Goal: Task Accomplishment & Management: Use online tool/utility

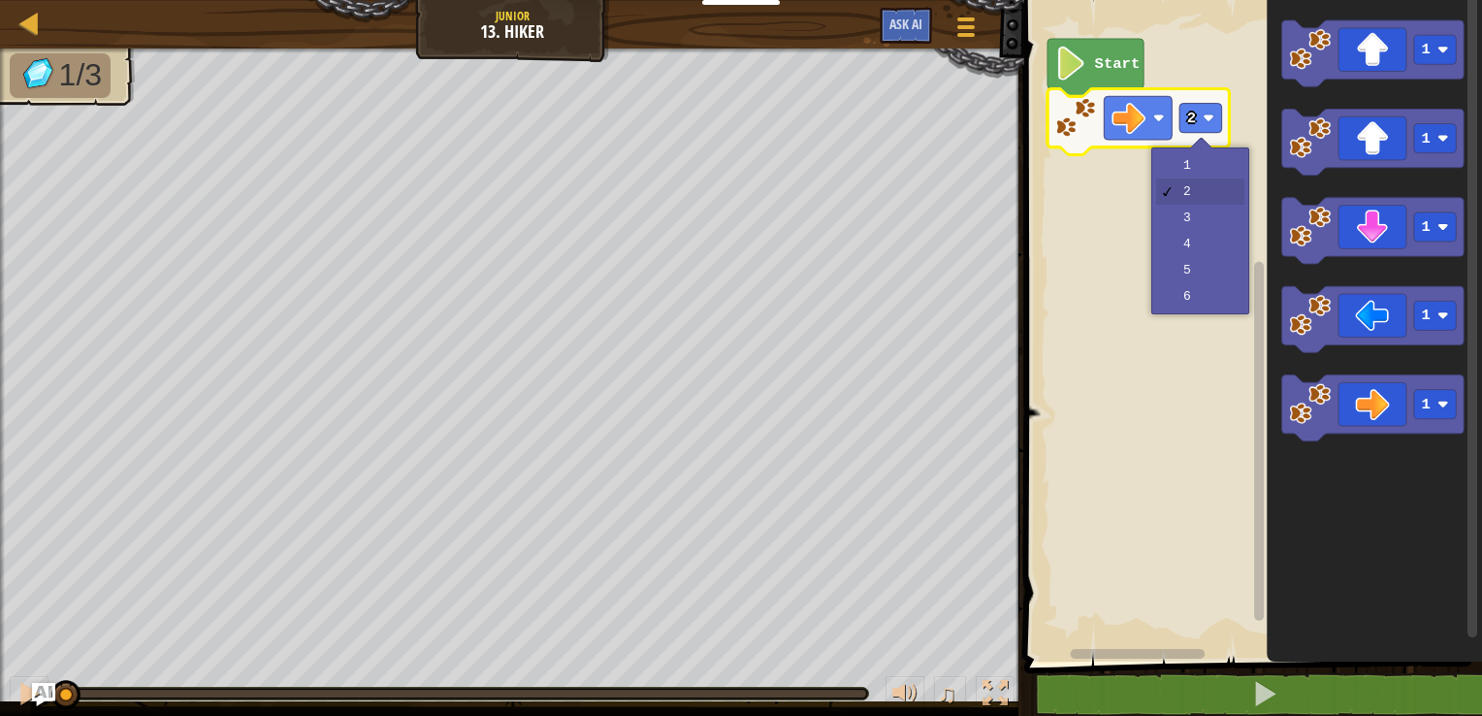
click at [1196, 121] on rect "Blockly Workspace" at bounding box center [1200, 118] width 43 height 29
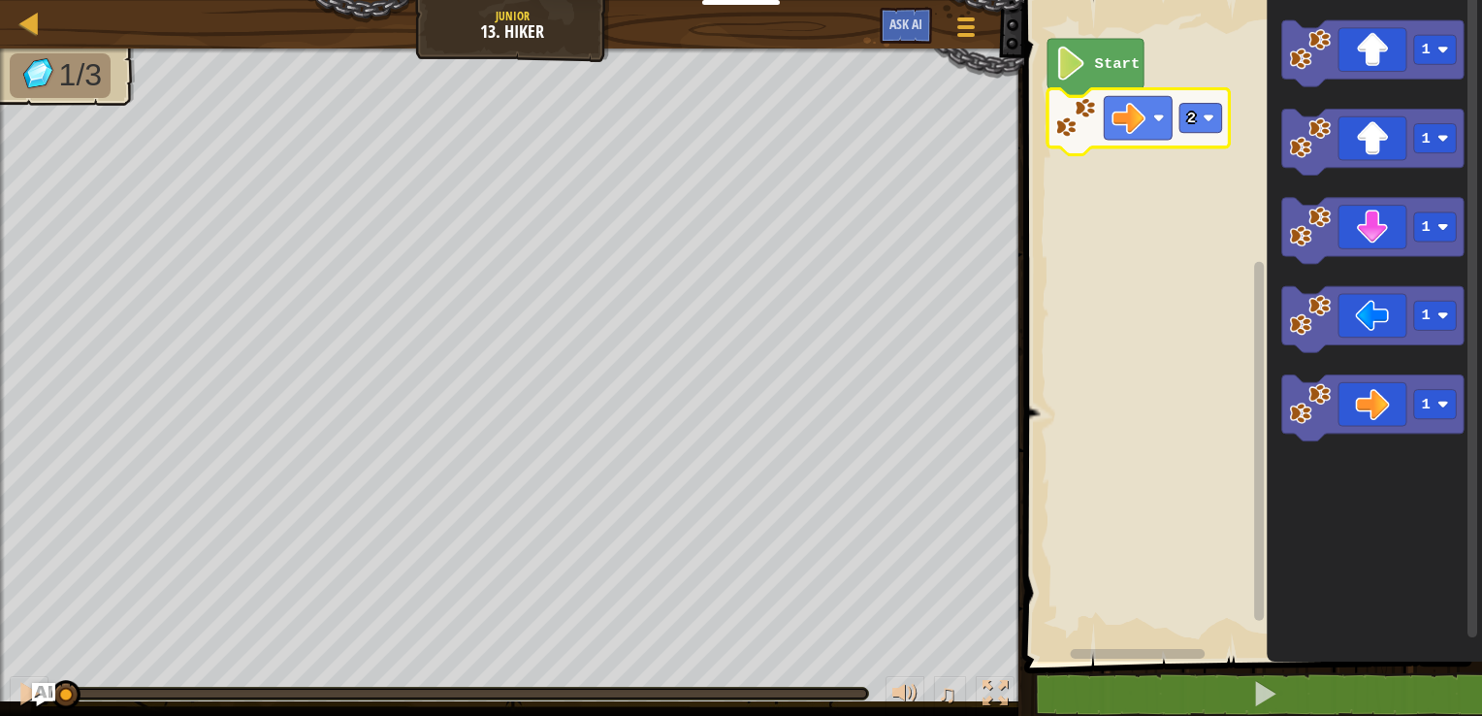
click at [1109, 70] on text "Start" at bounding box center [1118, 63] width 46 height 17
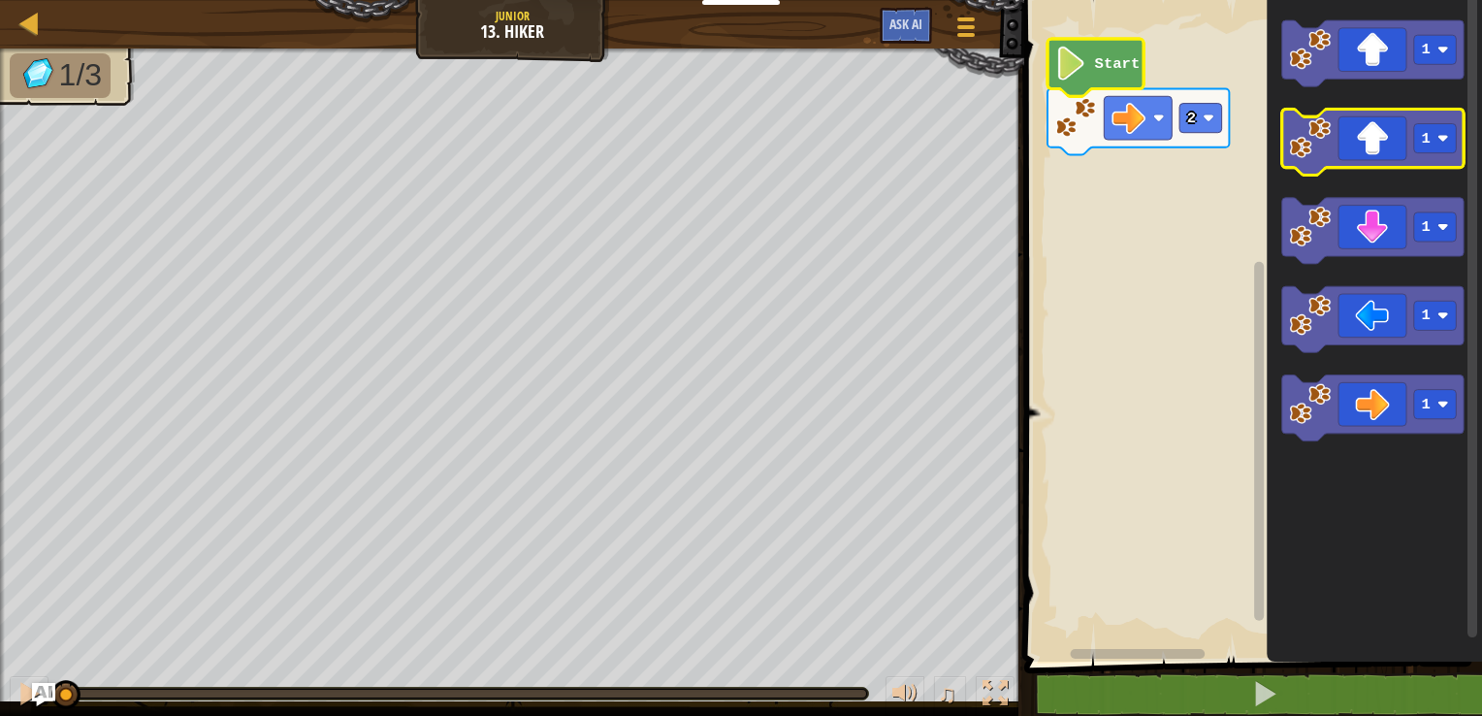
click at [1373, 153] on icon "Blockly Workspace" at bounding box center [1372, 142] width 181 height 66
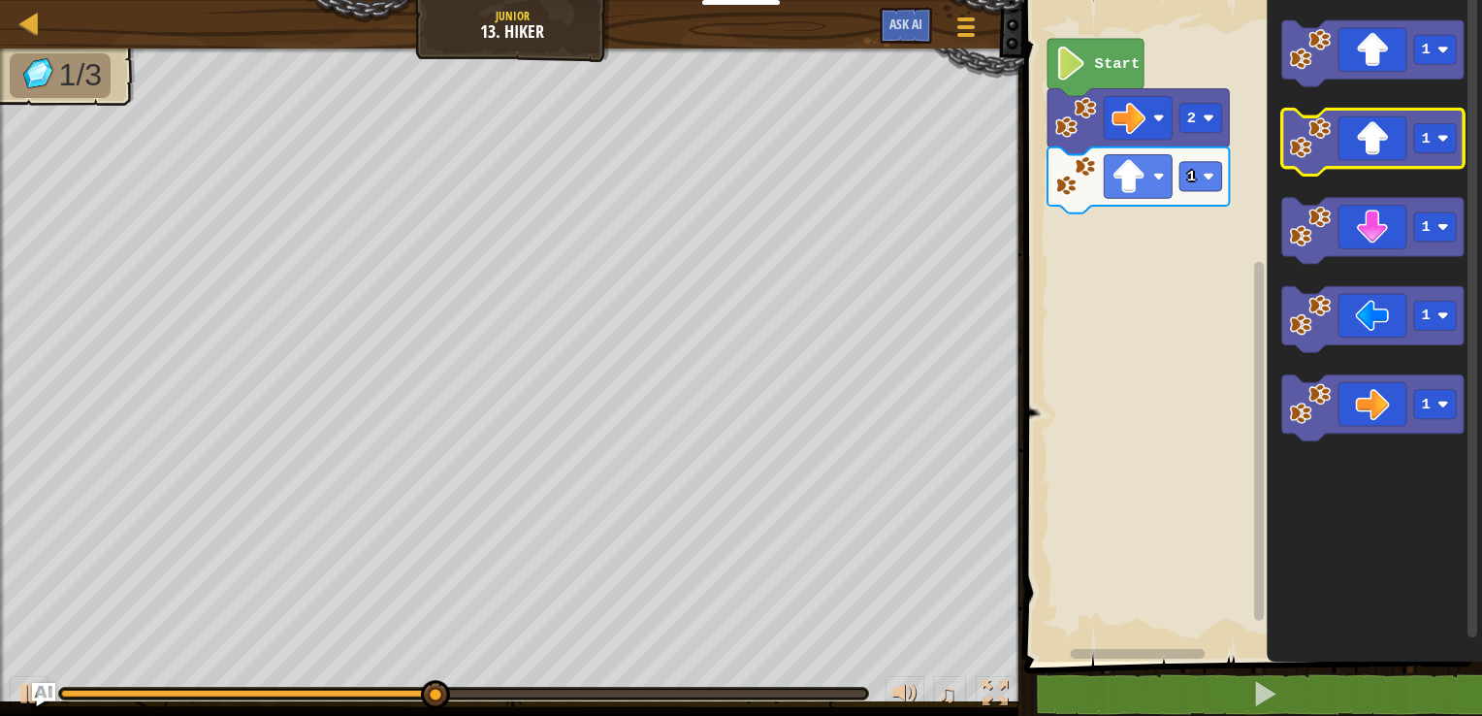
click at [1365, 152] on icon "Blockly Workspace" at bounding box center [1372, 142] width 181 height 66
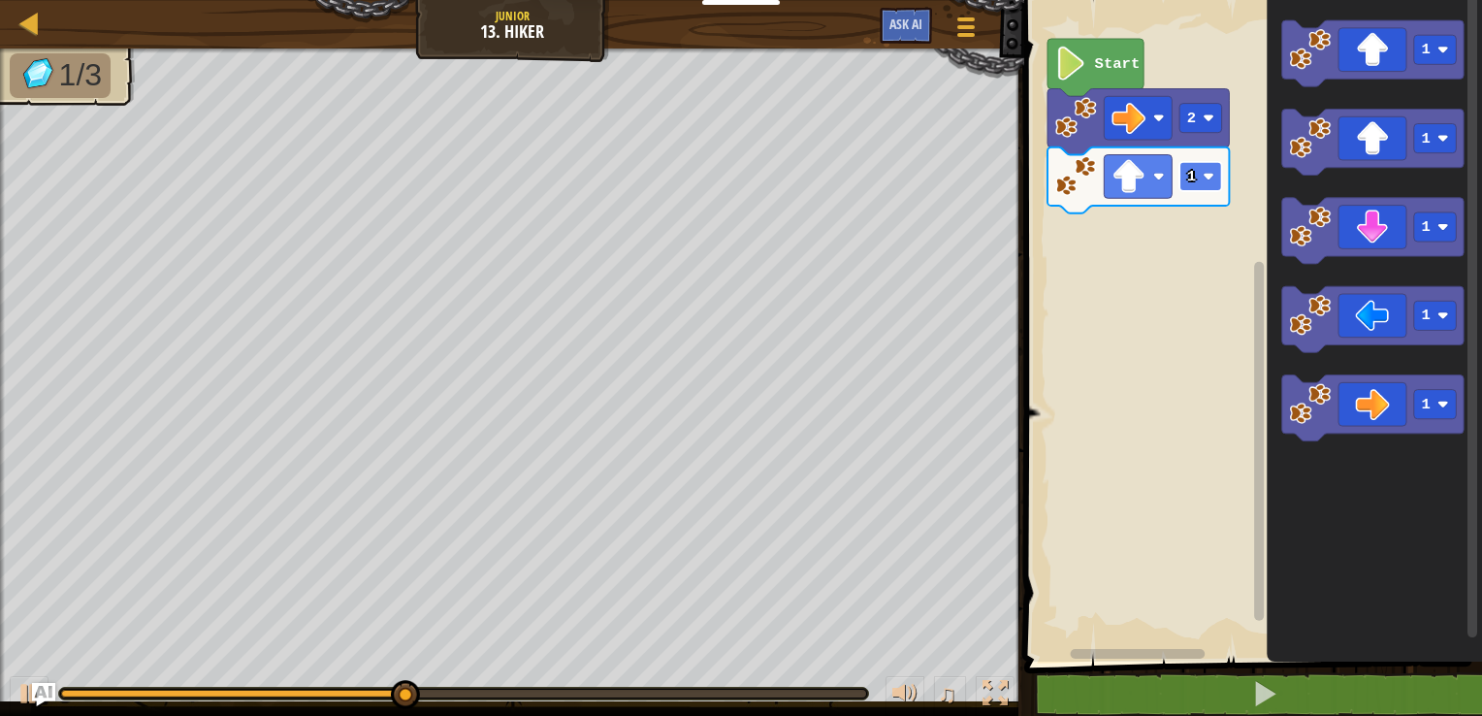
click at [1193, 183] on text "1" at bounding box center [1191, 176] width 9 height 17
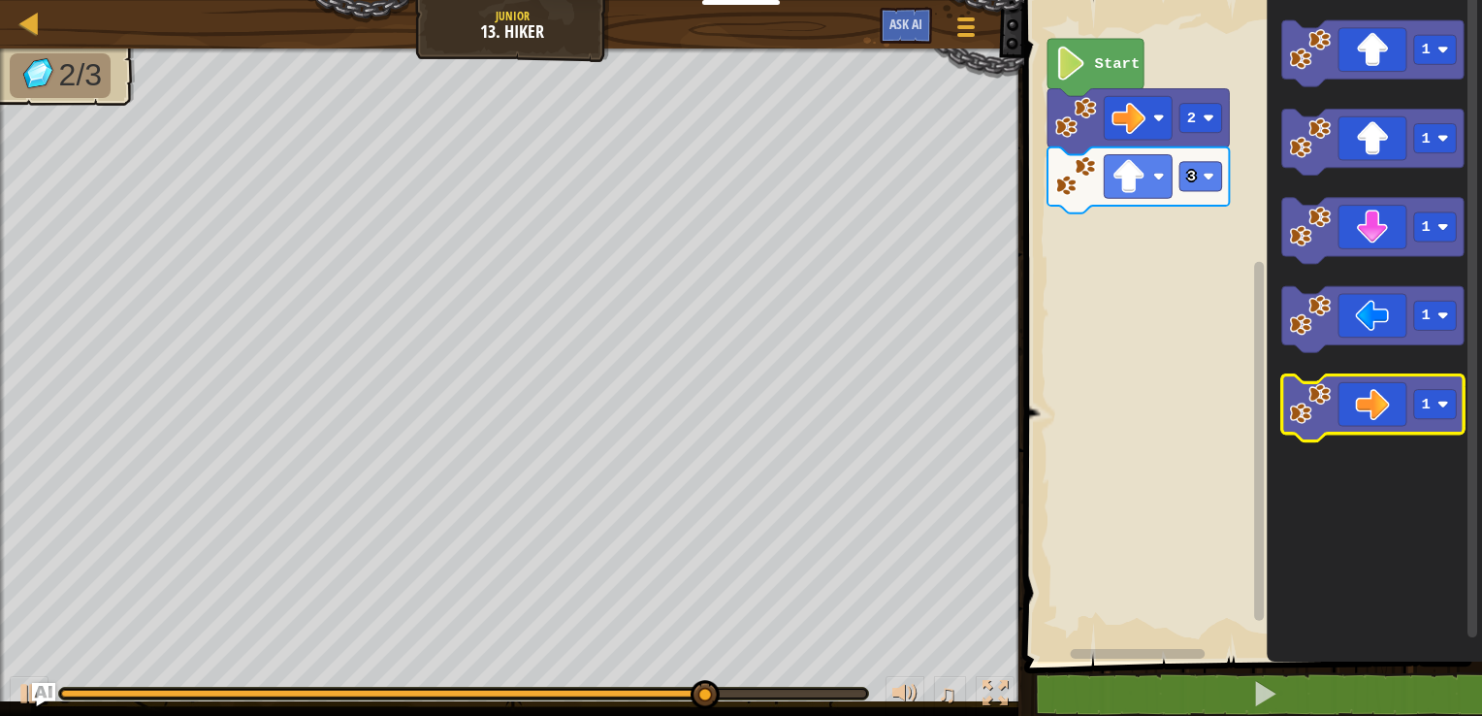
click at [1388, 402] on icon "Blockly Workspace" at bounding box center [1372, 408] width 181 height 66
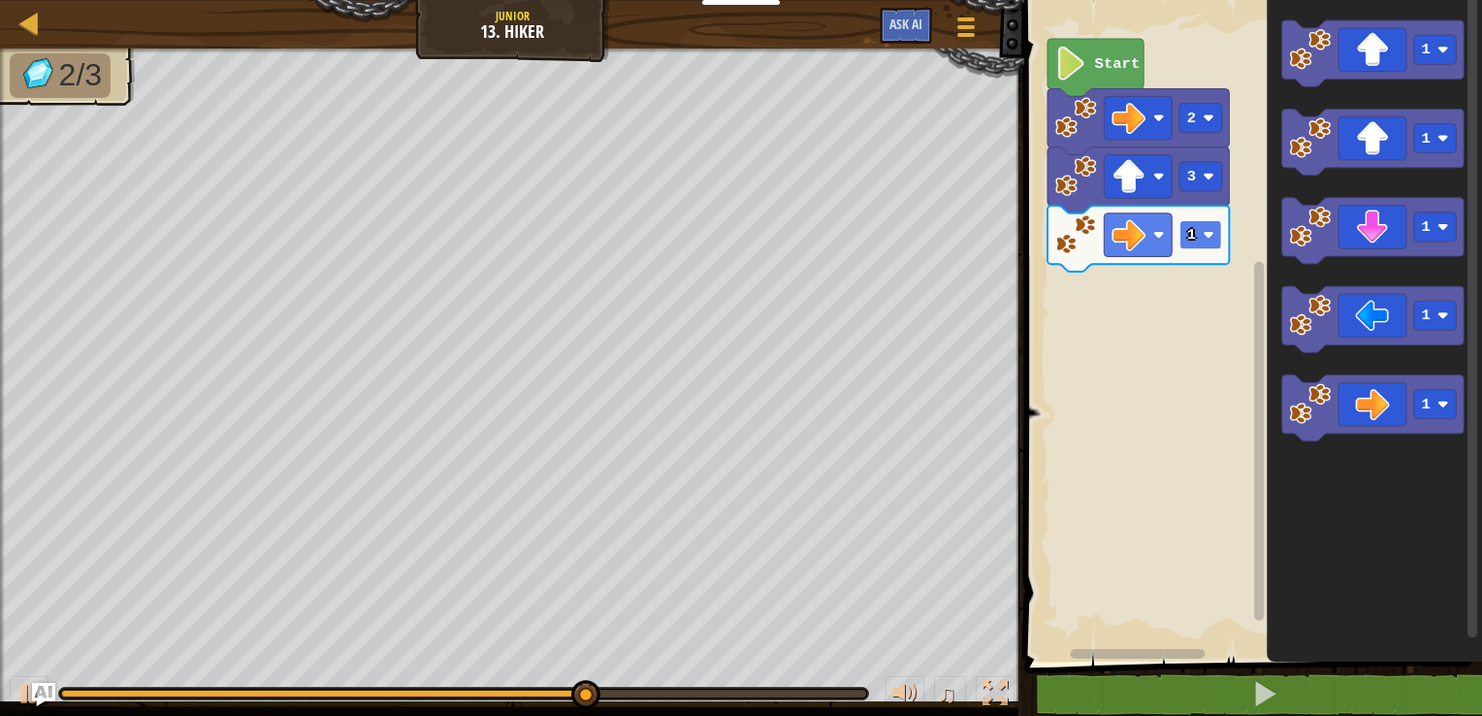
click at [1194, 247] on rect "Blockly Workspace" at bounding box center [1200, 234] width 43 height 29
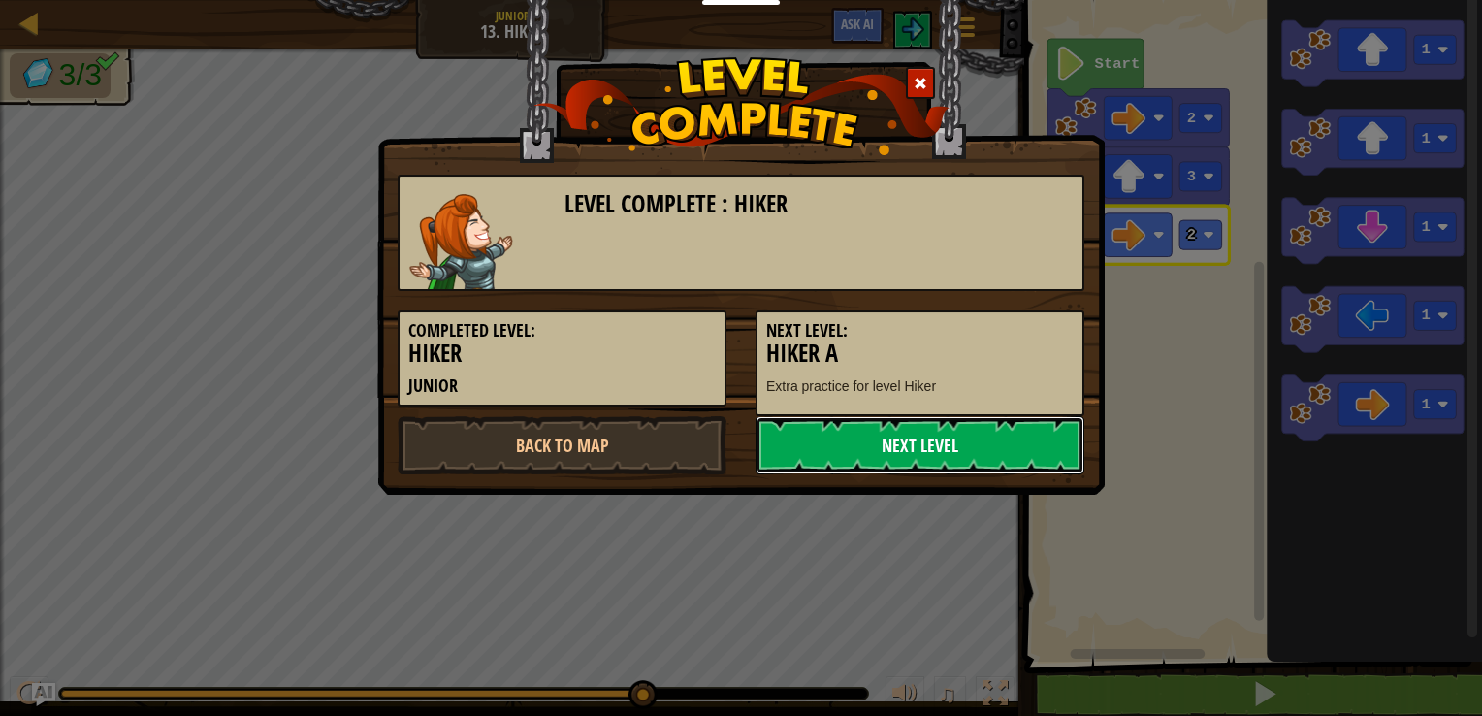
click at [884, 442] on link "Next Level" at bounding box center [919, 445] width 329 height 58
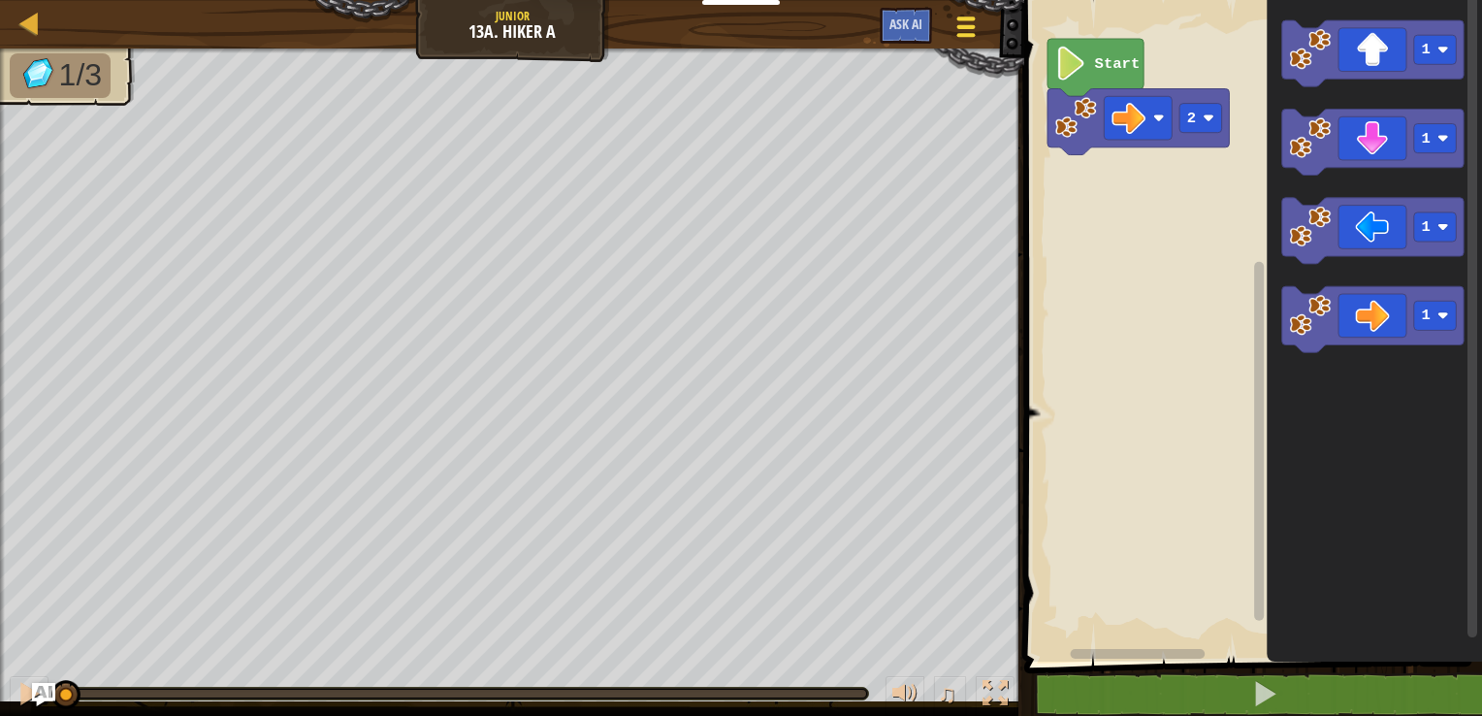
click at [961, 30] on div at bounding box center [965, 27] width 26 height 28
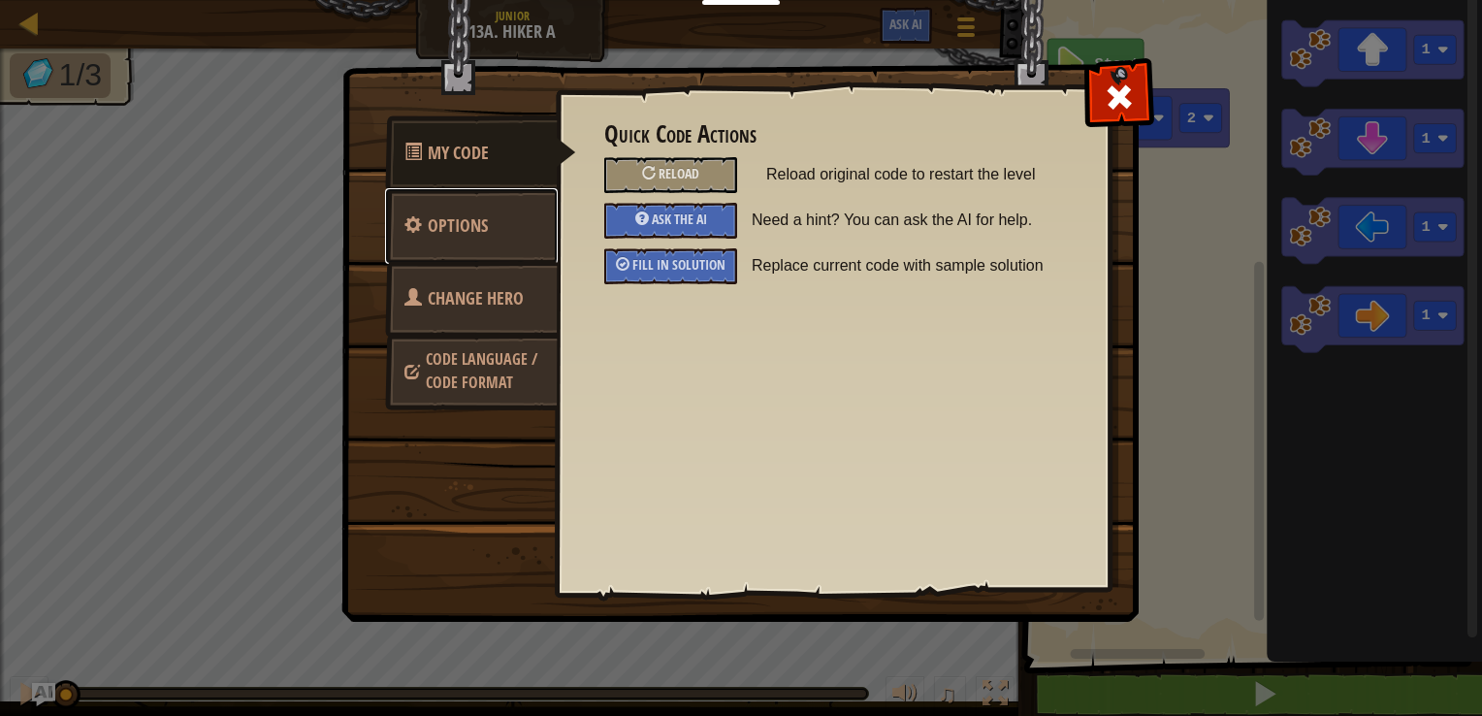
click at [491, 222] on link "Options" at bounding box center [471, 226] width 173 height 76
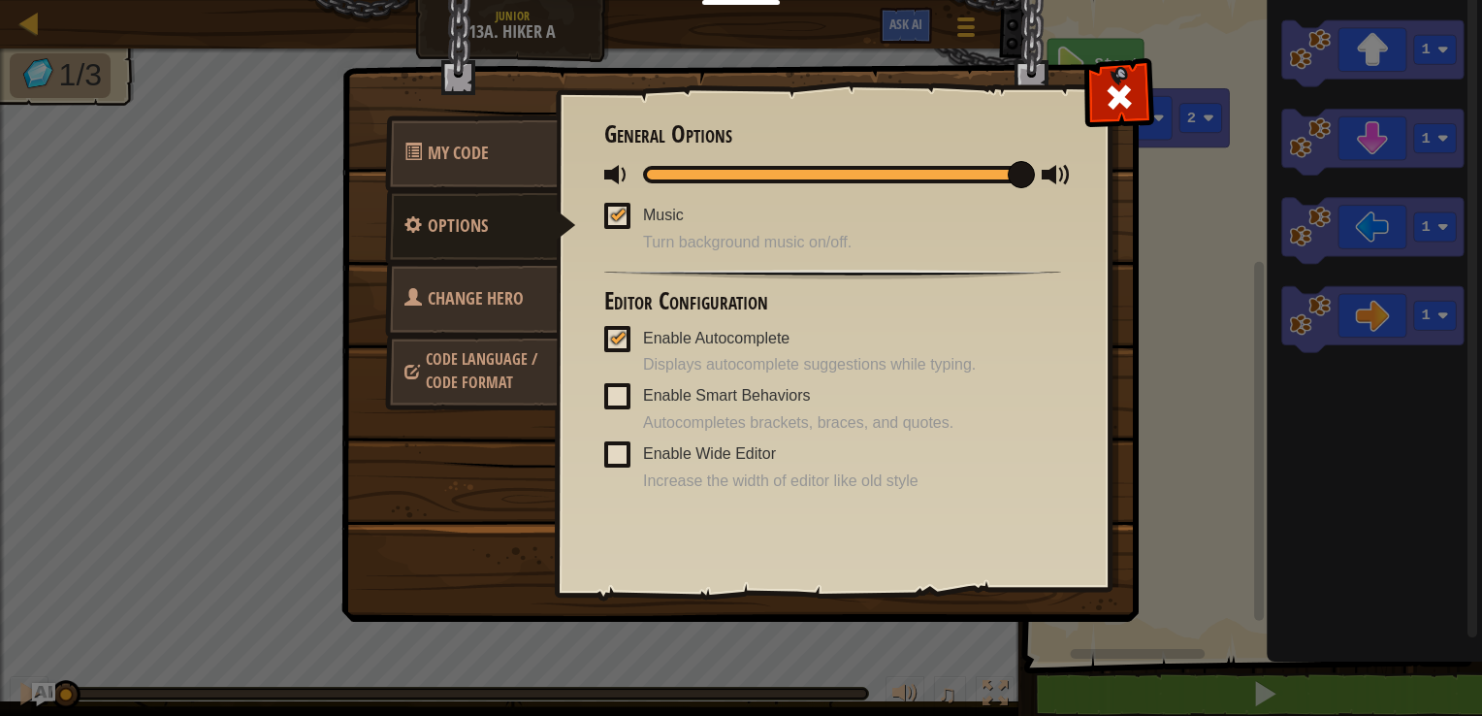
click at [623, 393] on span at bounding box center [617, 396] width 26 height 26
click at [0, 0] on input "Enable Smart Behaviors" at bounding box center [0, 0] width 0 height 0
click at [620, 459] on span at bounding box center [617, 454] width 26 height 26
click at [0, 0] on input "Enable Wide Editor" at bounding box center [0, 0] width 0 height 0
click at [465, 300] on span "Change Hero" at bounding box center [476, 298] width 96 height 24
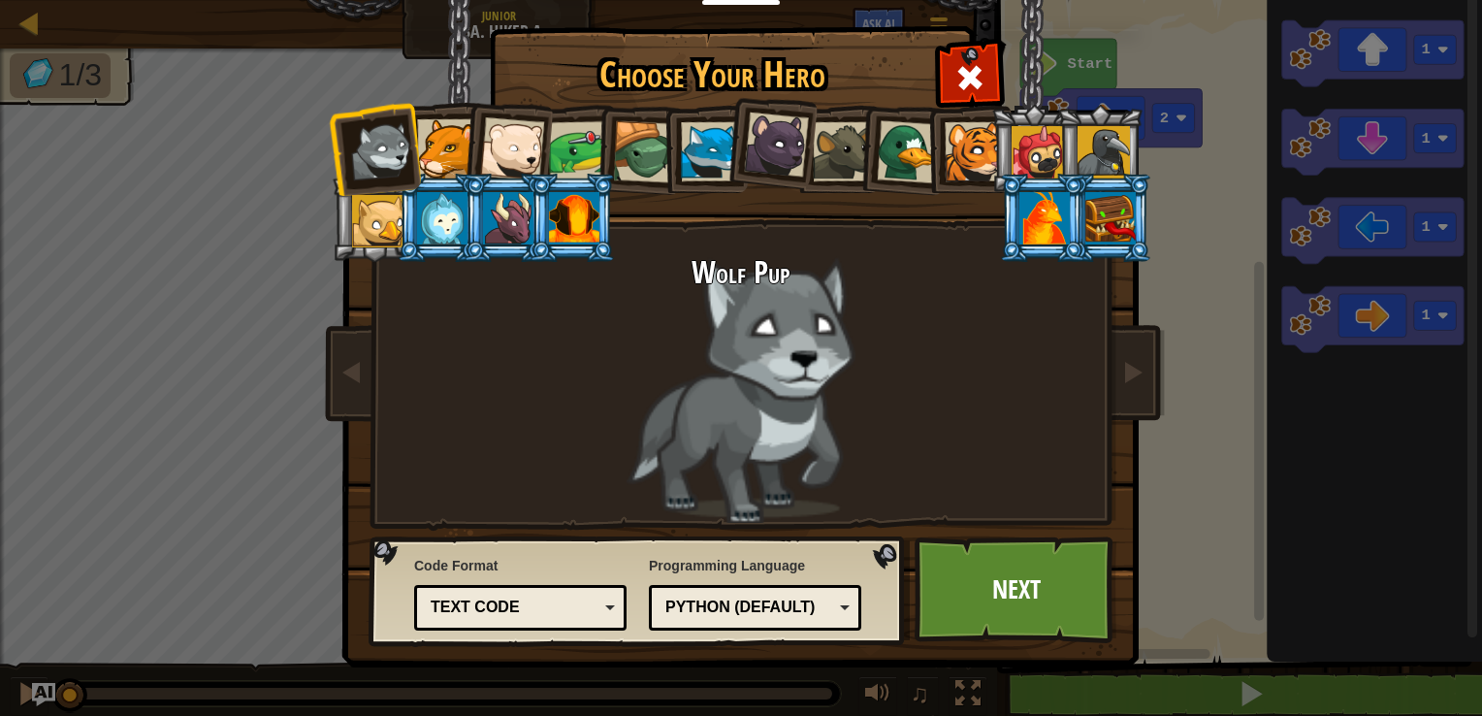
click at [442, 151] on div at bounding box center [446, 148] width 59 height 59
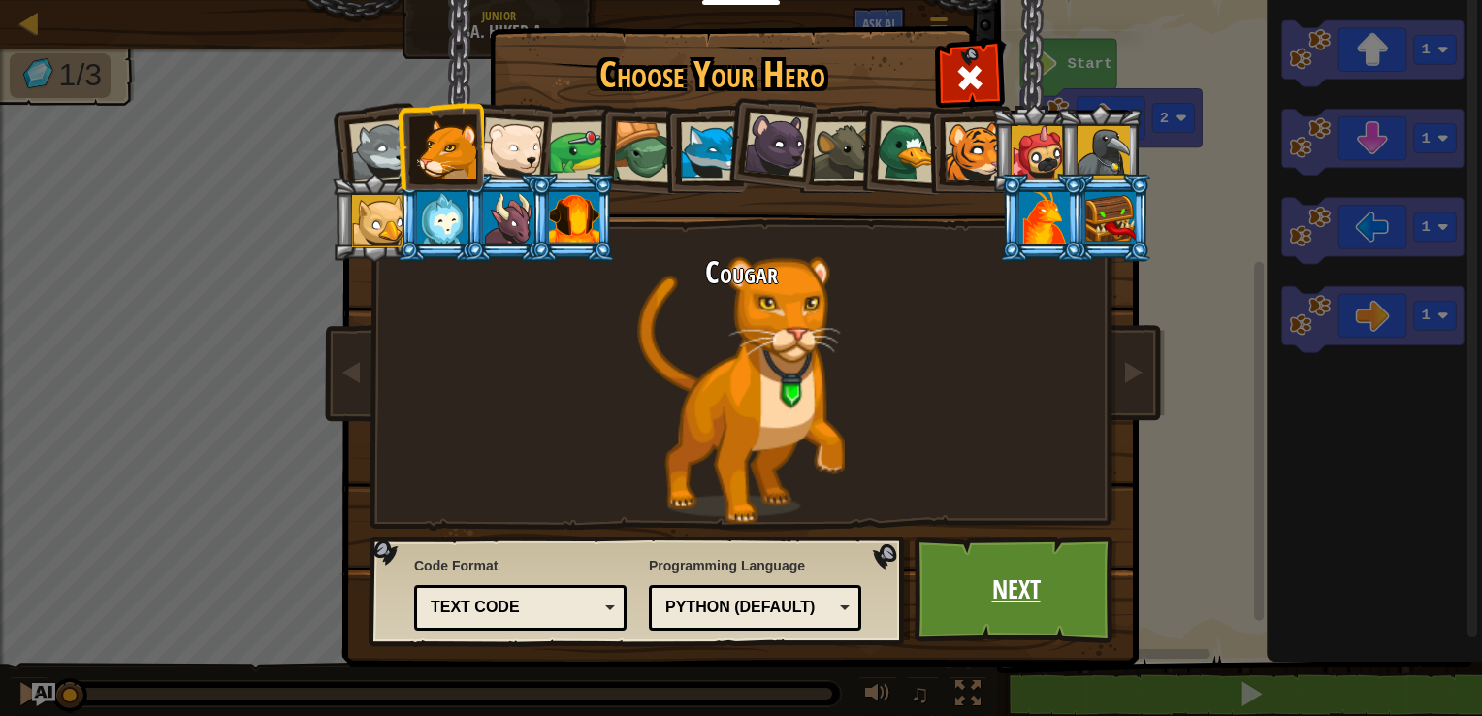
click at [999, 587] on link "Next" at bounding box center [1016, 589] width 203 height 107
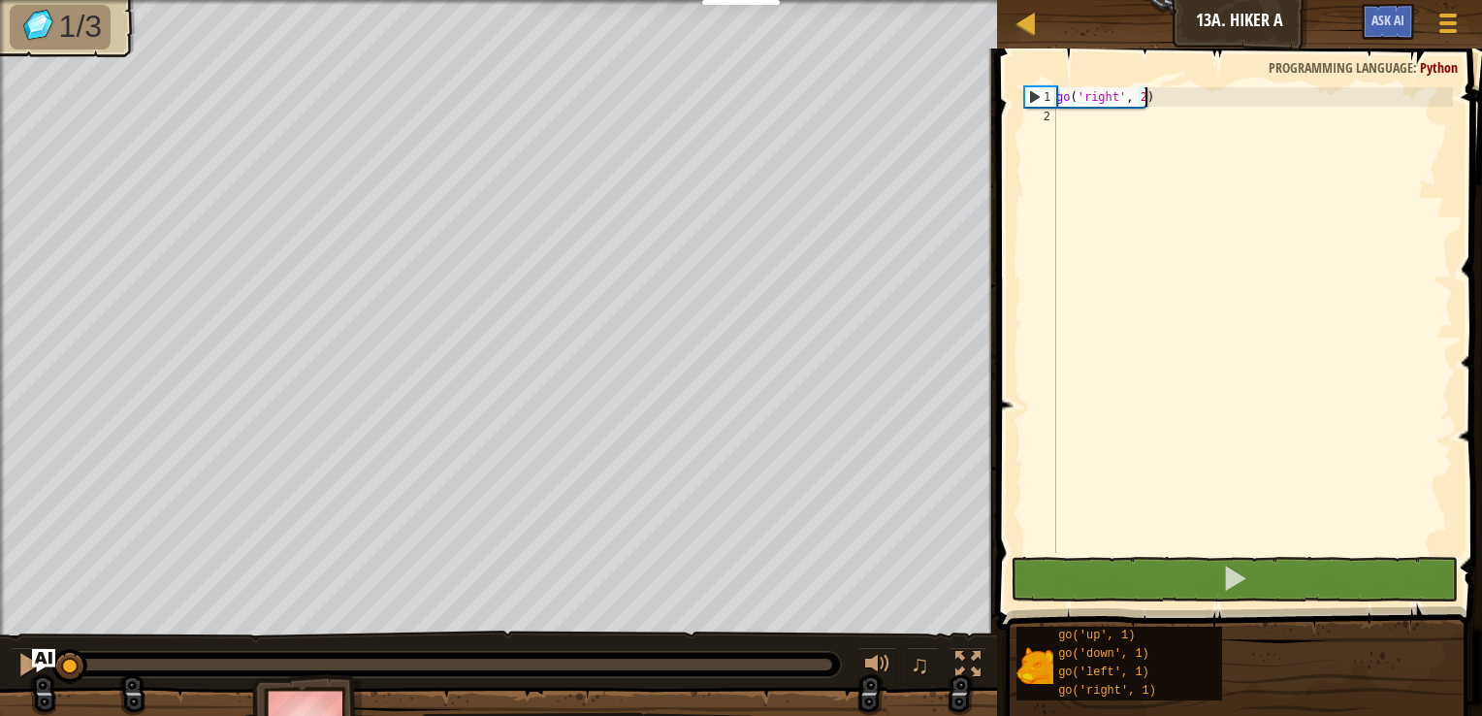
click at [1134, 99] on div "go ( 'right' , 2 )" at bounding box center [1252, 339] width 401 height 504
click at [1163, 99] on div "go ( 'right' , 2 )" at bounding box center [1252, 339] width 401 height 504
click at [1035, 96] on div "1" at bounding box center [1040, 96] width 31 height 19
type textarea "go('right', 2)"
click at [1216, 367] on div "go ( 'right' , 2 )" at bounding box center [1252, 339] width 401 height 504
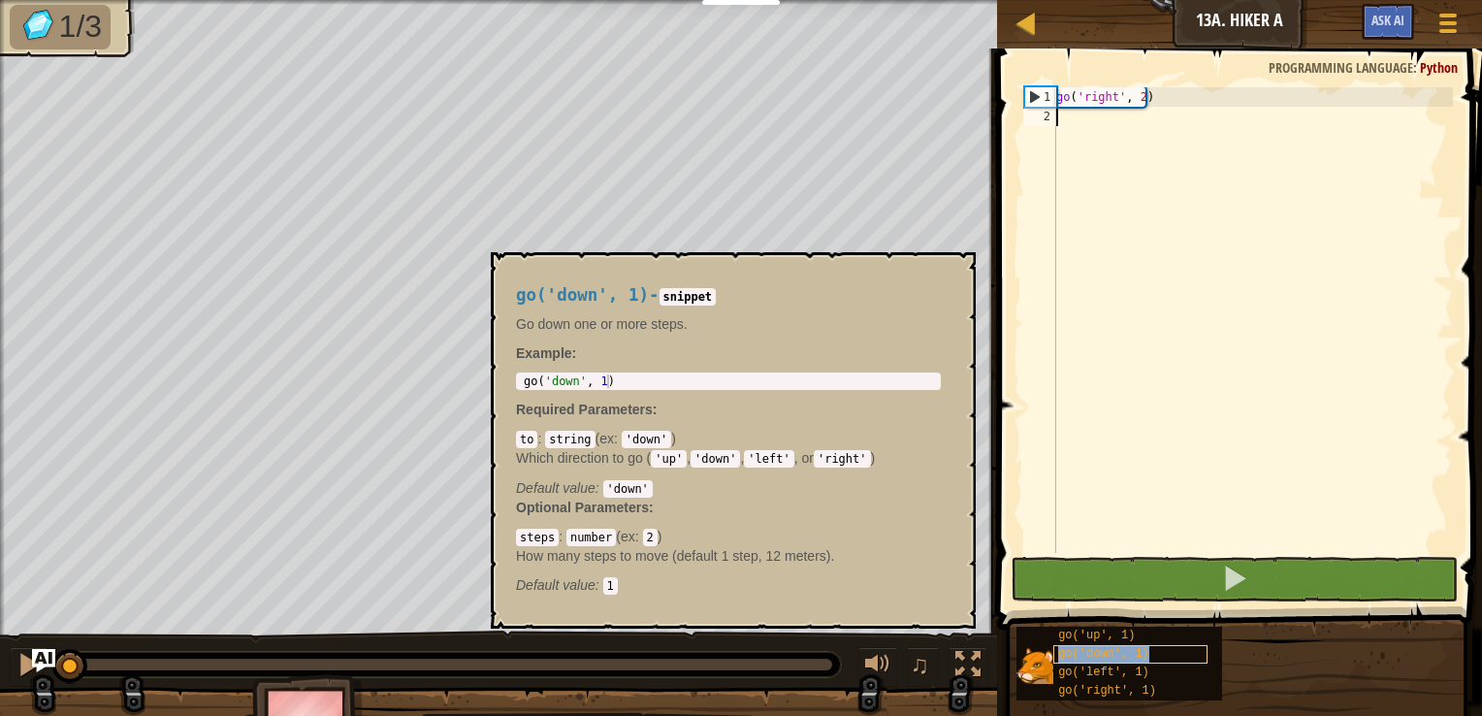
click at [1158, 650] on div "go('down', 1)" at bounding box center [1130, 654] width 154 height 18
click at [1150, 654] on div "go('down', 1)" at bounding box center [1130, 654] width 154 height 18
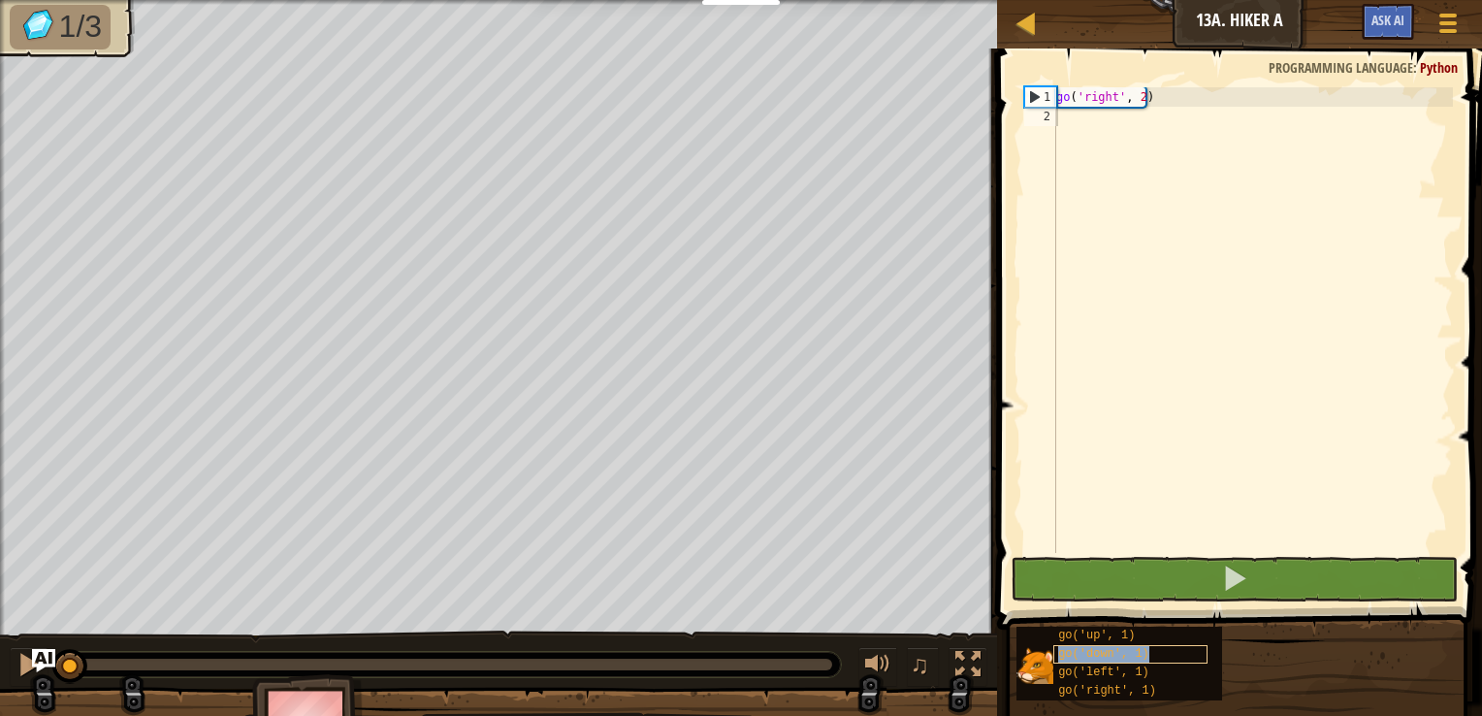
click at [1150, 654] on div "go('down', 1)" at bounding box center [1130, 654] width 154 height 18
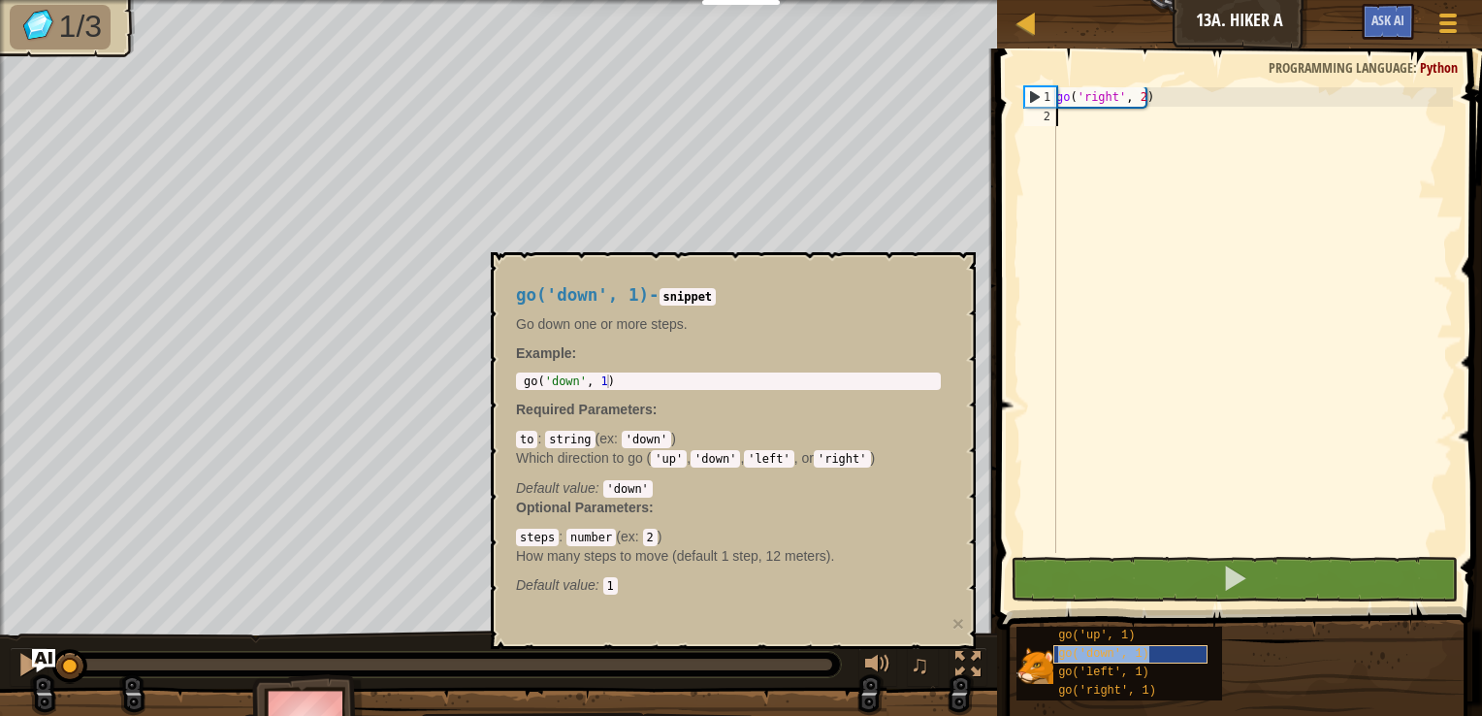
click at [1150, 654] on div "go('down', 1)" at bounding box center [1130, 654] width 154 height 18
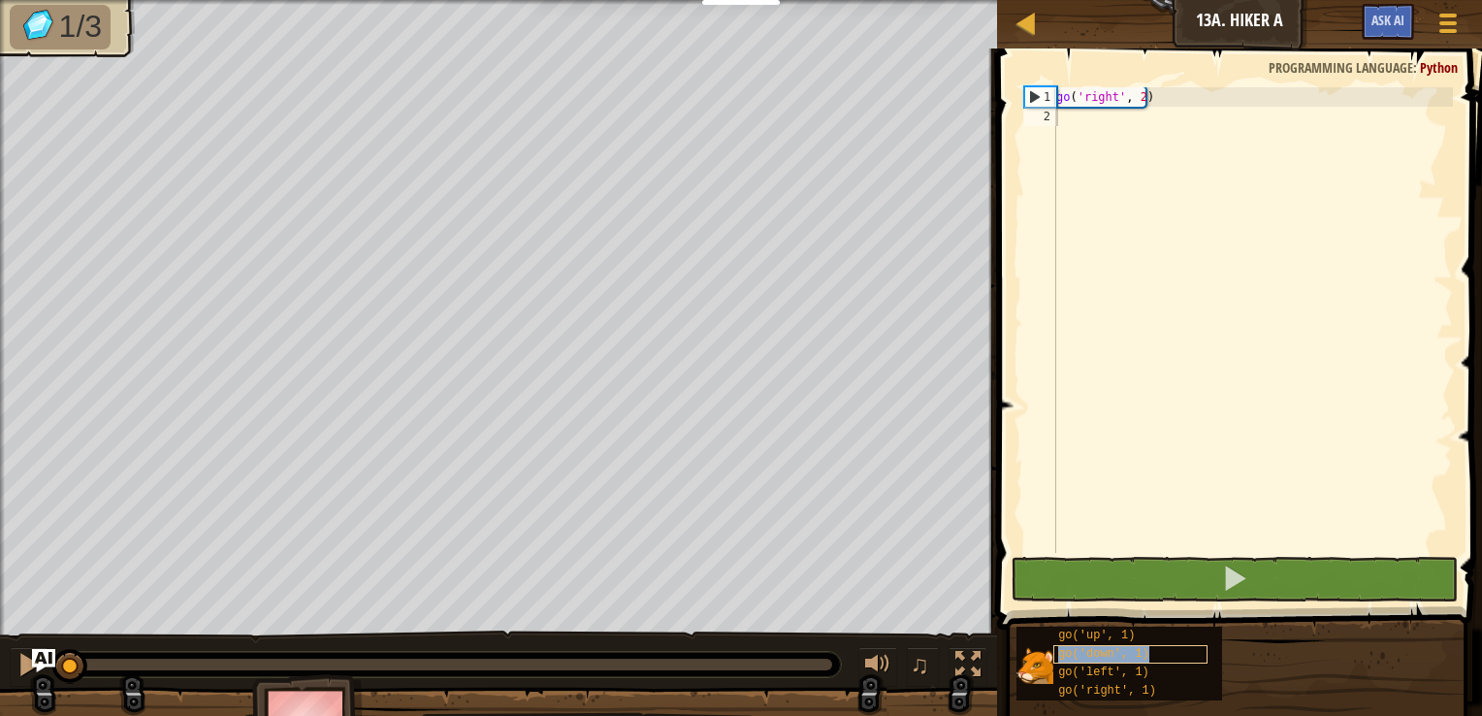
click at [1150, 654] on div "go('down', 1)" at bounding box center [1130, 654] width 154 height 18
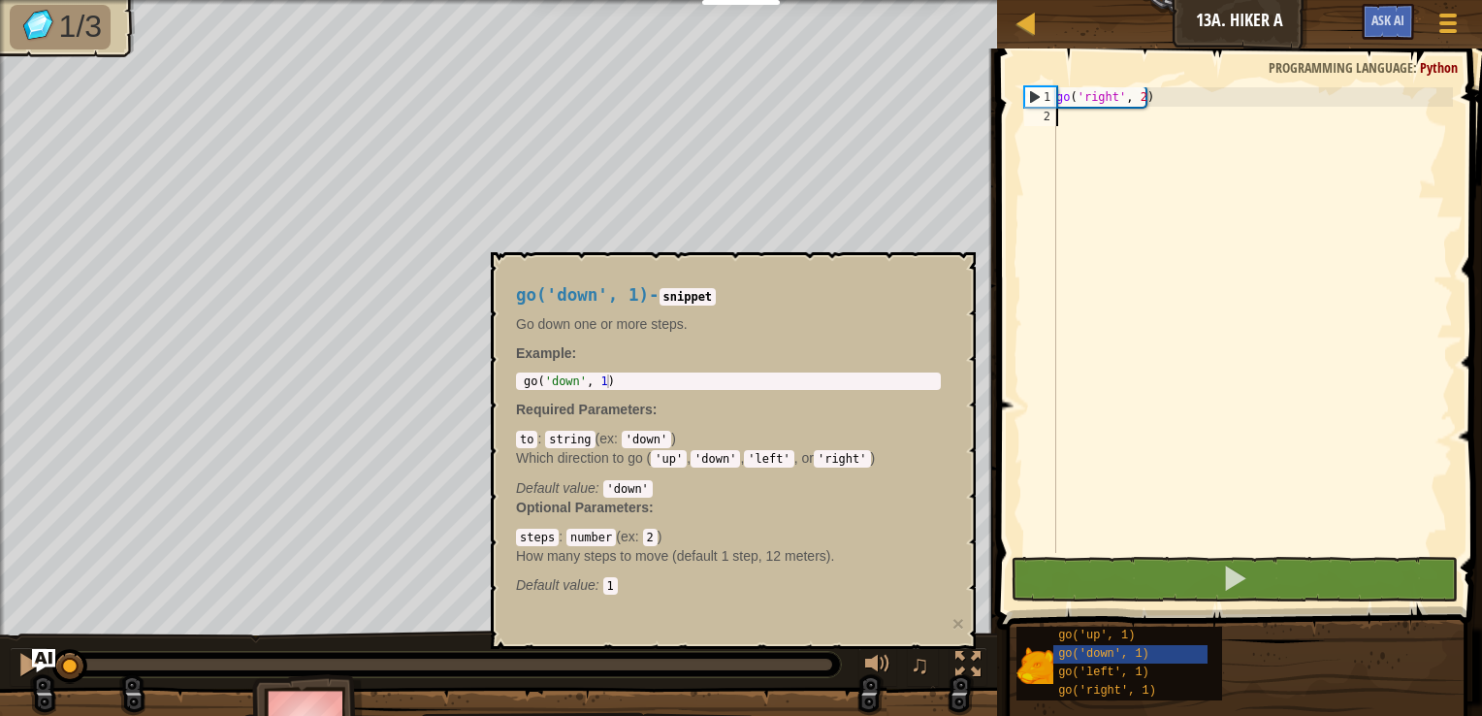
click at [1177, 177] on div "go ( 'right' , 2 )" at bounding box center [1252, 339] width 401 height 504
click at [1179, 108] on div "go ( 'right' , 2 )" at bounding box center [1252, 339] width 401 height 504
type textarea "go('right', 2)"
click at [1175, 127] on div "go ( 'right' , 2 )" at bounding box center [1252, 319] width 401 height 465
paste textarea "go('right', 2)"
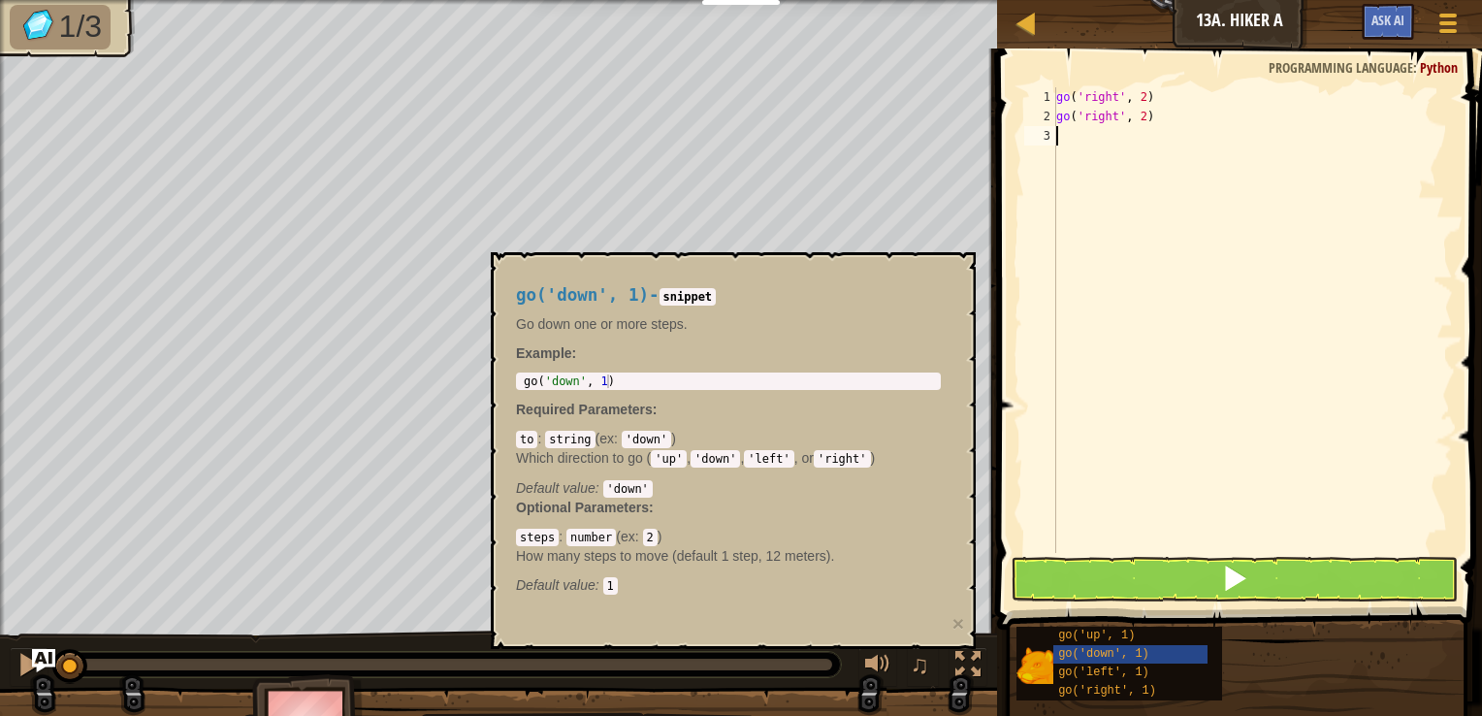
click at [1102, 119] on div "go ( 'right' , 2 ) go ( 'right' , 2 )" at bounding box center [1252, 339] width 401 height 504
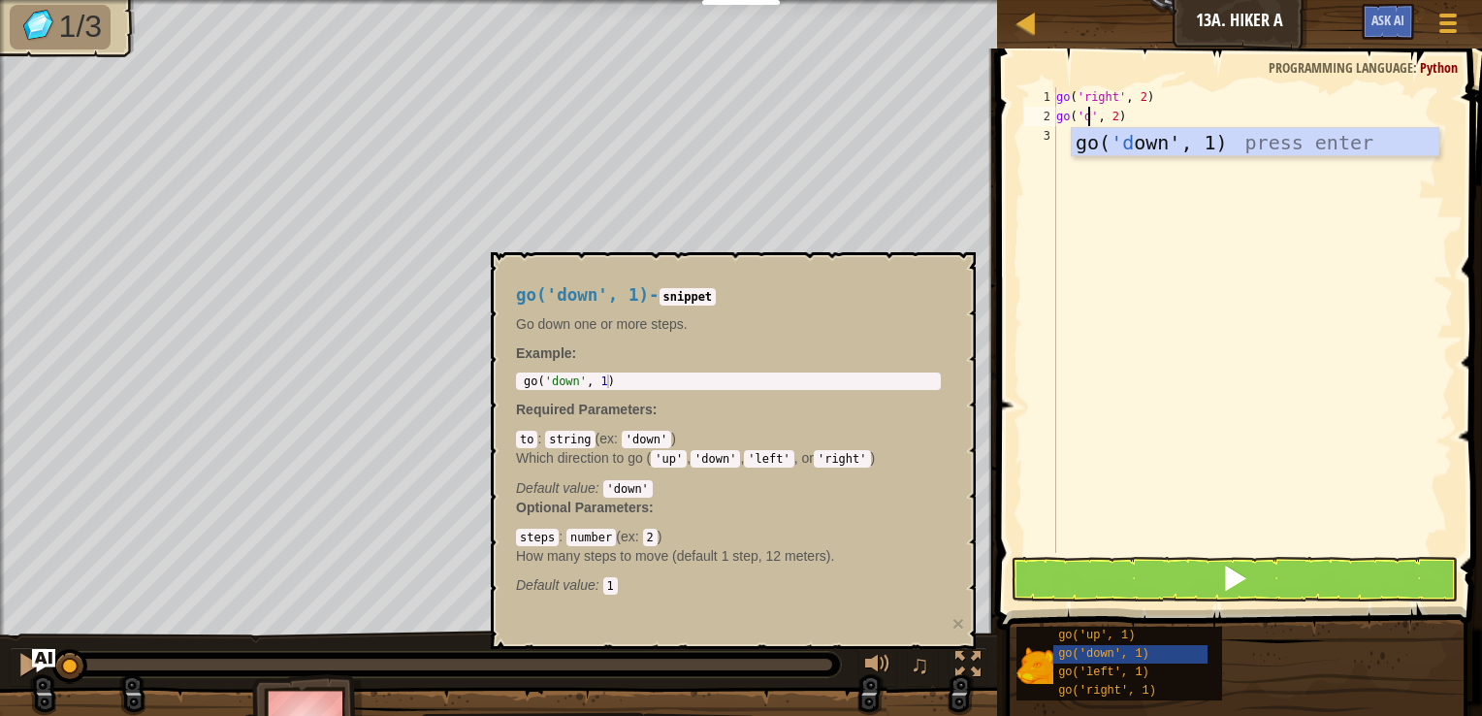
scroll to position [9, 3]
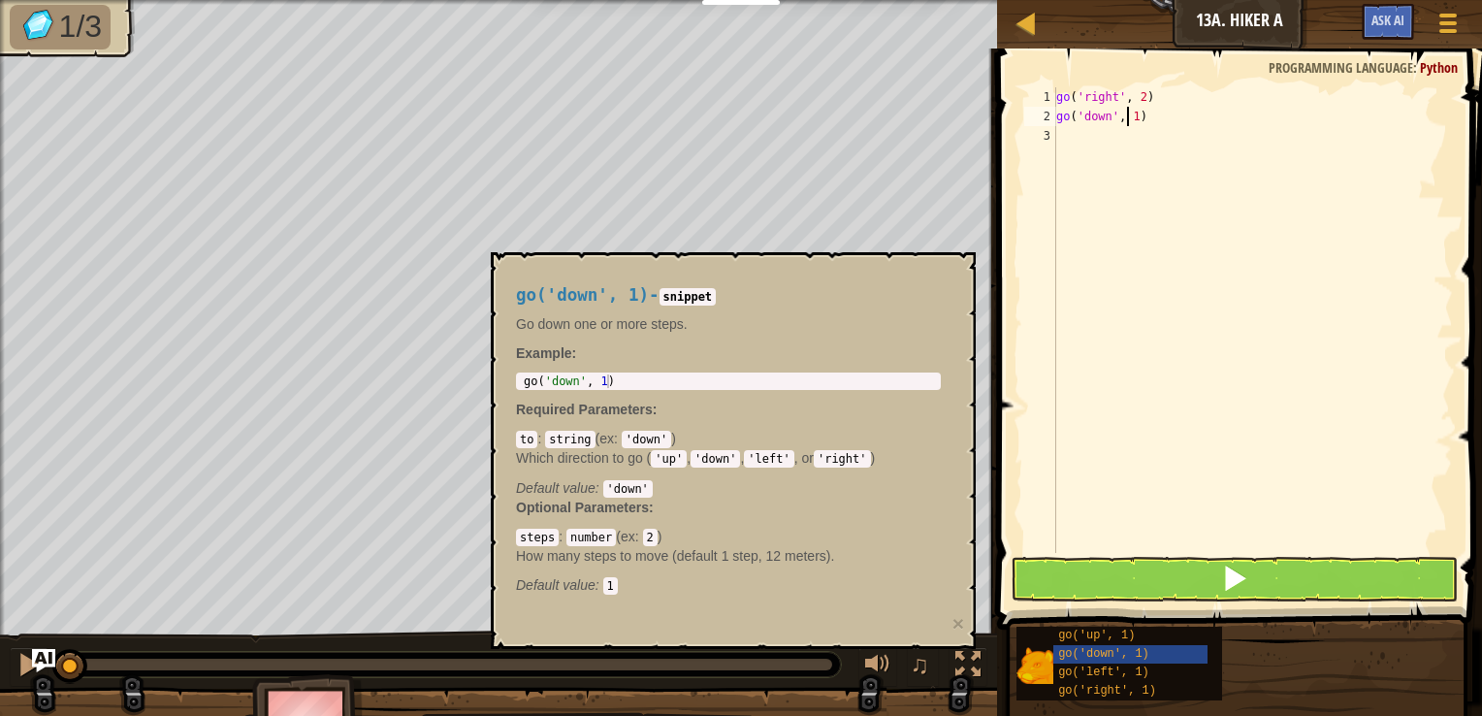
click at [1129, 118] on div "go ( 'right' , 2 ) go ( 'down' , 1 )" at bounding box center [1252, 339] width 401 height 504
click at [1284, 583] on button at bounding box center [1235, 579] width 448 height 45
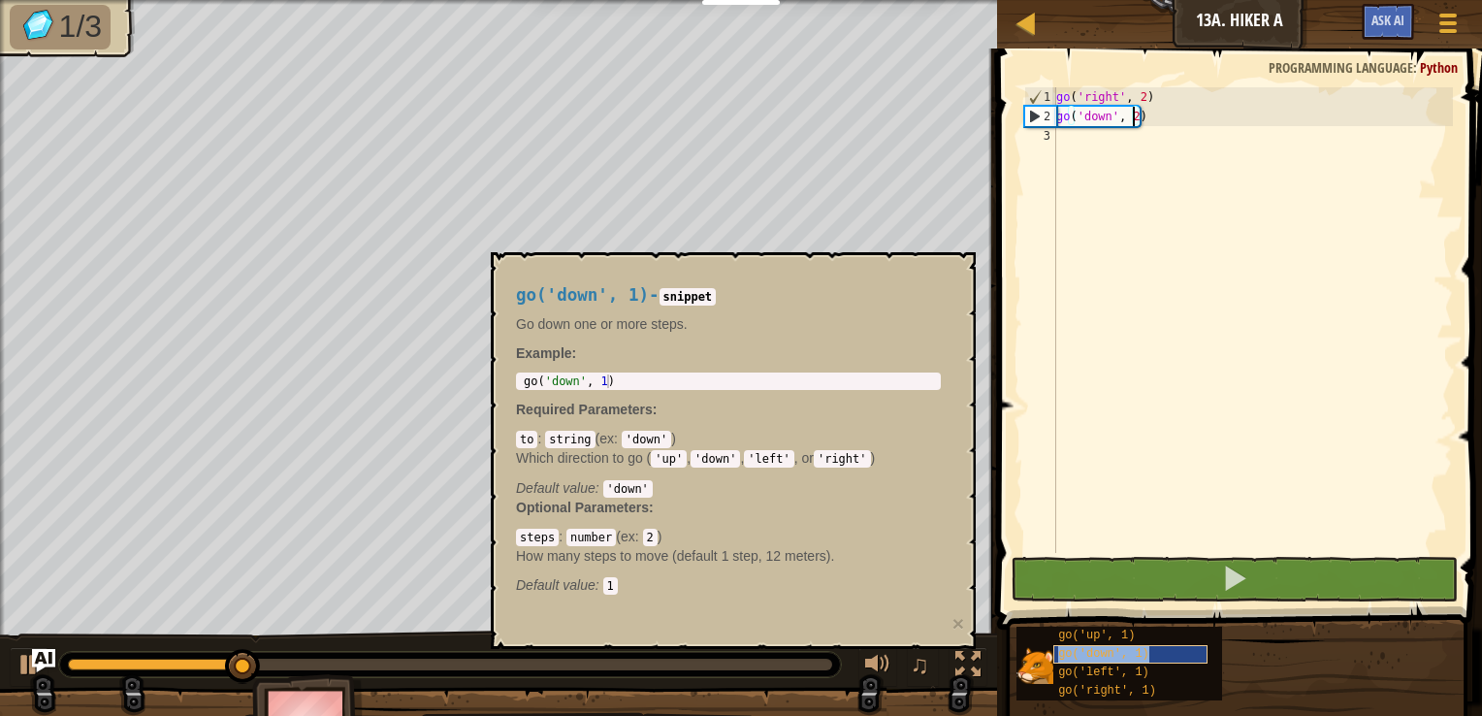
click at [1119, 658] on span "go('down', 1)" at bounding box center [1103, 654] width 91 height 14
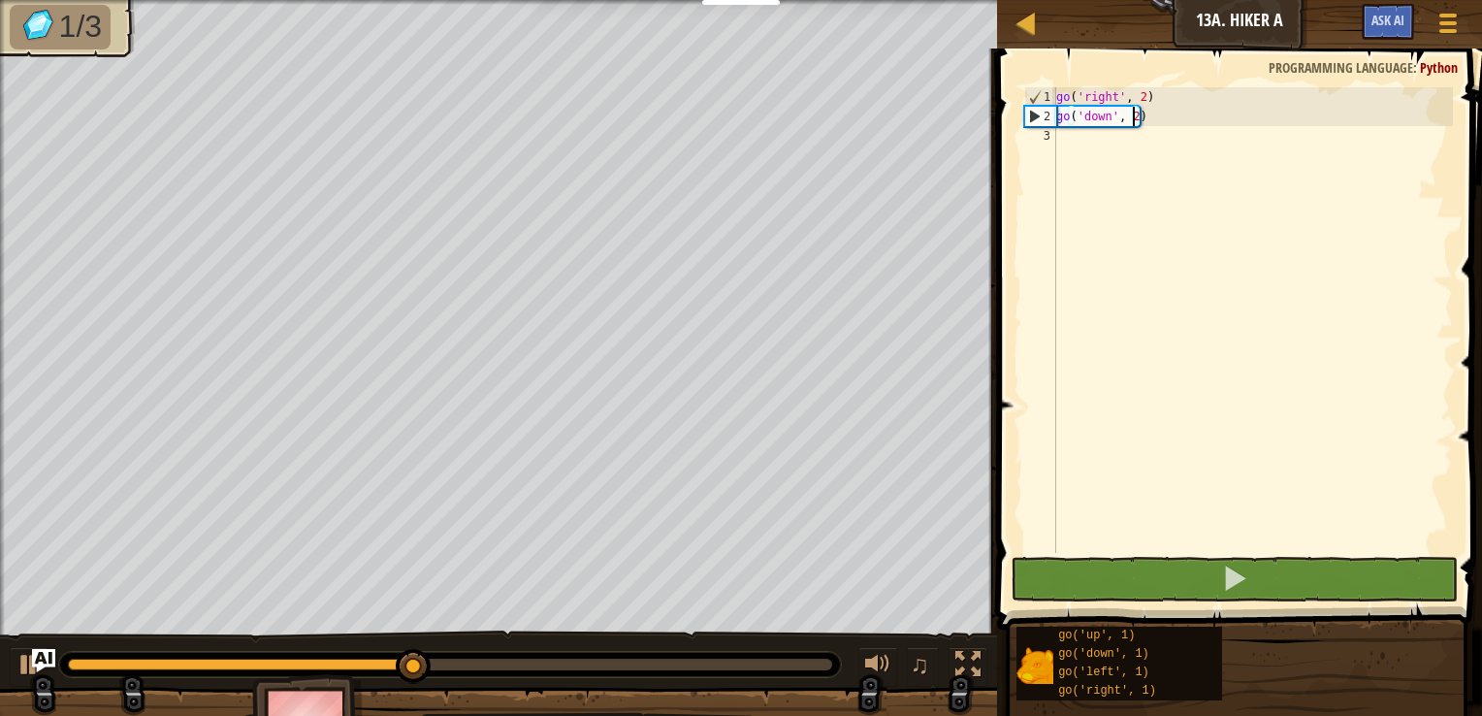
click at [1133, 117] on div "go ( 'right' , 2 ) go ( 'down' , 2 )" at bounding box center [1252, 339] width 401 height 504
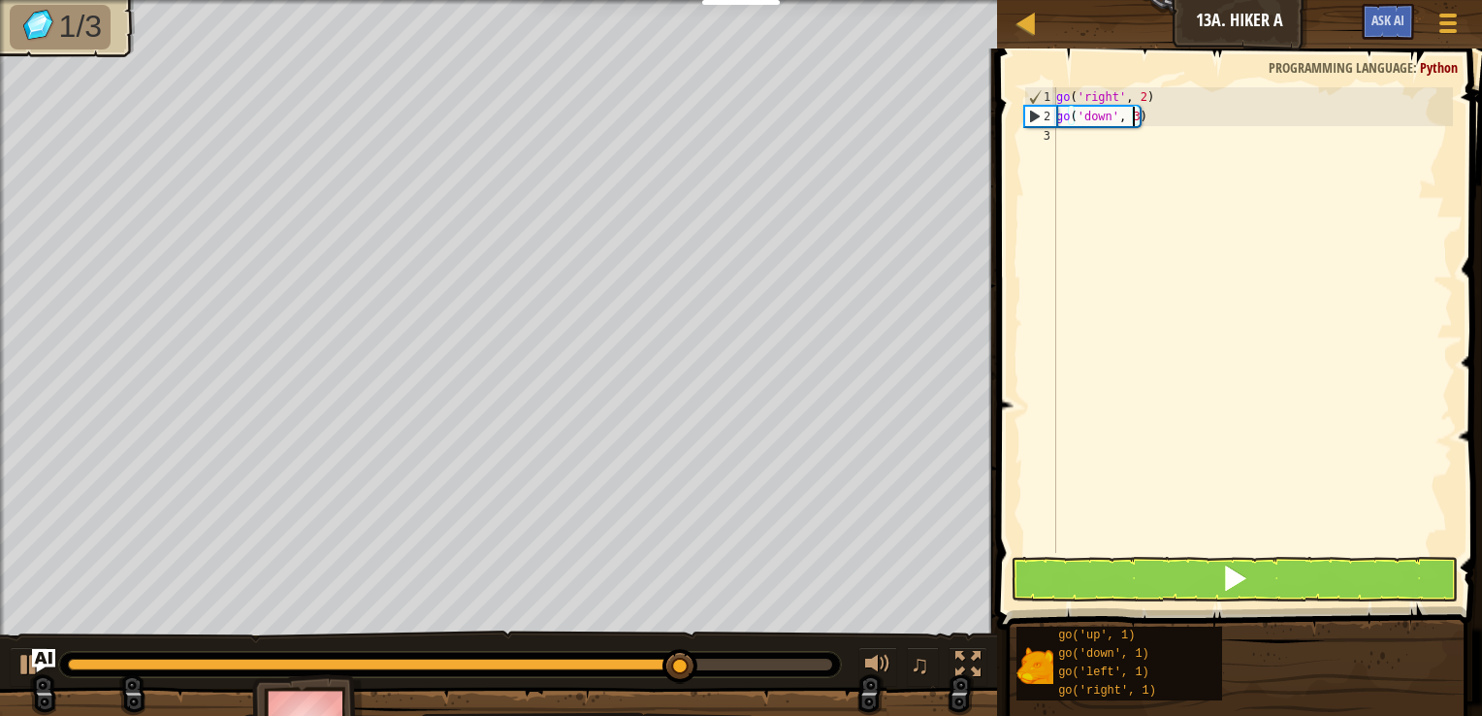
type textarea "go('down', 3)"
click at [1249, 585] on button at bounding box center [1235, 579] width 448 height 45
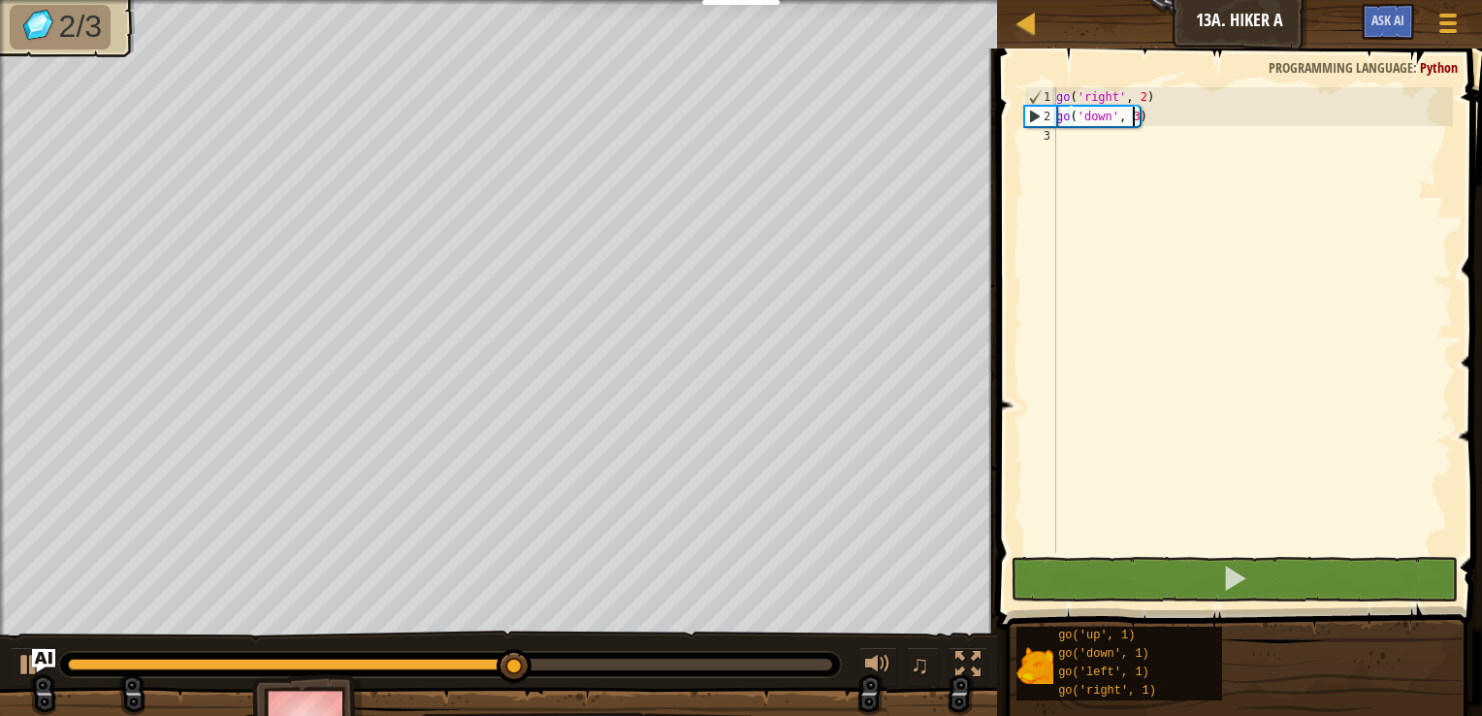
click at [1201, 134] on div "go ( 'right' , 2 ) go ( 'down' , 3 )" at bounding box center [1252, 339] width 401 height 504
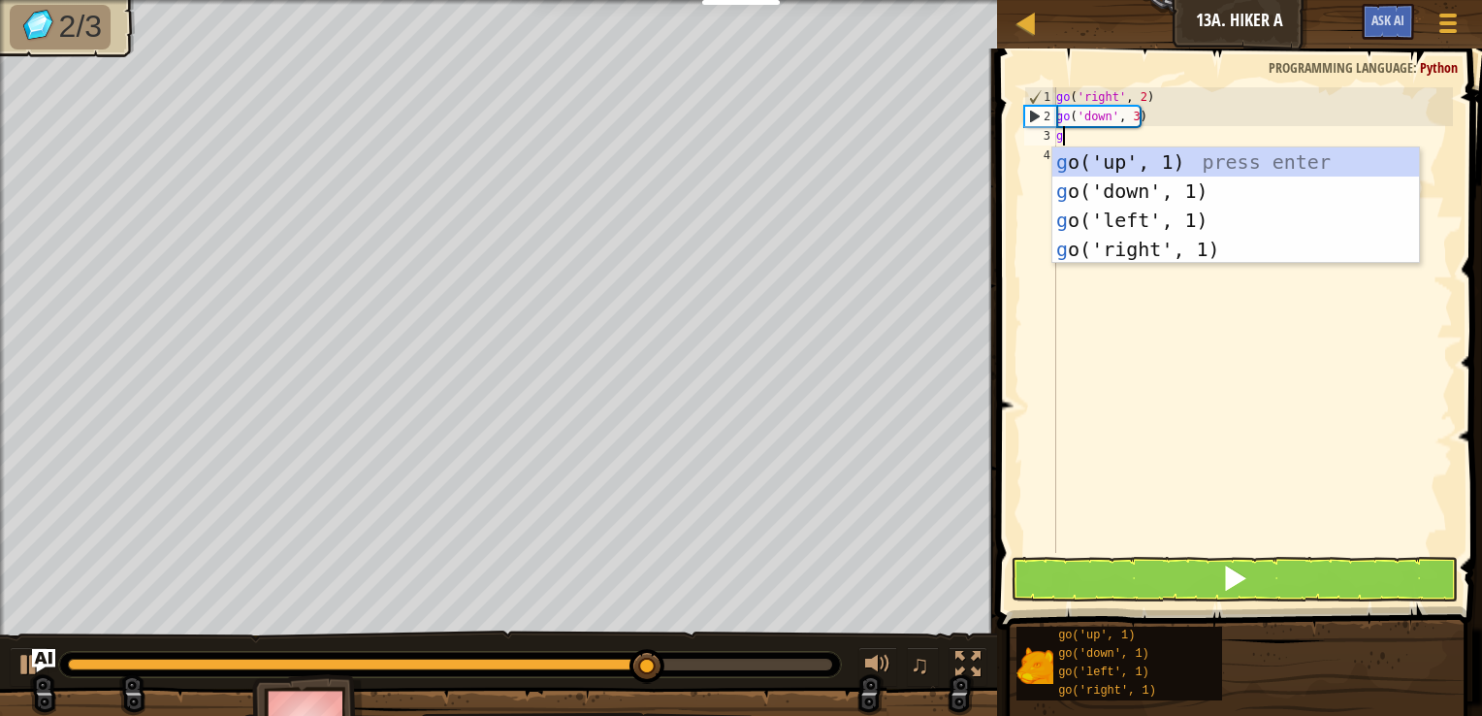
type textarea "go"
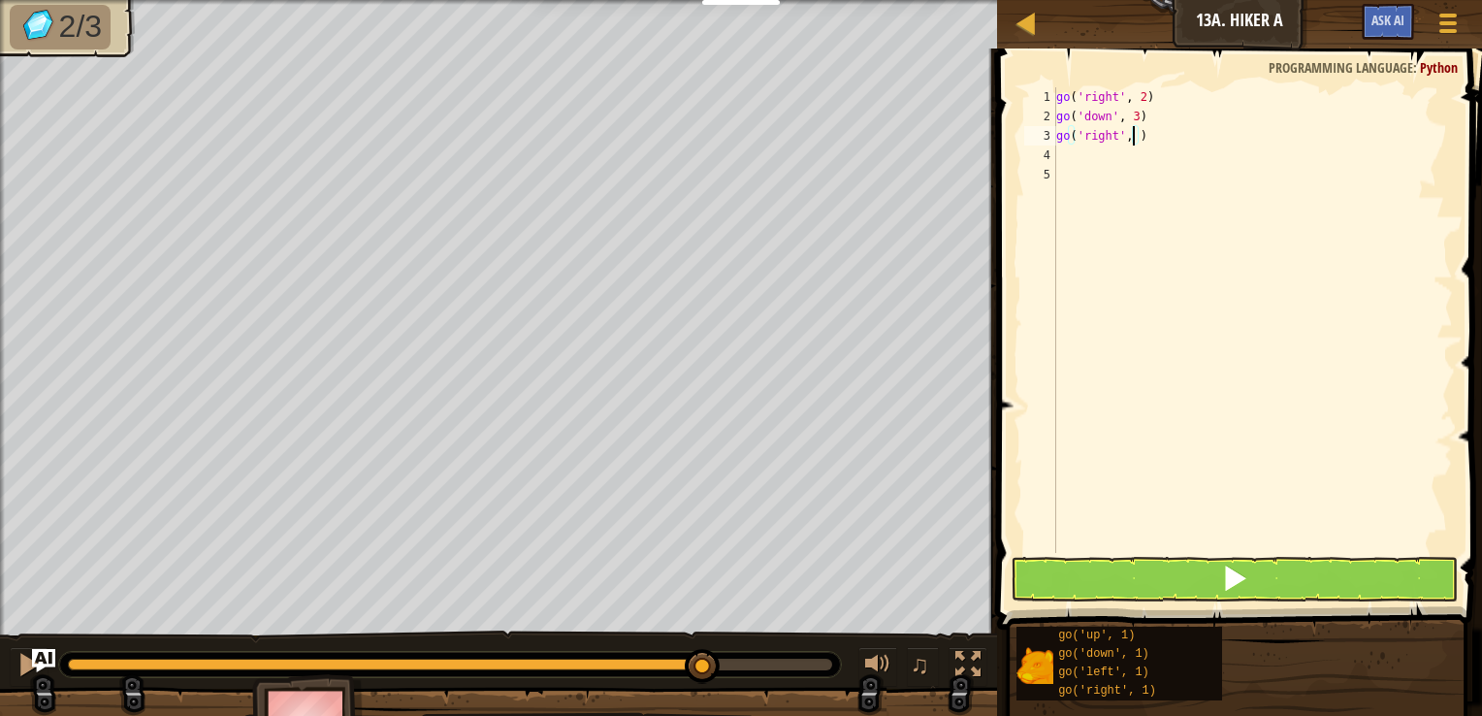
type textarea "go('right', 2)"
click at [1272, 575] on button at bounding box center [1235, 579] width 448 height 45
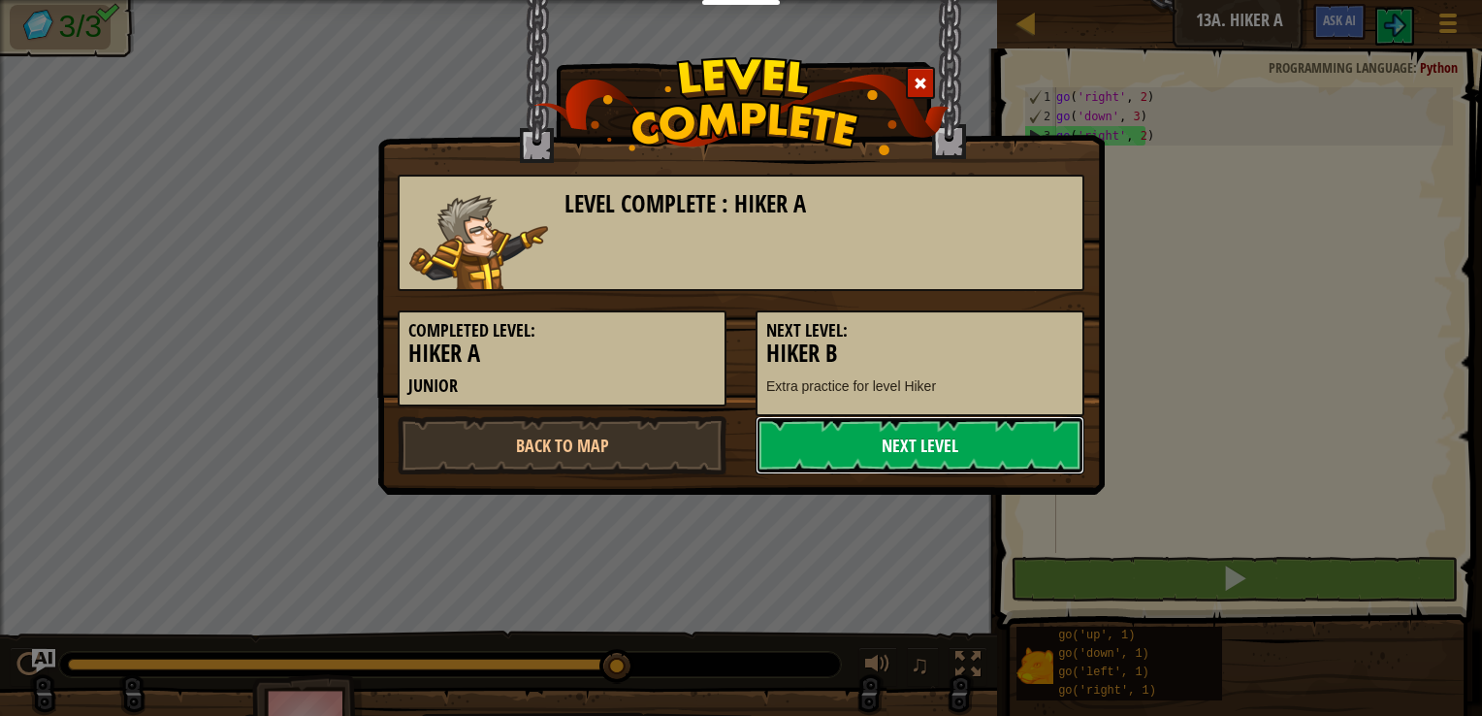
click at [950, 456] on link "Next Level" at bounding box center [919, 445] width 329 height 58
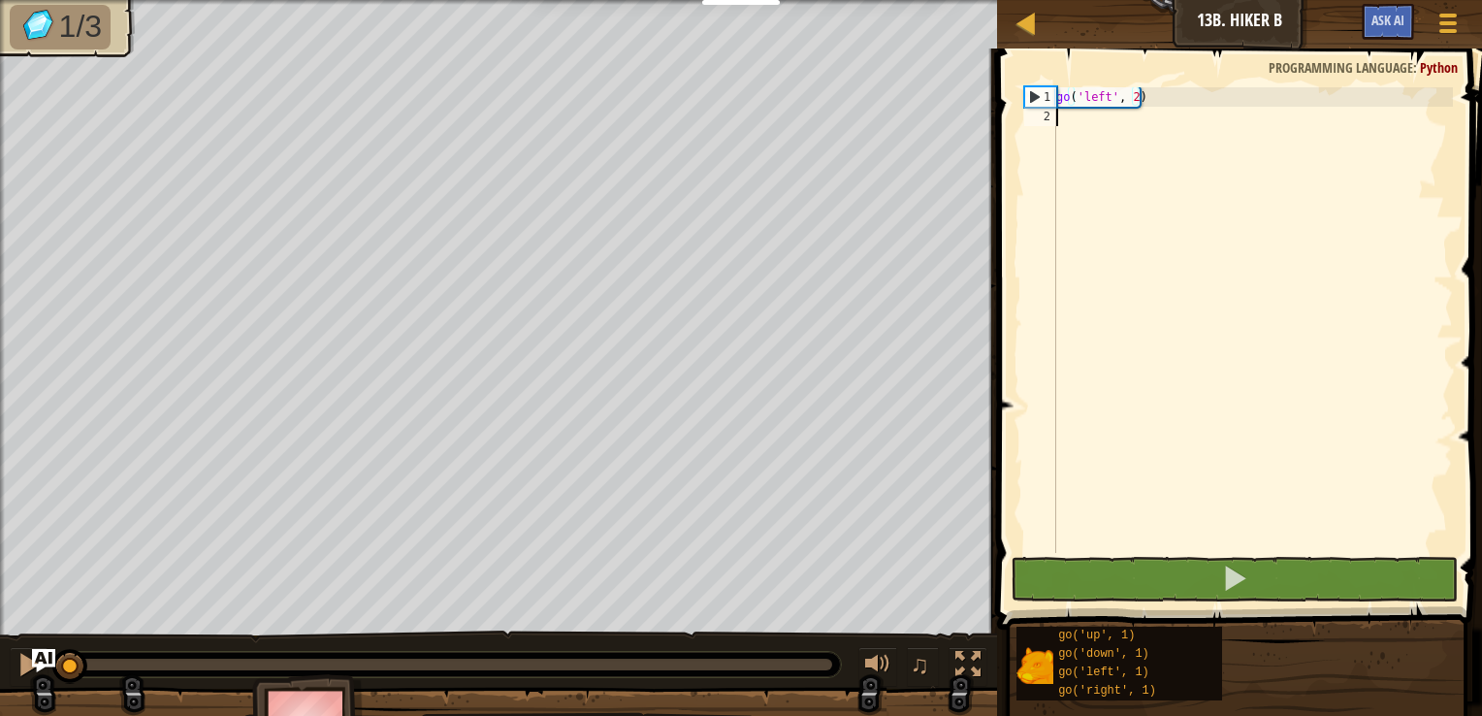
click at [1218, 134] on div "go ( 'left' , 2 )" at bounding box center [1252, 339] width 401 height 504
type textarea "go"
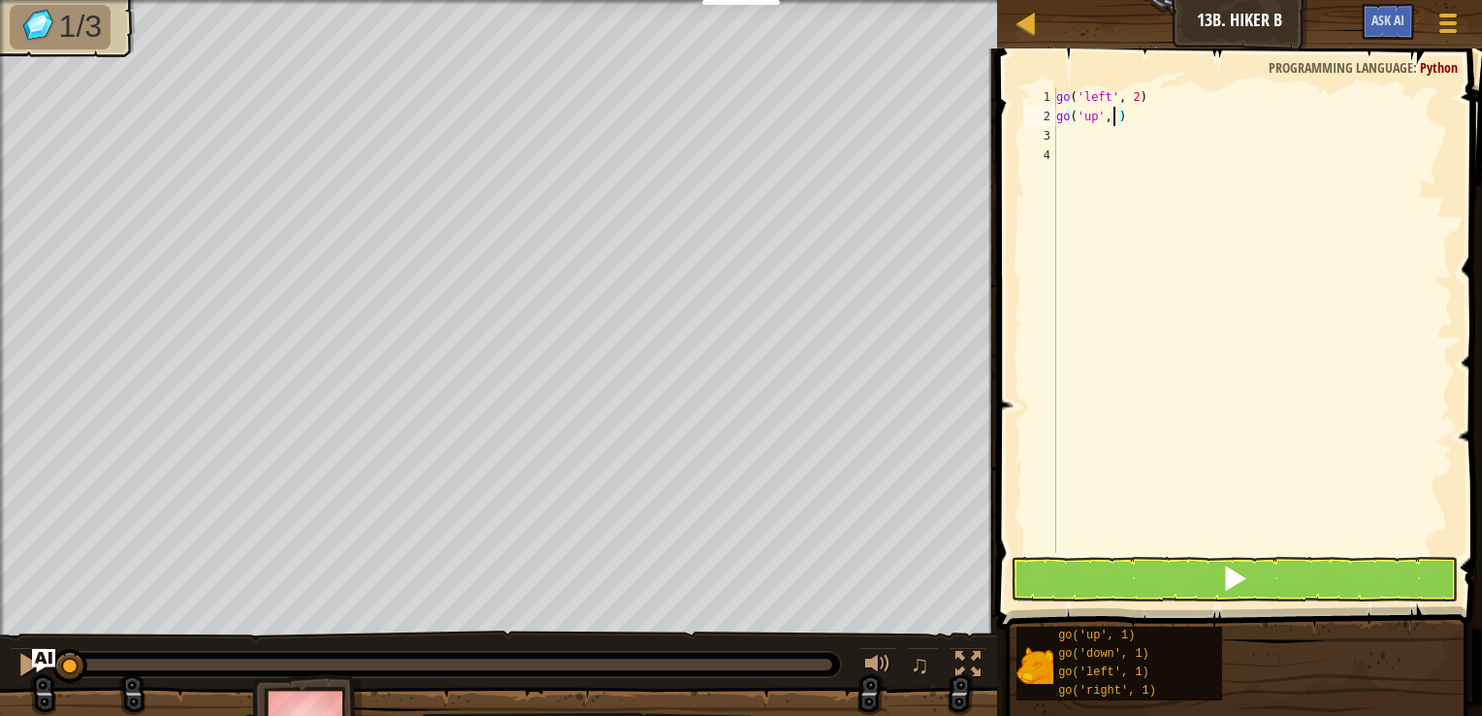
type textarea "go('up', 3)"
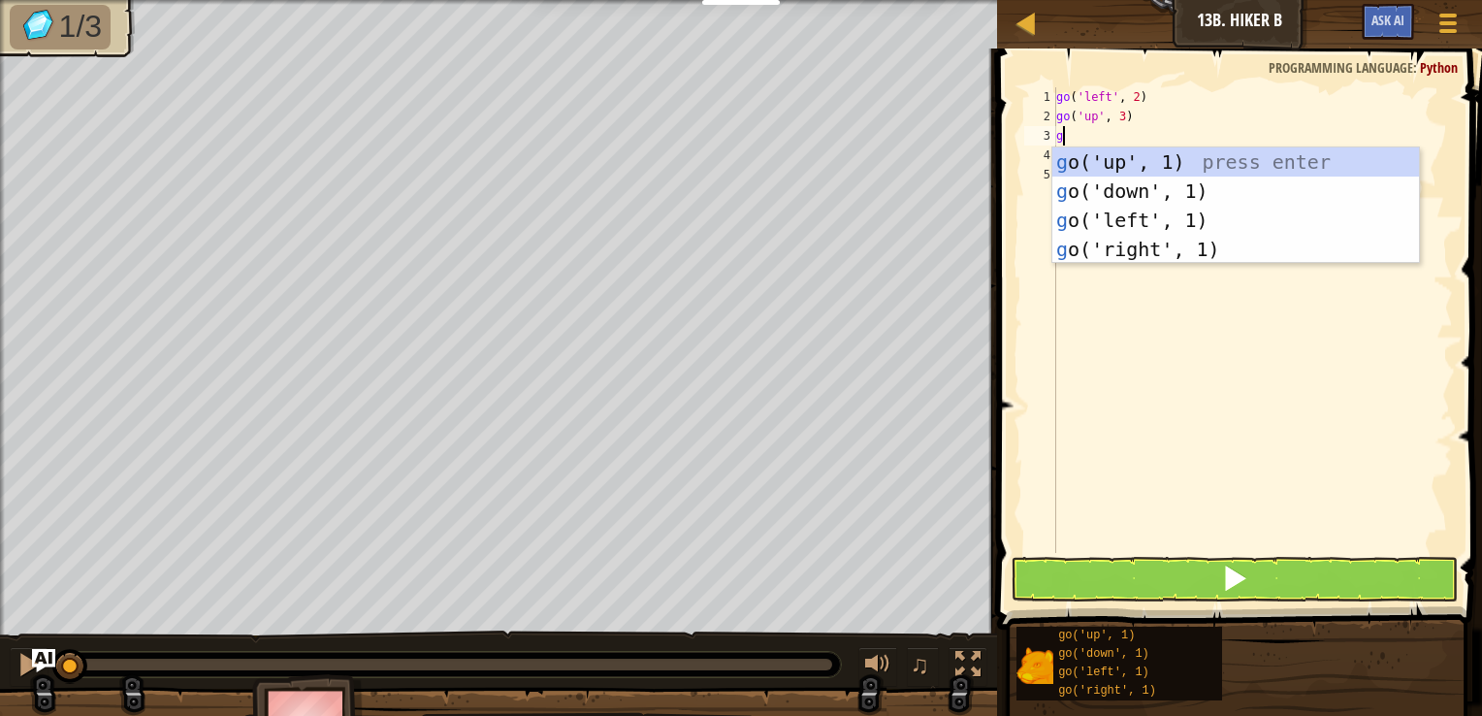
type textarea "go"
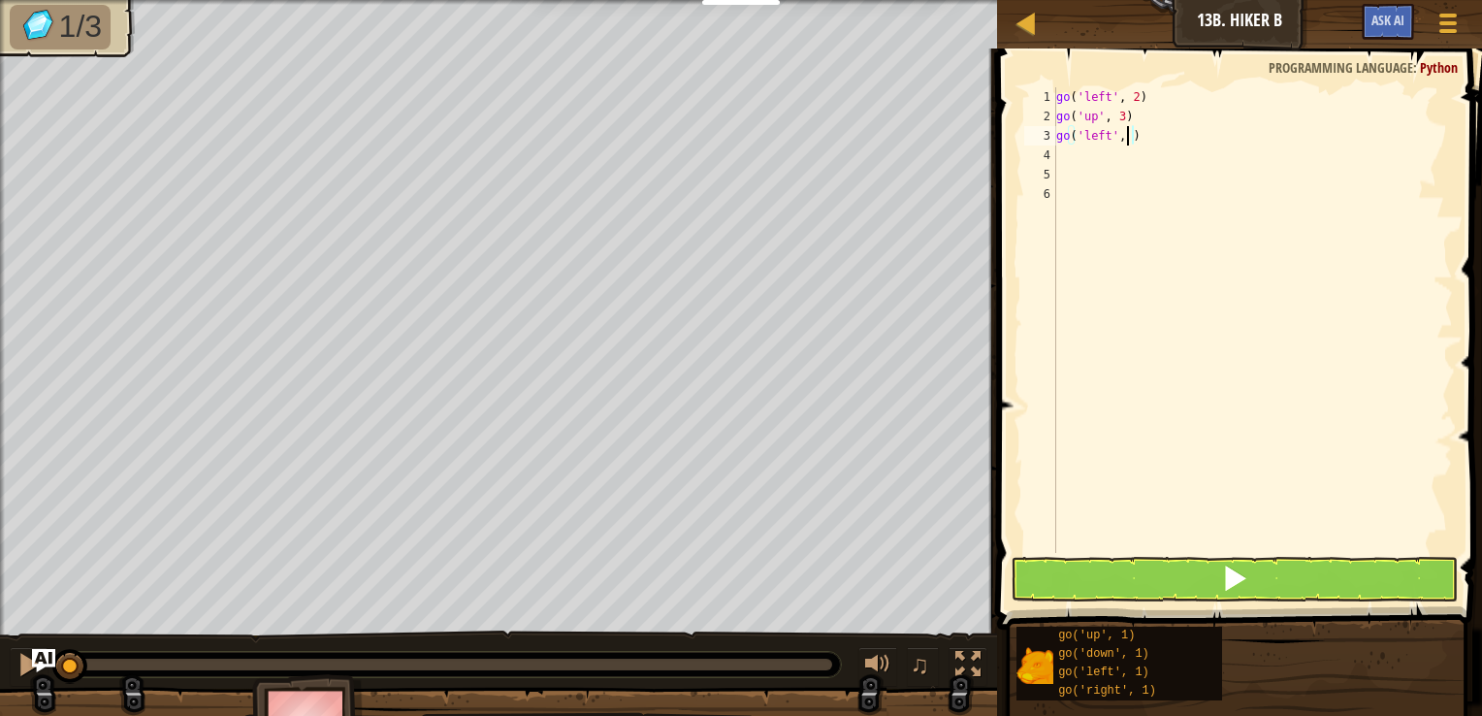
scroll to position [9, 5]
type textarea "go('left', 2)"
click at [1218, 589] on button at bounding box center [1235, 579] width 448 height 45
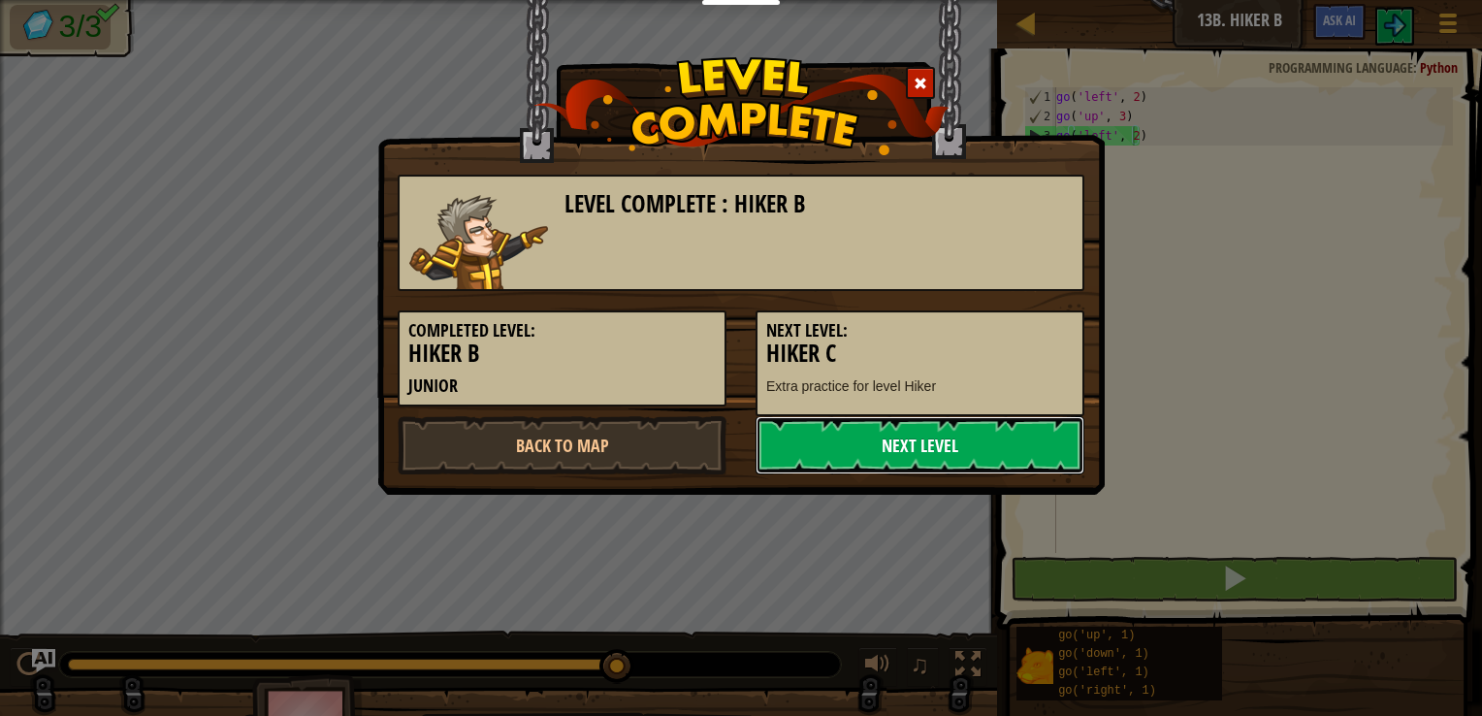
click at [946, 449] on link "Next Level" at bounding box center [919, 445] width 329 height 58
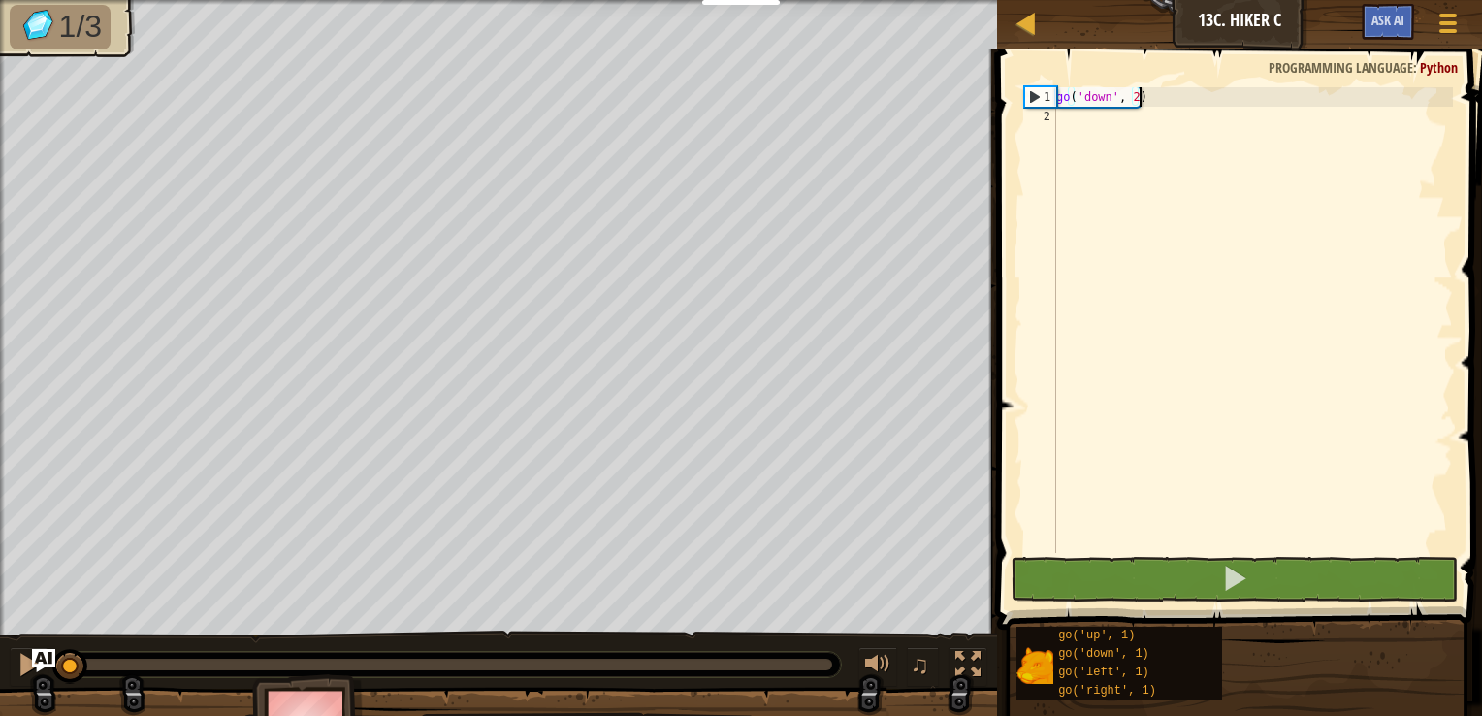
click at [1226, 244] on div "go ( 'down' , 2 )" at bounding box center [1252, 339] width 401 height 504
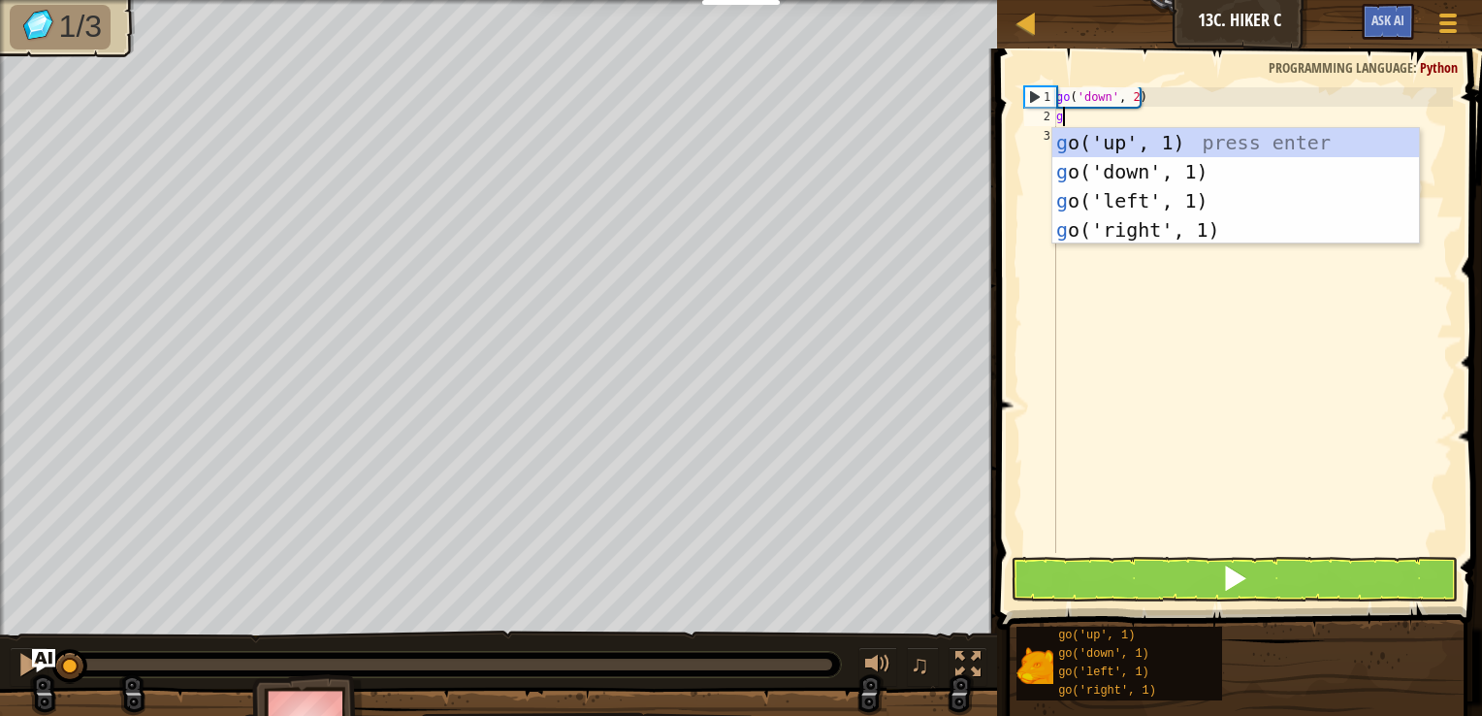
scroll to position [9, 0]
type textarea "go"
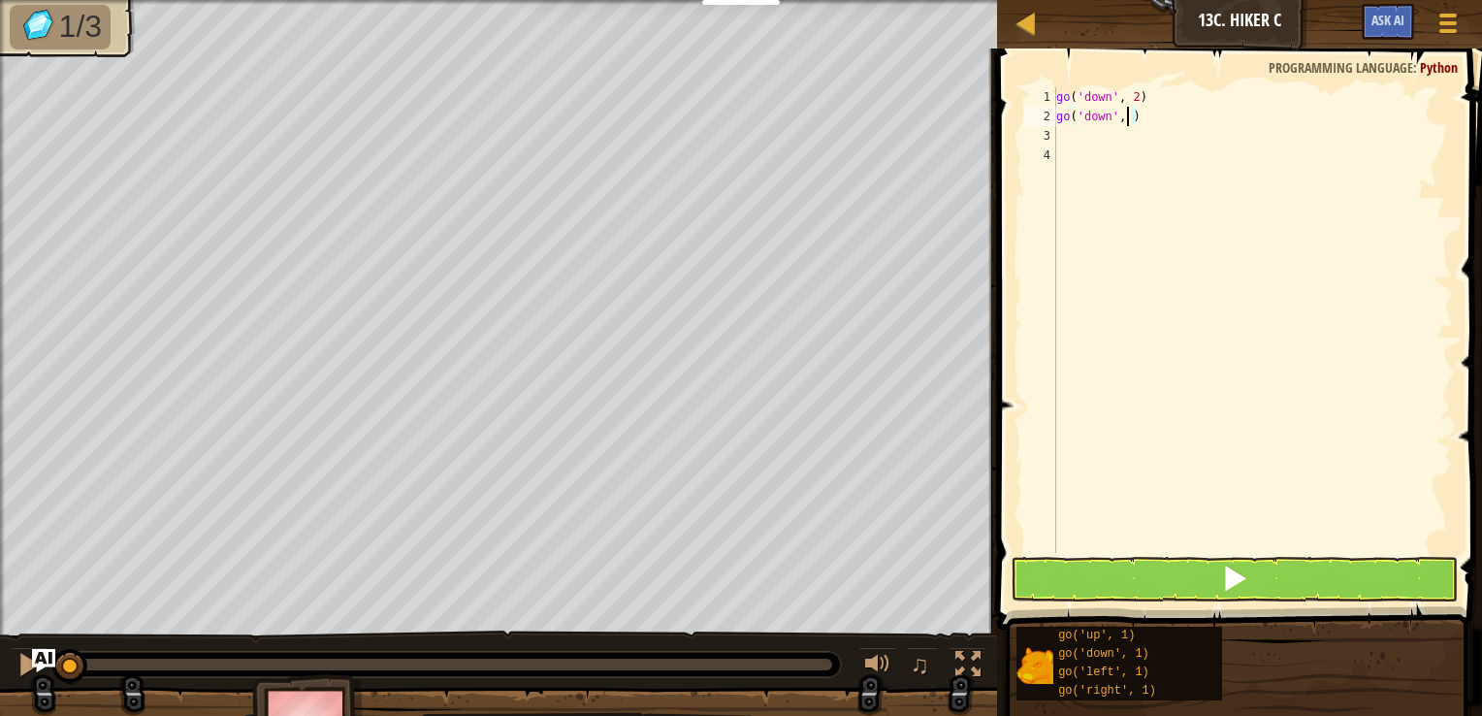
type textarea "go('down', 2)"
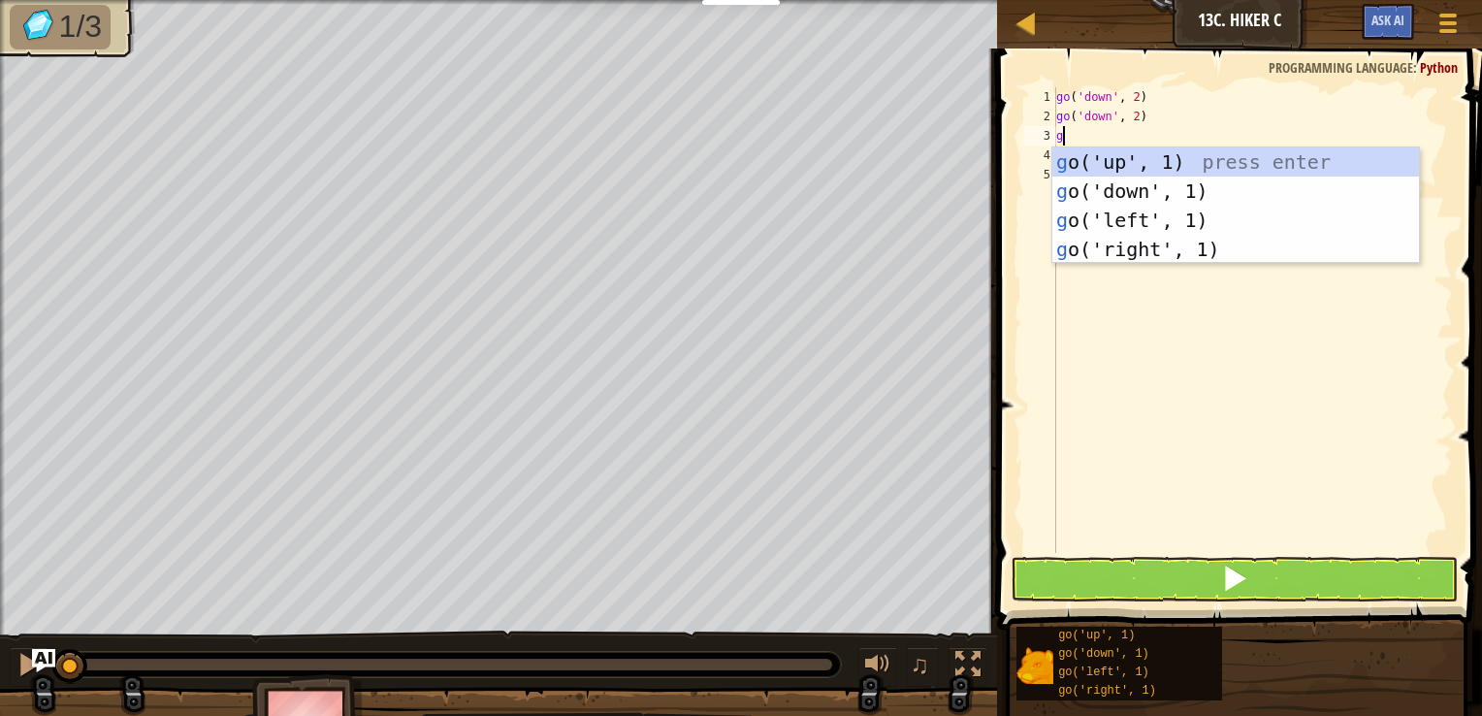
type textarea "go"
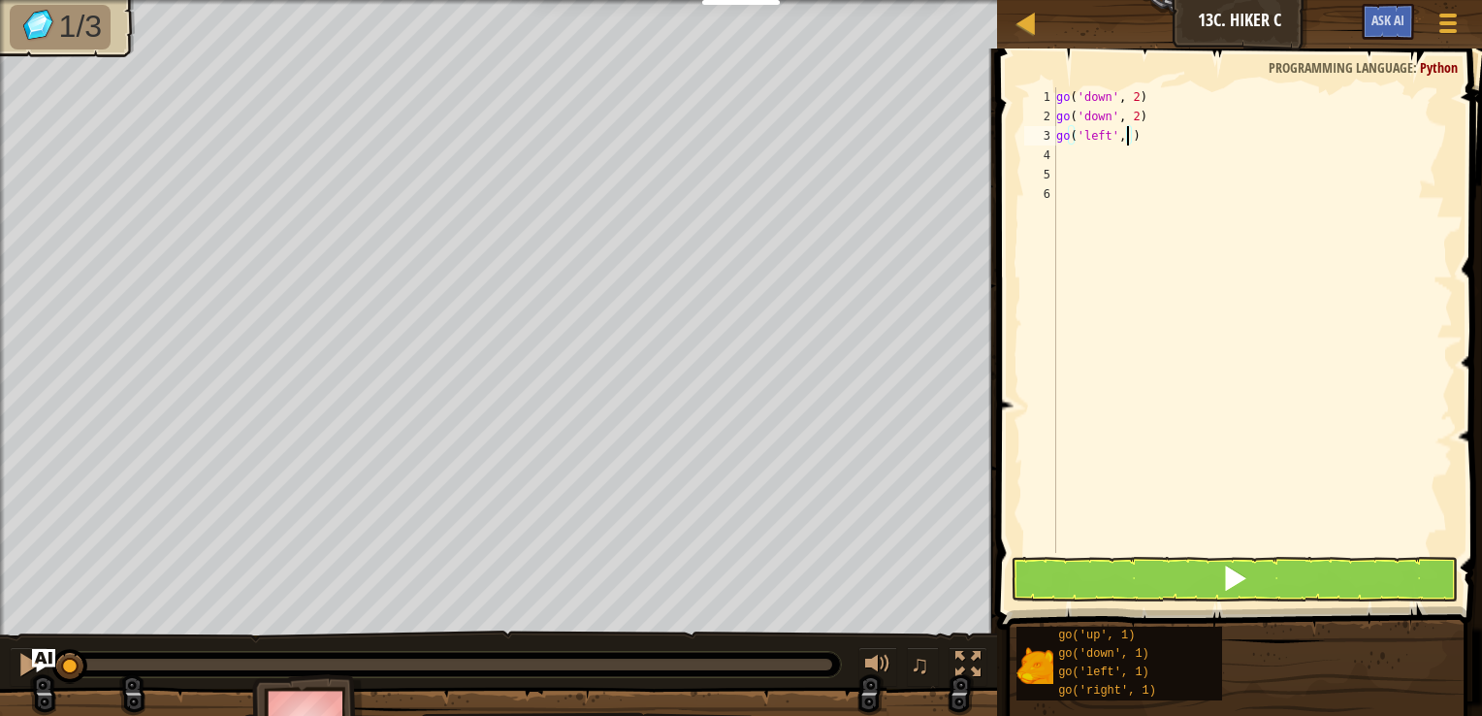
type textarea "go('left', 3)"
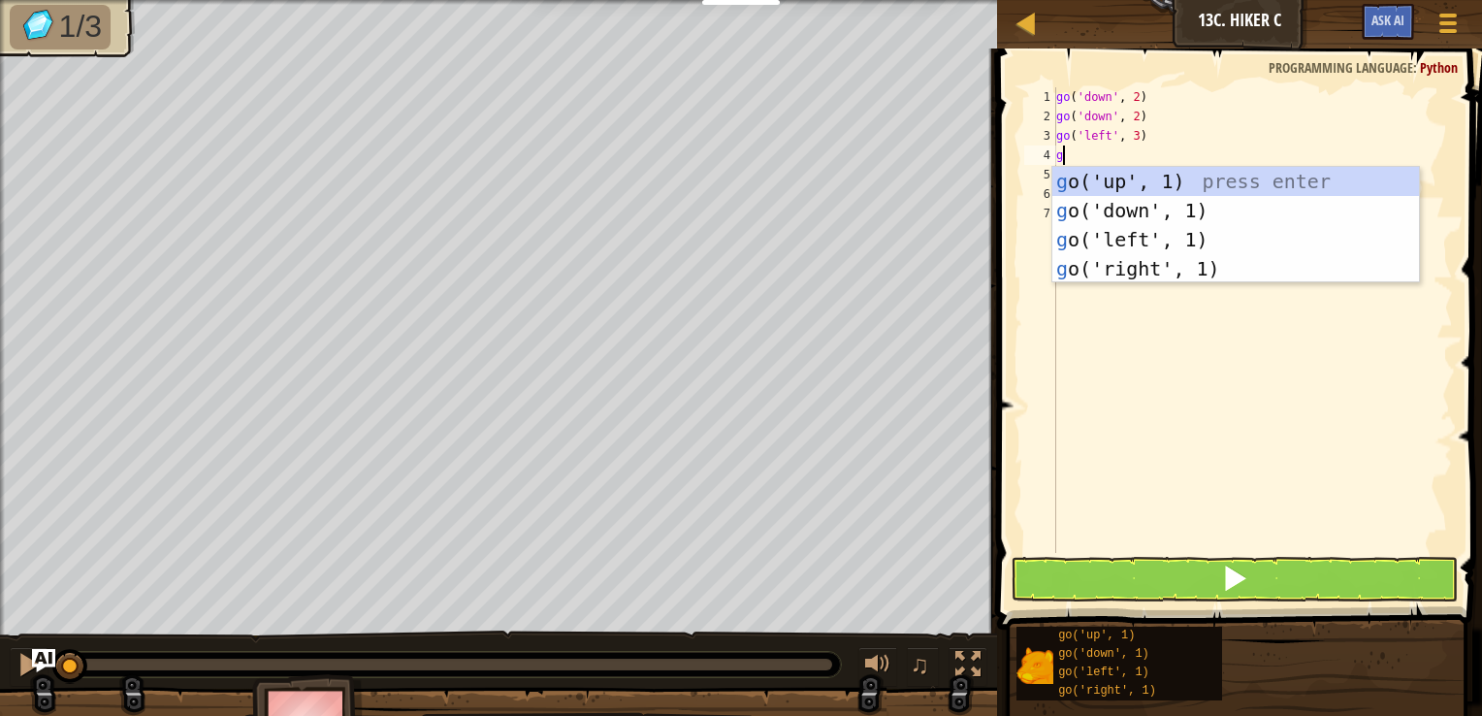
type textarea "go"
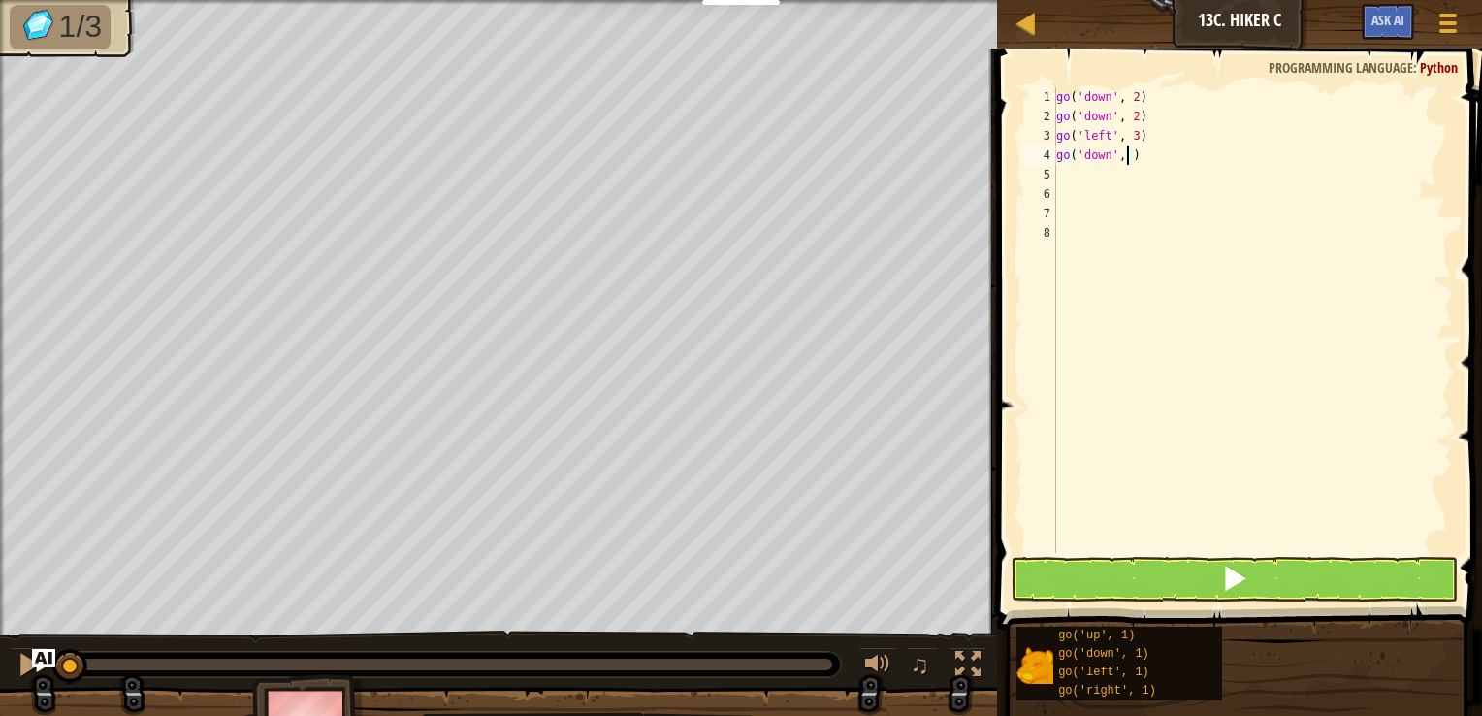
type textarea "go('down', 2)"
click at [1278, 594] on button at bounding box center [1235, 579] width 448 height 45
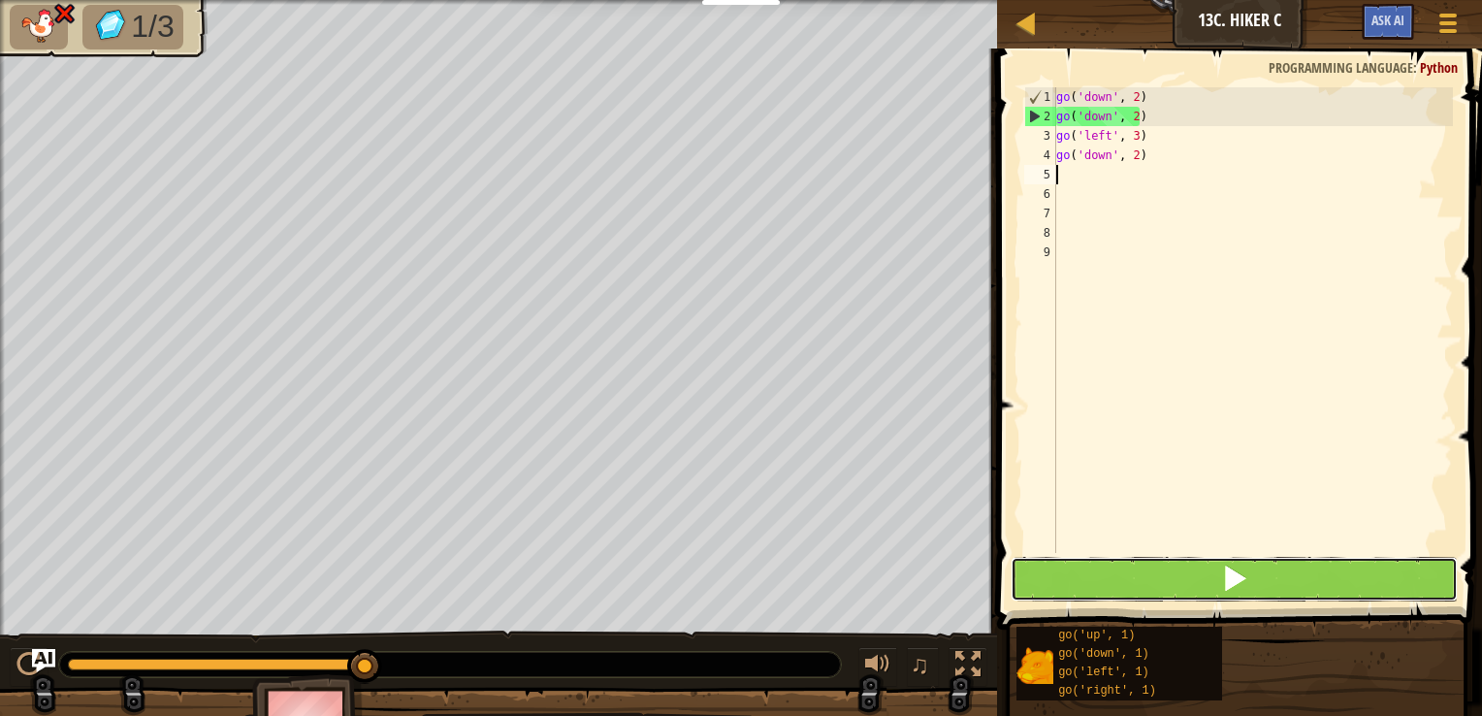
click at [1217, 585] on button at bounding box center [1235, 579] width 448 height 45
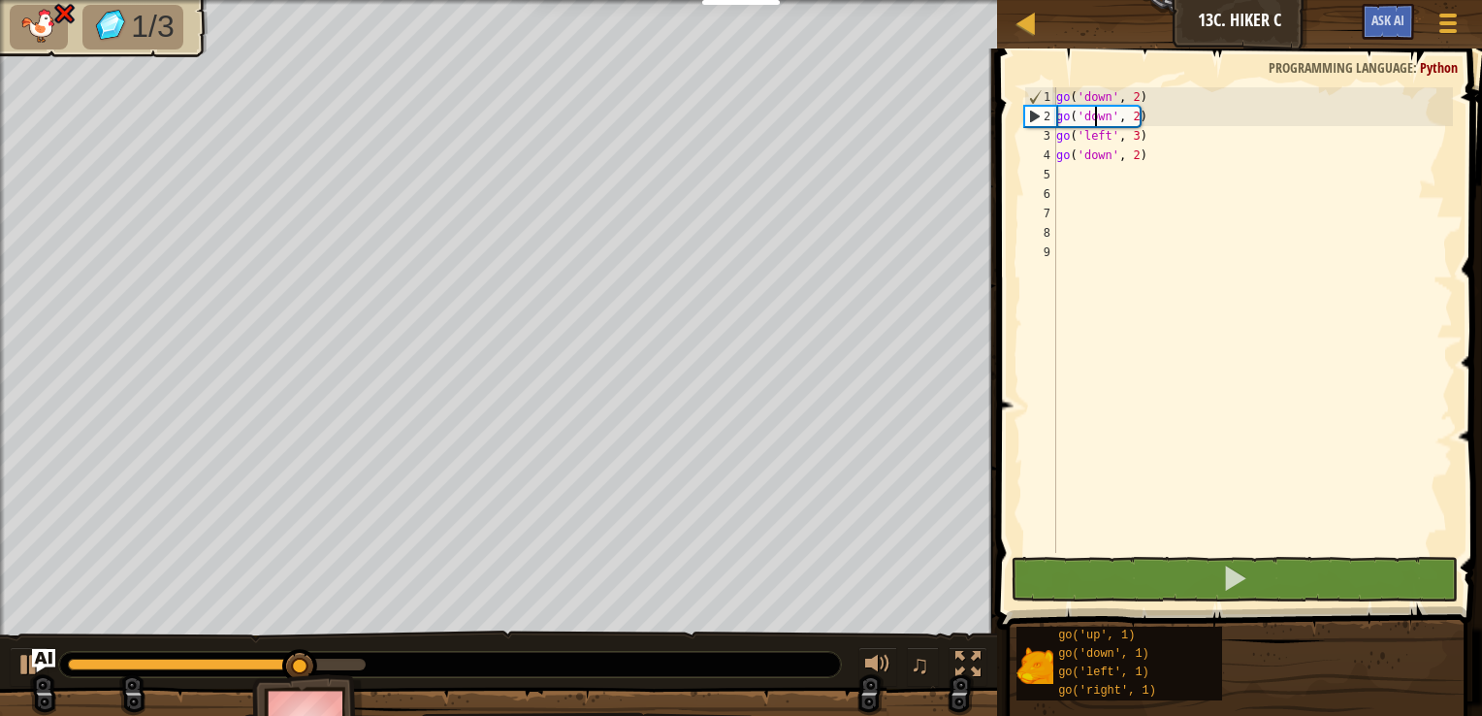
click at [1093, 118] on div "go ( 'down' , 2 ) go ( 'down' , 2 ) go ( 'left' , 3 ) go ( 'down' , 2 )" at bounding box center [1252, 339] width 401 height 504
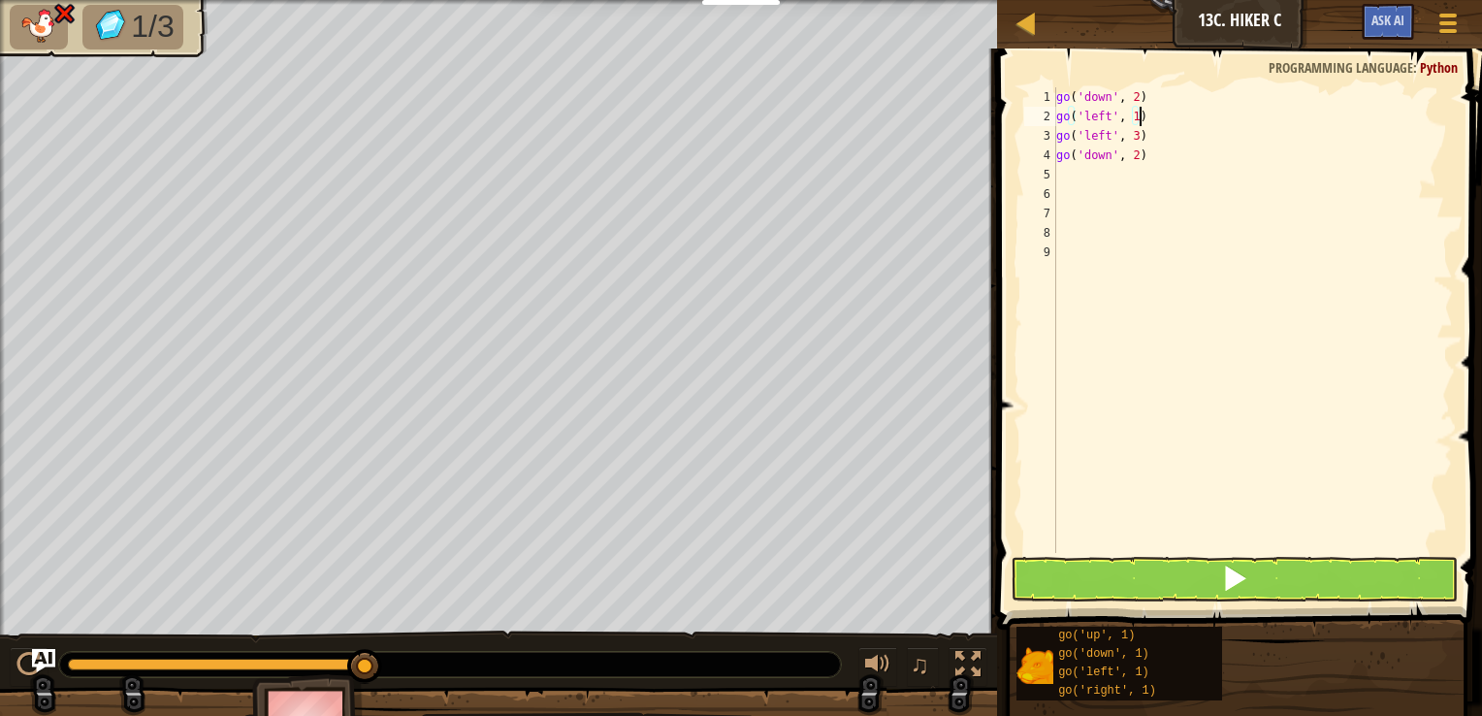
click at [1130, 117] on div "go ( 'down' , 2 ) go ( 'left' , 1 ) go ( 'left' , 3 ) go ( 'down' , 2 )" at bounding box center [1252, 339] width 401 height 504
click at [1133, 138] on div "go ( 'down' , 2 ) go ( 'left' , 3 ) go ( 'left' , 3 ) go ( 'down' , 2 )" at bounding box center [1252, 339] width 401 height 504
click at [1145, 138] on div "go ( 'down' , 2 ) go ( 'left' , 3 ) go ( 'left' , 3 ) go ( 'down' , 2 )" at bounding box center [1252, 339] width 401 height 504
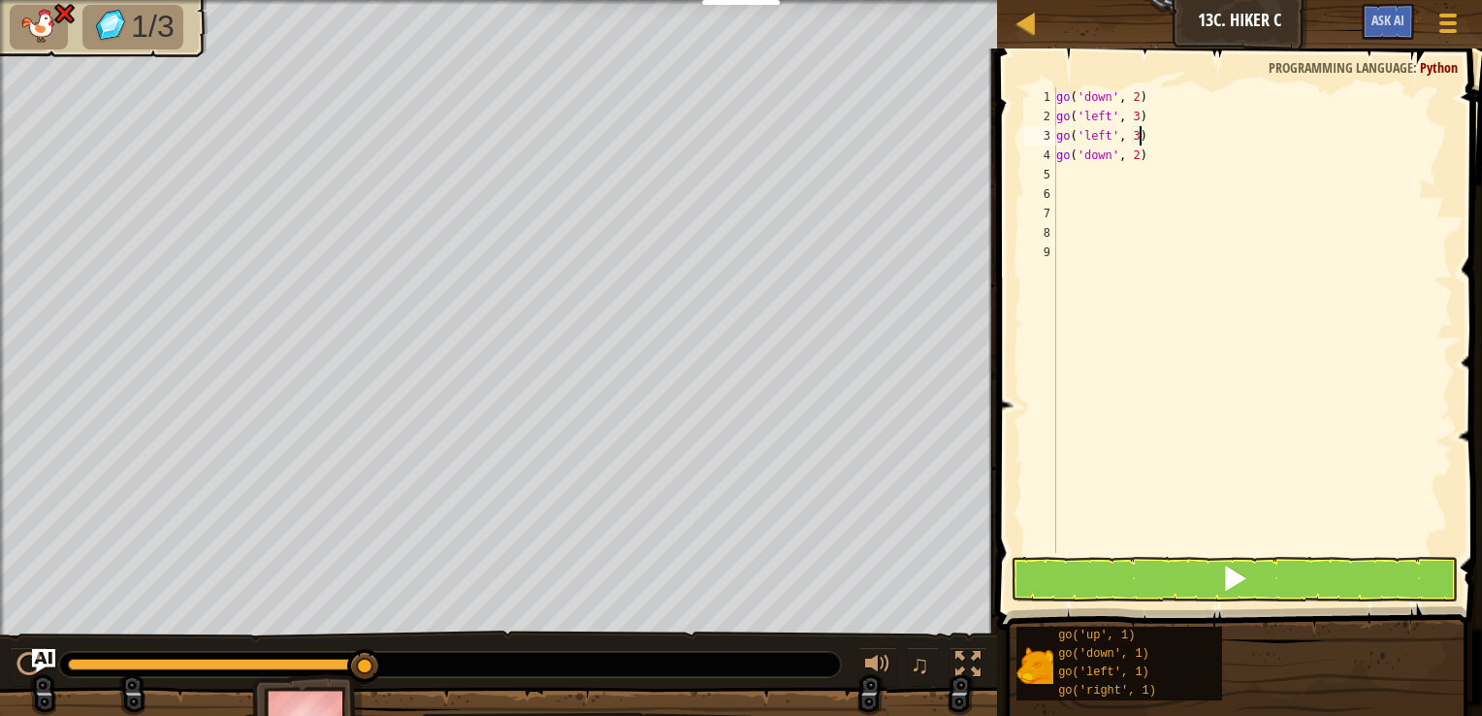
click at [1145, 138] on div "go ( 'down' , 2 ) go ( 'left' , 3 ) go ( 'left' , 3 ) go ( 'down' , 2 )" at bounding box center [1252, 339] width 401 height 504
type textarea "go('down', 2)"
click at [1247, 580] on span at bounding box center [1234, 577] width 27 height 27
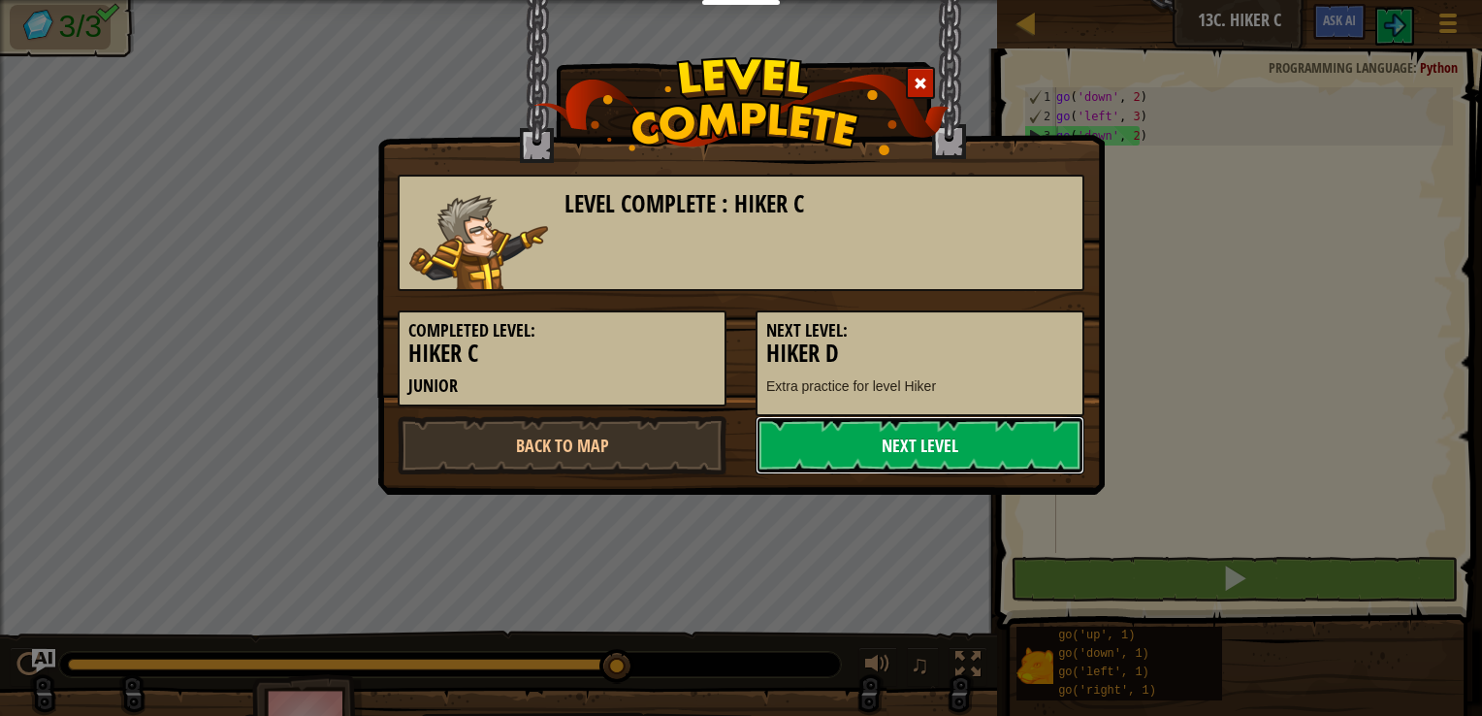
click at [934, 440] on link "Next Level" at bounding box center [919, 445] width 329 height 58
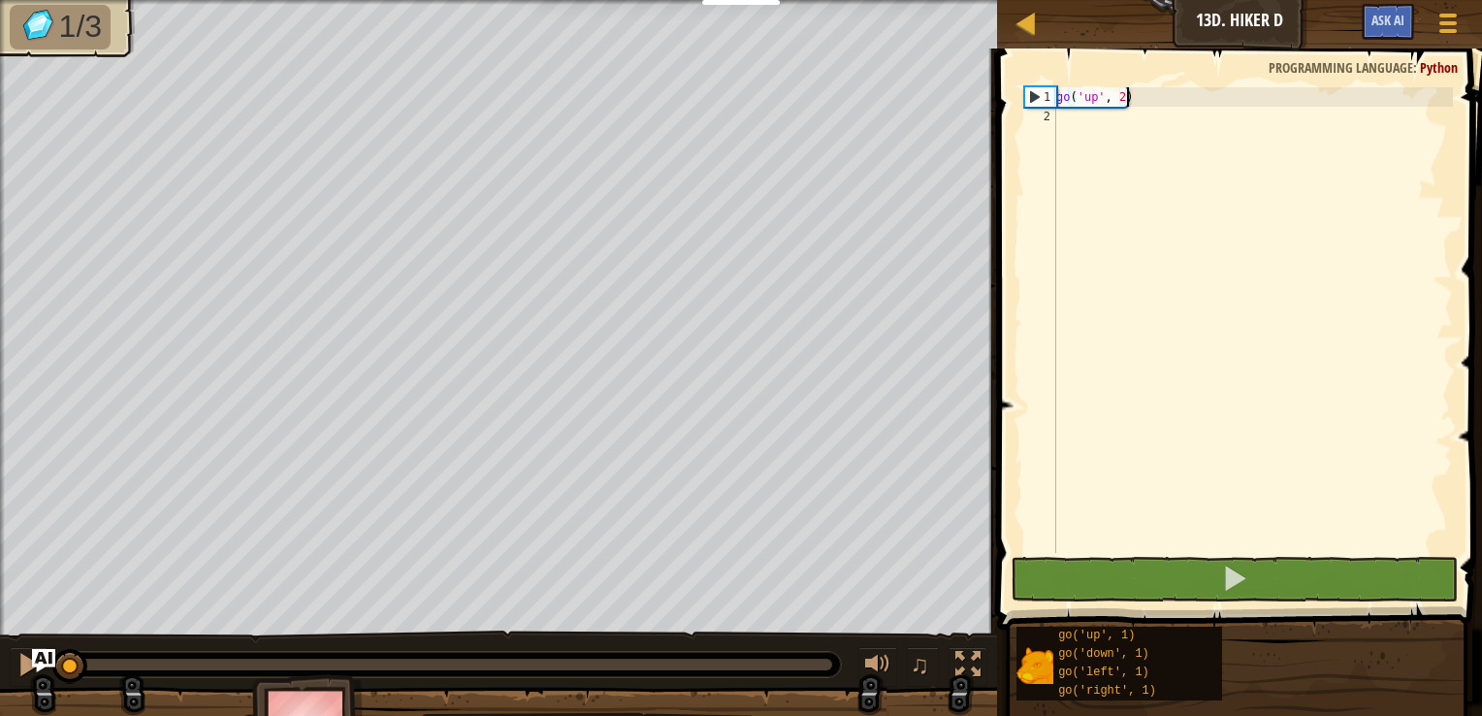
click at [1132, 128] on div "go ( 'up' , 2 )" at bounding box center [1252, 339] width 401 height 504
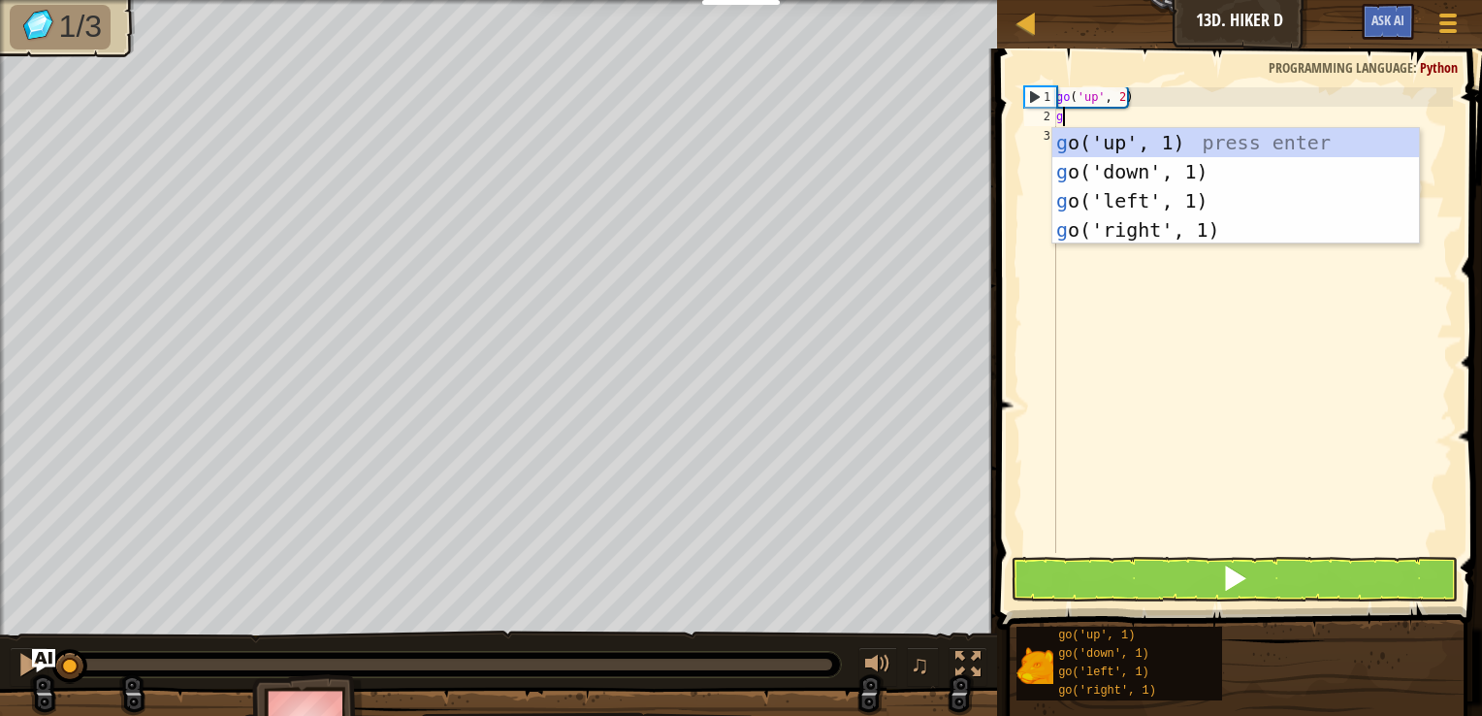
type textarea "go"
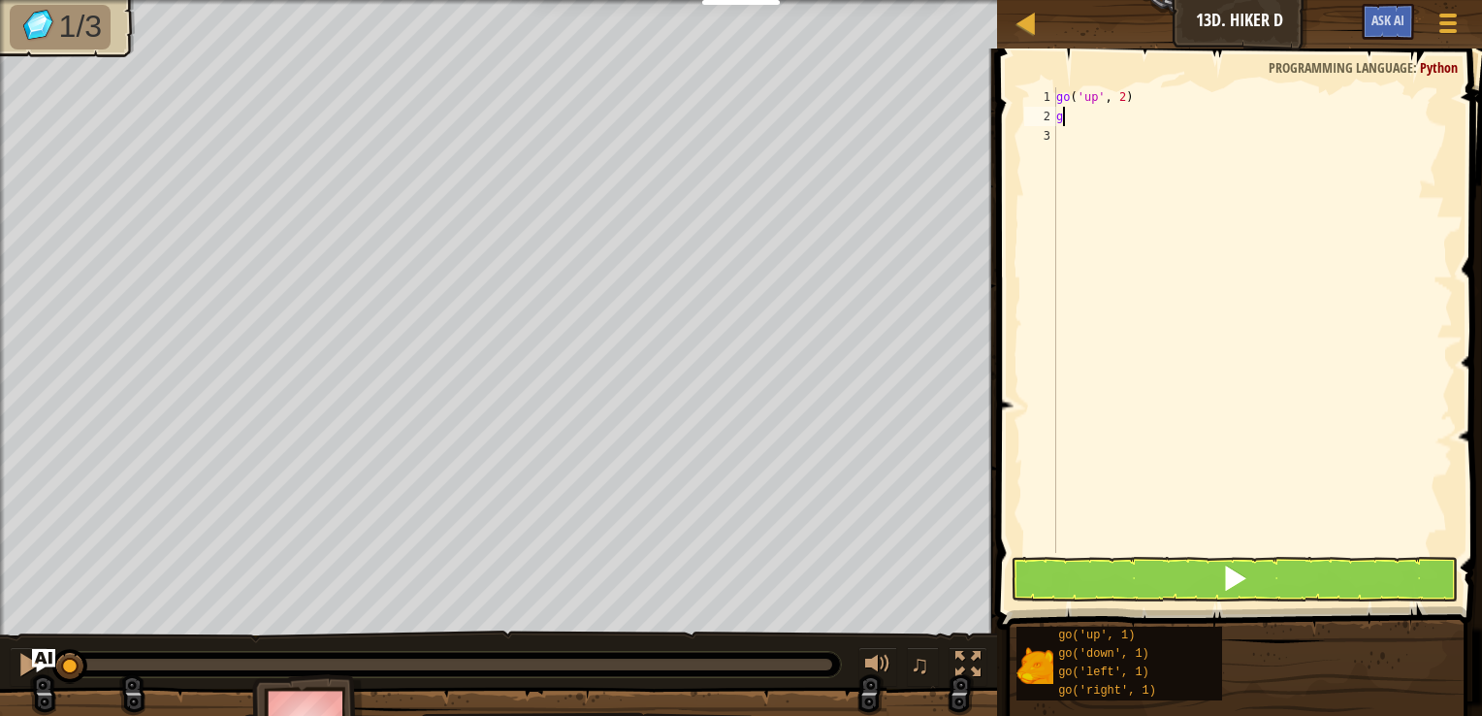
type textarea "go"
type textarea "go('left', 3)"
type textarea "go"
click at [1276, 578] on button at bounding box center [1235, 579] width 448 height 45
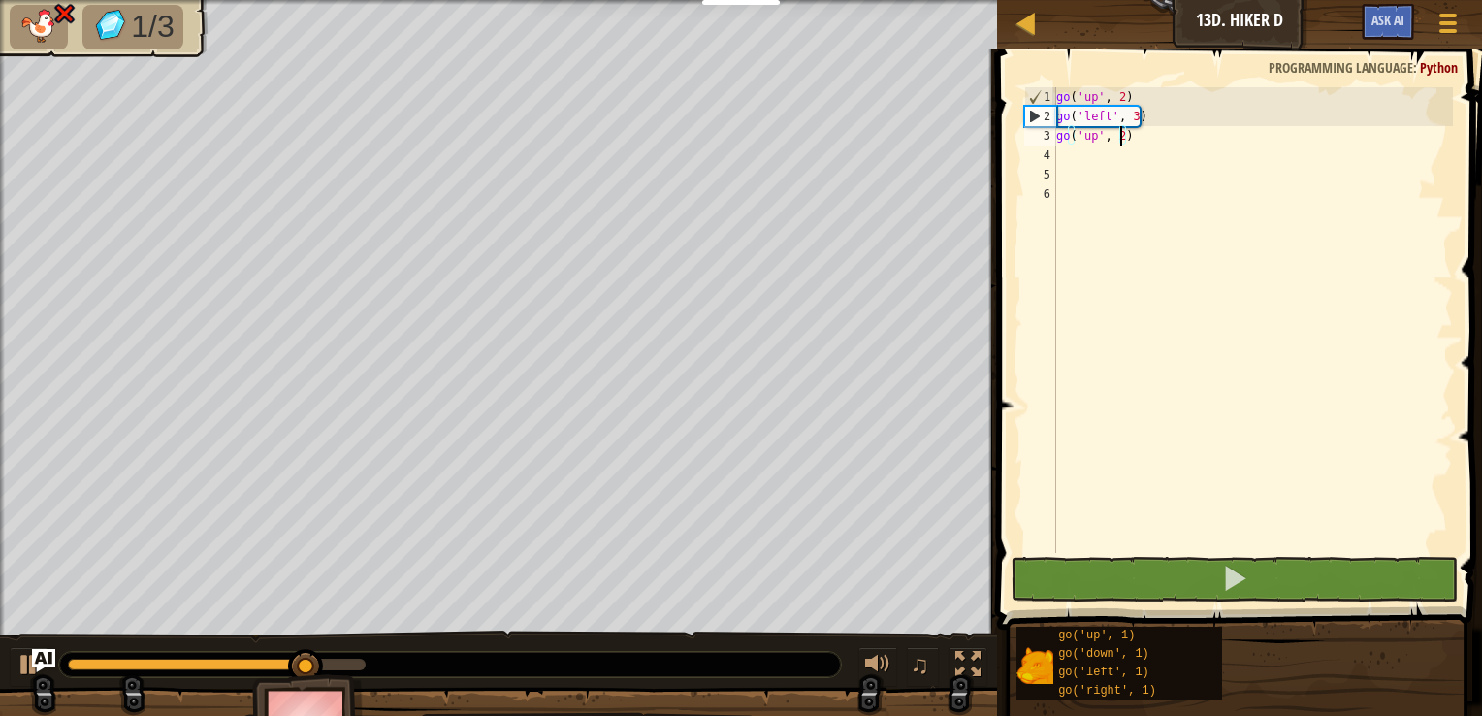
click at [1094, 120] on div "go ( 'up' , 2 ) go ( 'left' , 3 ) go ( 'up' , 2 )" at bounding box center [1252, 339] width 401 height 504
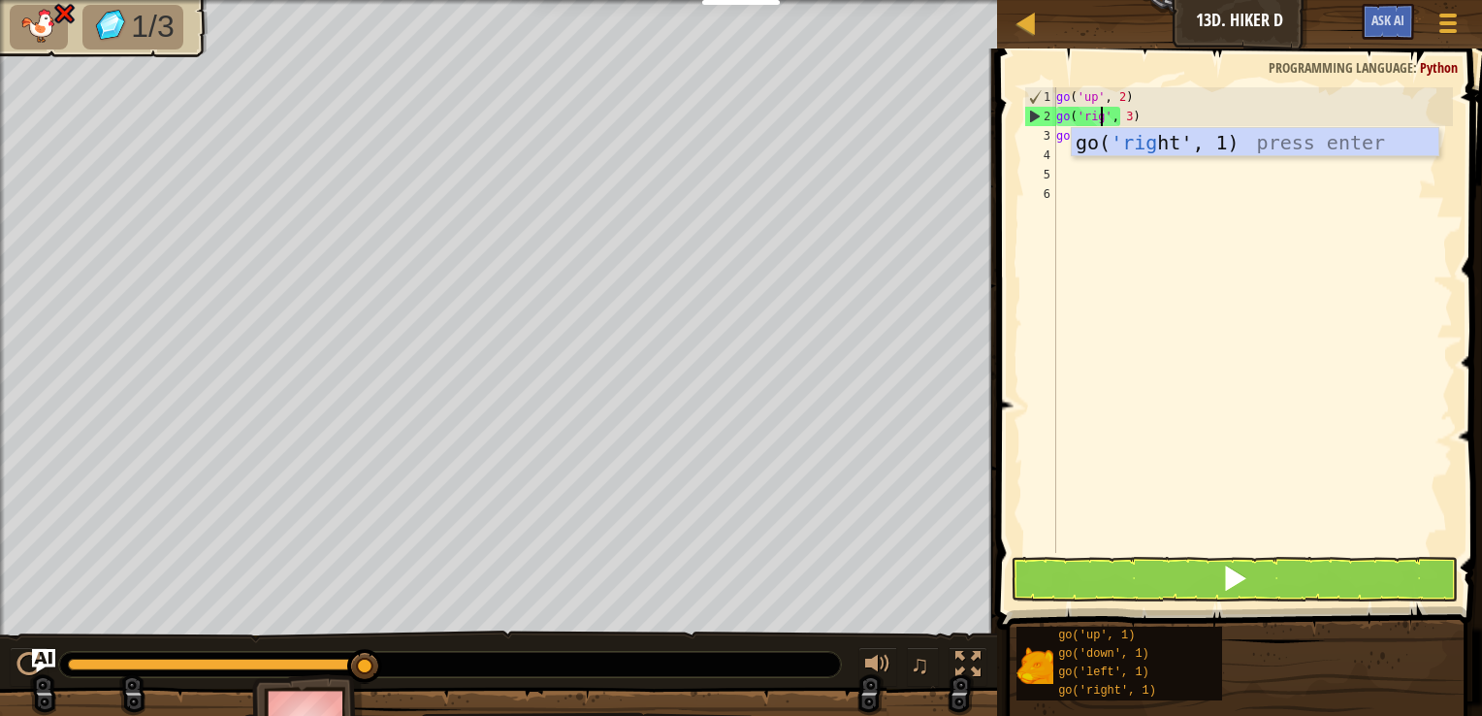
type textarea "go('right', 3)"
click at [1253, 332] on div "go ( 'up' , 2 ) go ( 'right' , 3 ) go ( 'up' , 2 )" at bounding box center [1252, 339] width 401 height 504
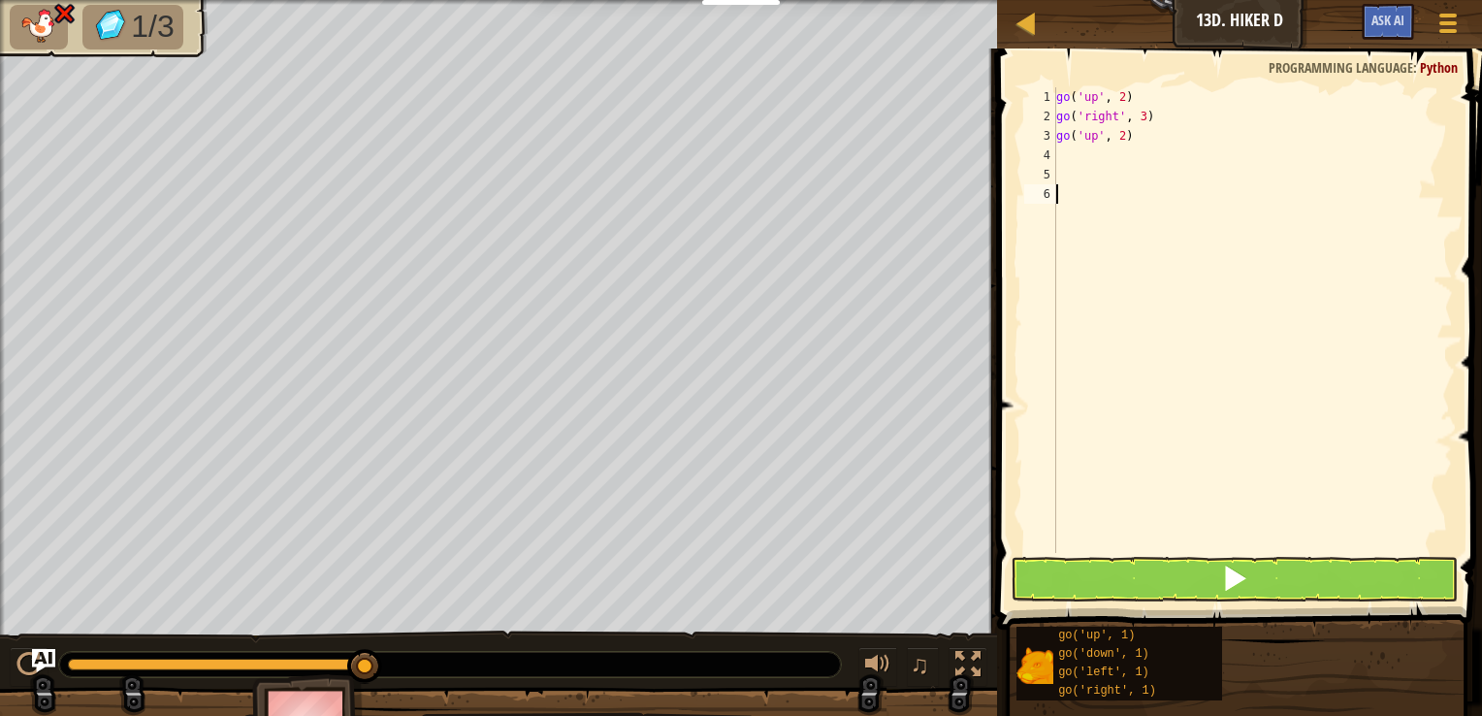
scroll to position [9, 0]
click at [1247, 568] on span at bounding box center [1234, 577] width 27 height 27
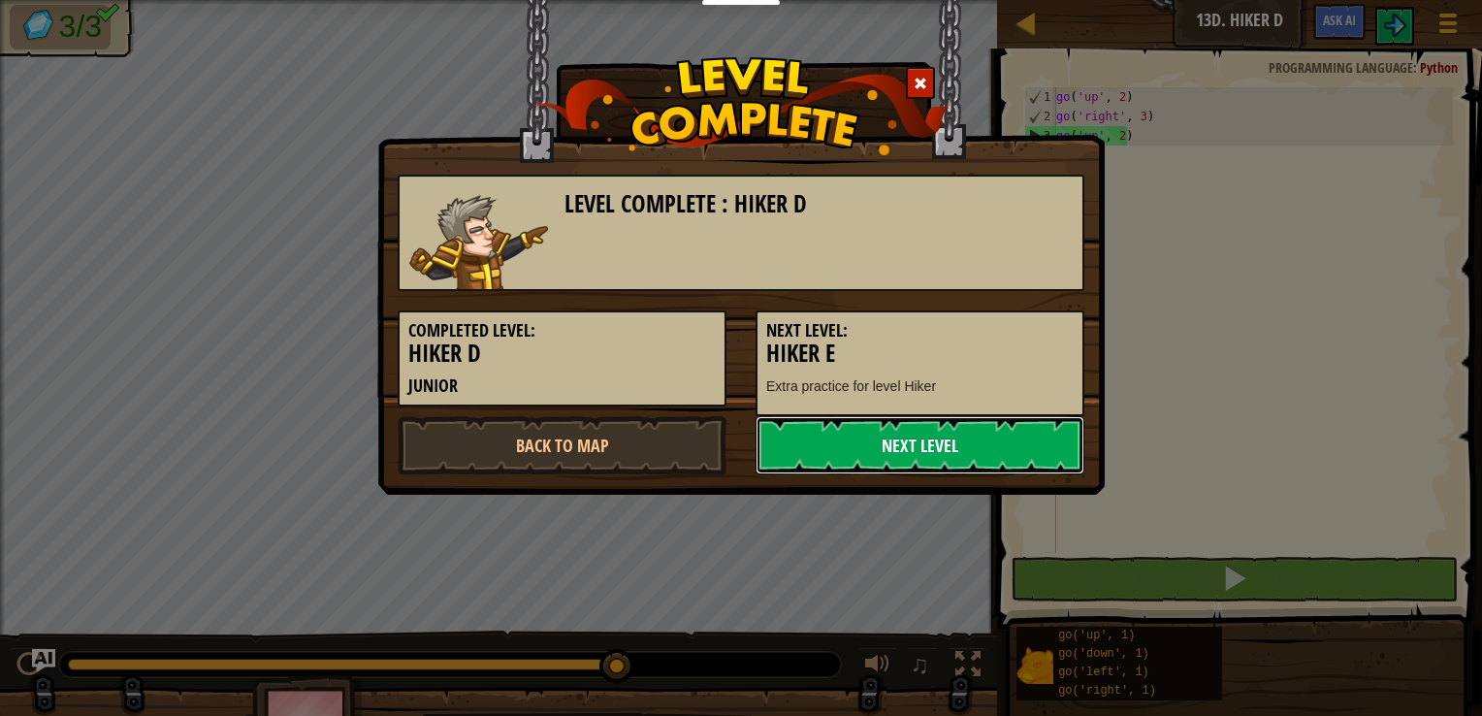
click at [928, 454] on link "Next Level" at bounding box center [919, 445] width 329 height 58
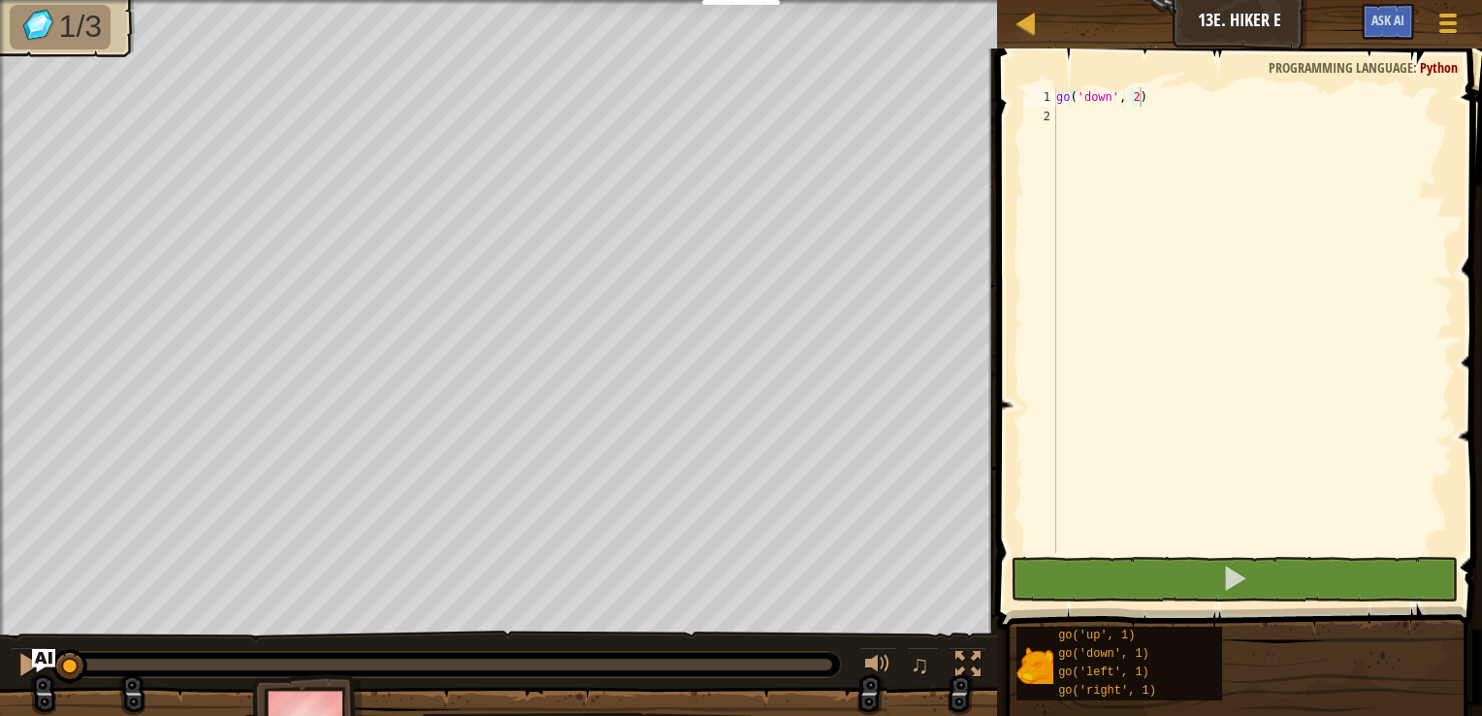
type textarea "go('down', 2)"
click at [1234, 153] on div "go ( 'down' , 2 )" at bounding box center [1252, 339] width 401 height 504
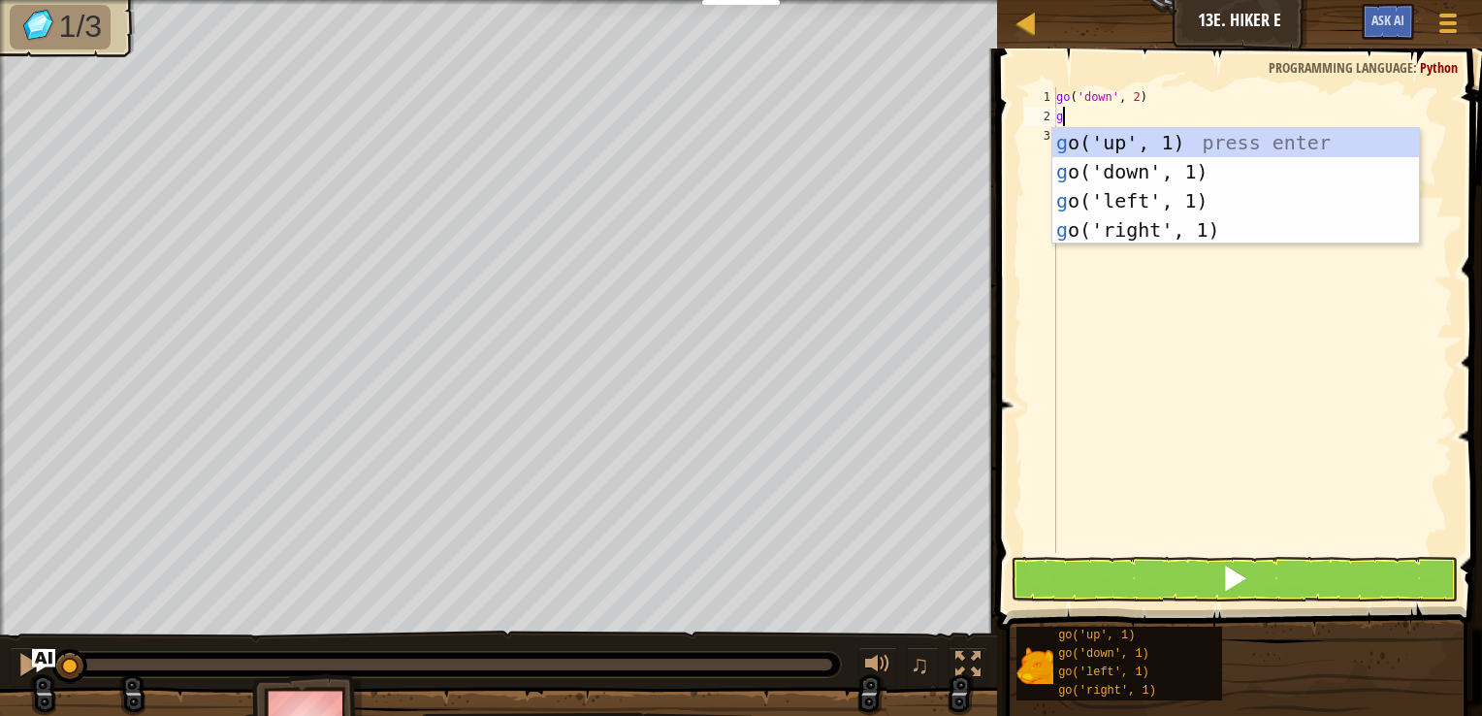
type textarea "go"
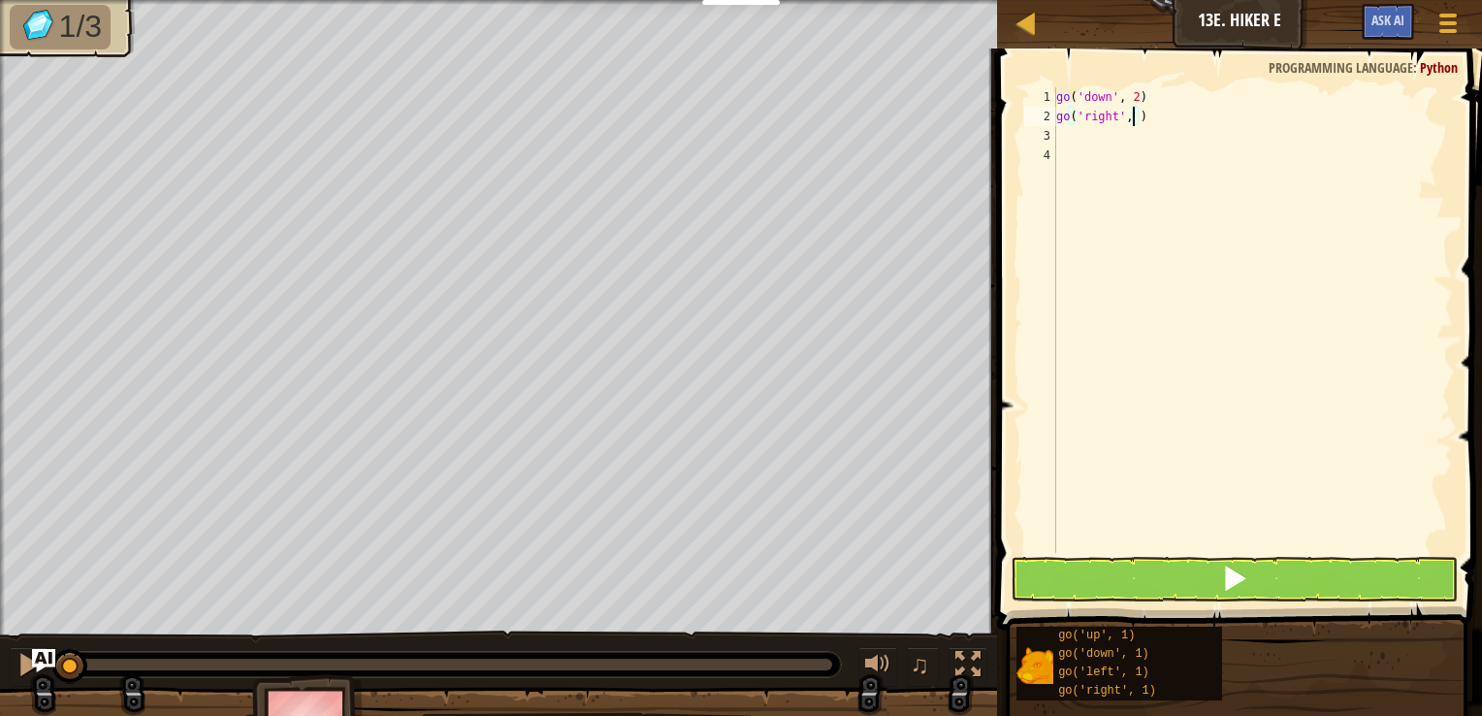
type textarea "go('right', 3)"
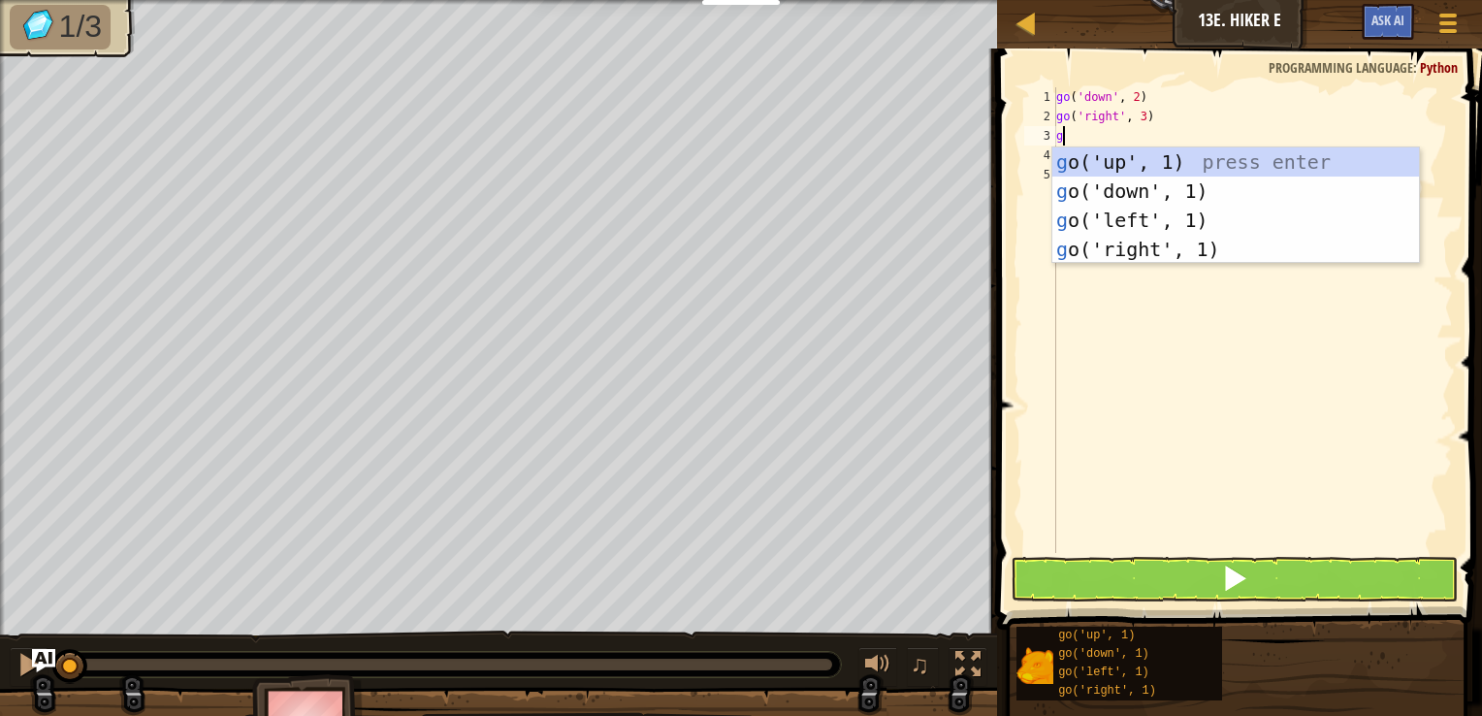
type textarea "go"
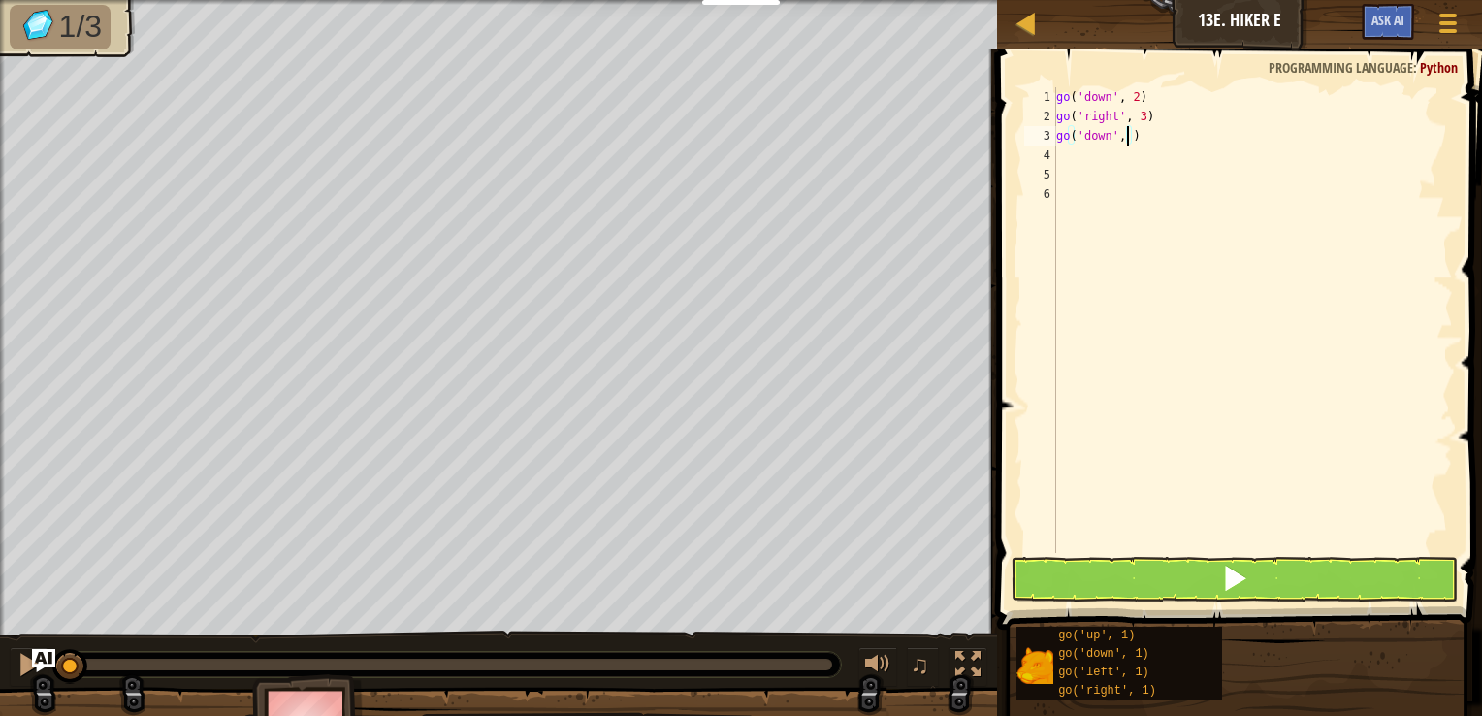
scroll to position [9, 5]
type textarea "go('down', 2)"
click at [1280, 576] on button at bounding box center [1235, 579] width 448 height 45
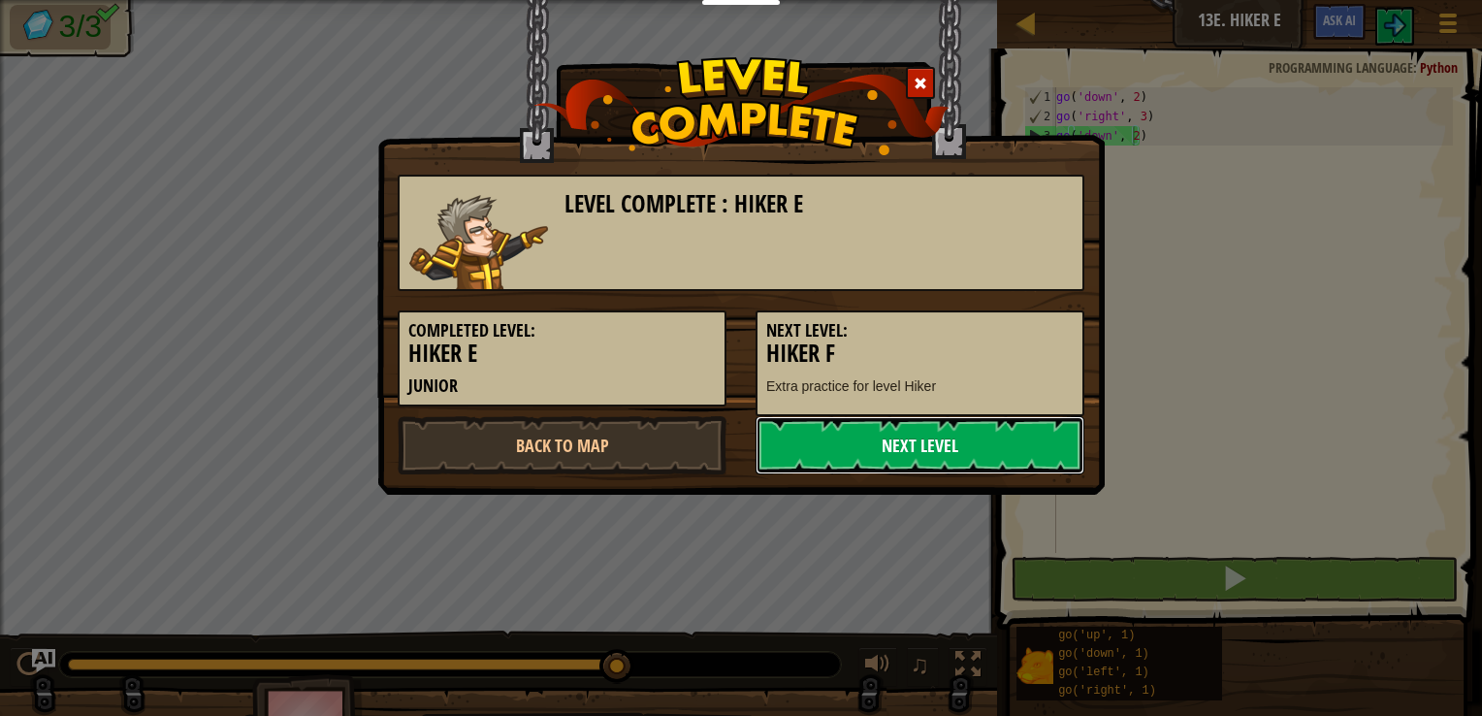
click at [939, 436] on link "Next Level" at bounding box center [919, 445] width 329 height 58
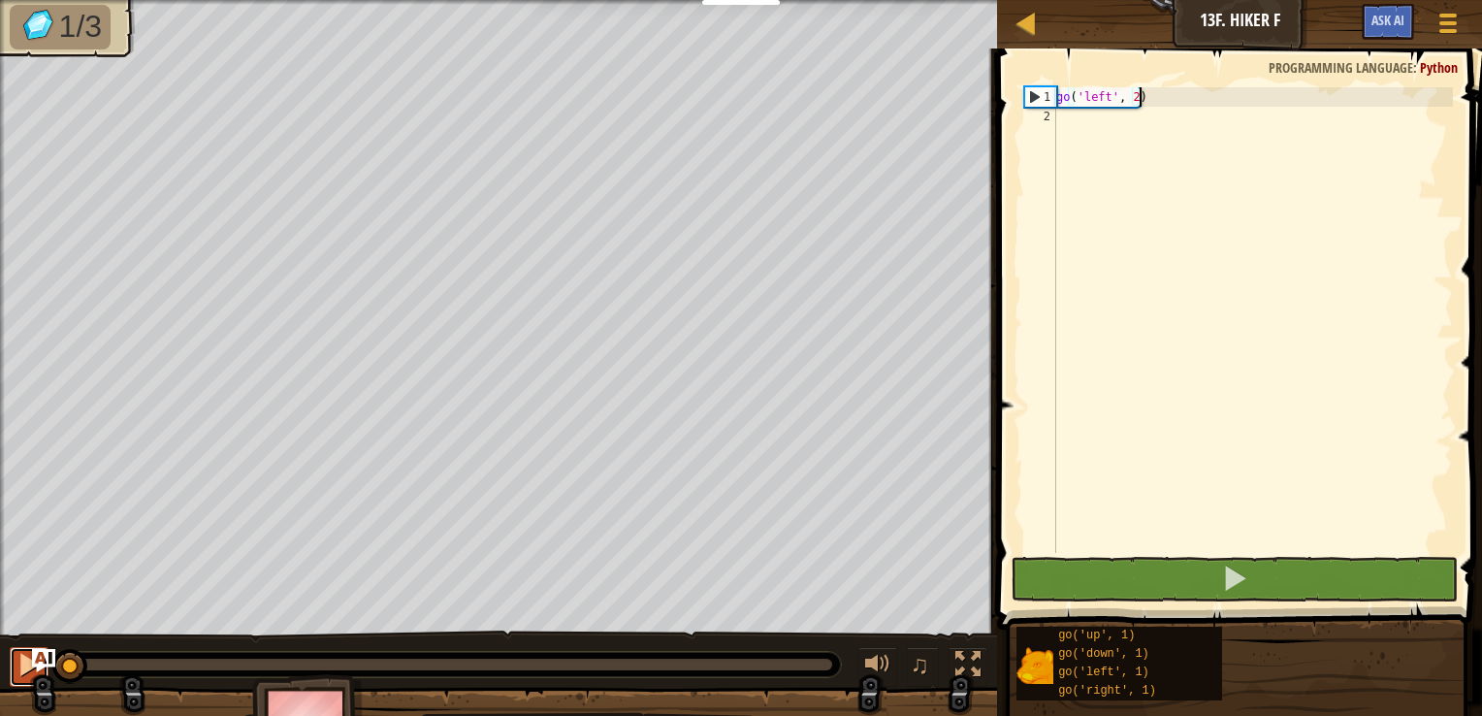
click at [27, 660] on div at bounding box center [28, 664] width 25 height 25
click at [20, 673] on div at bounding box center [28, 664] width 25 height 25
click at [1180, 118] on div "go ( 'left' , 2 )" at bounding box center [1252, 339] width 401 height 504
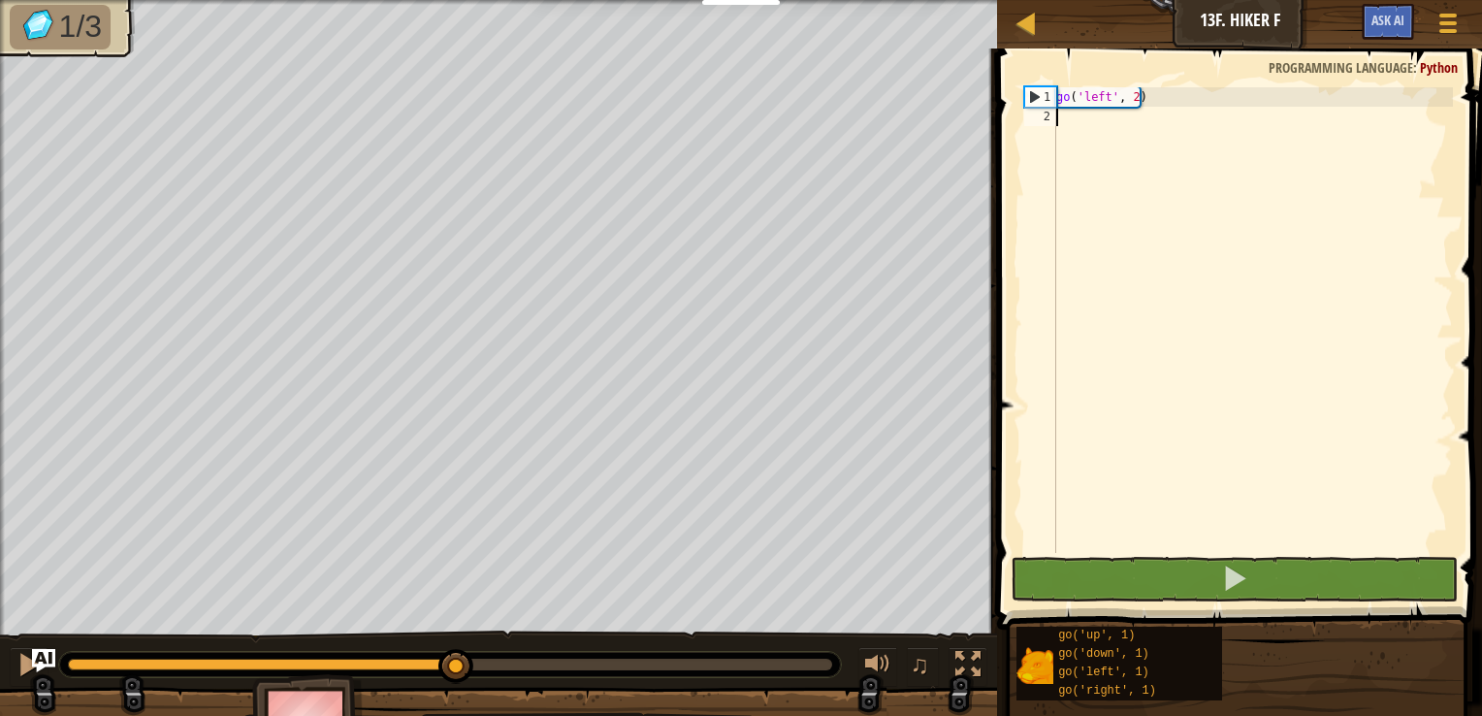
scroll to position [9, 0]
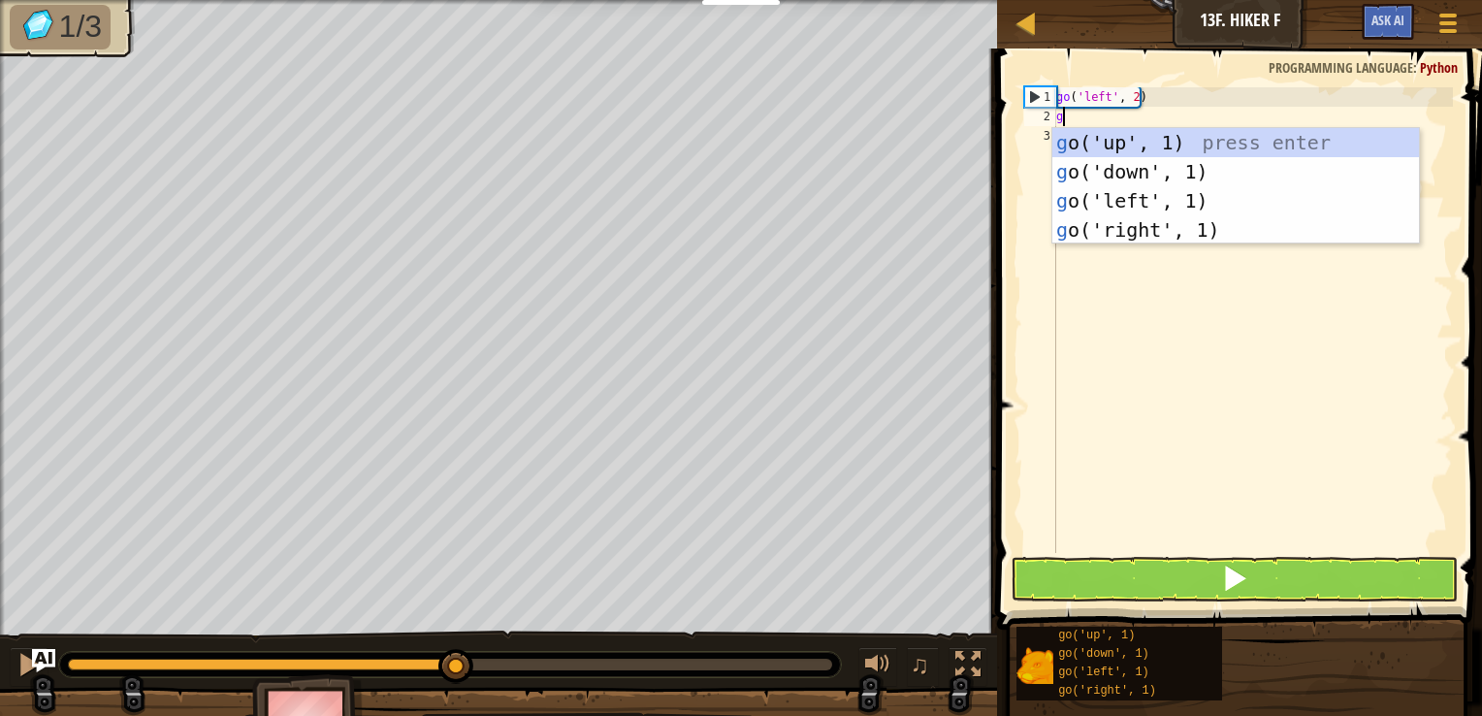
type textarea "go"
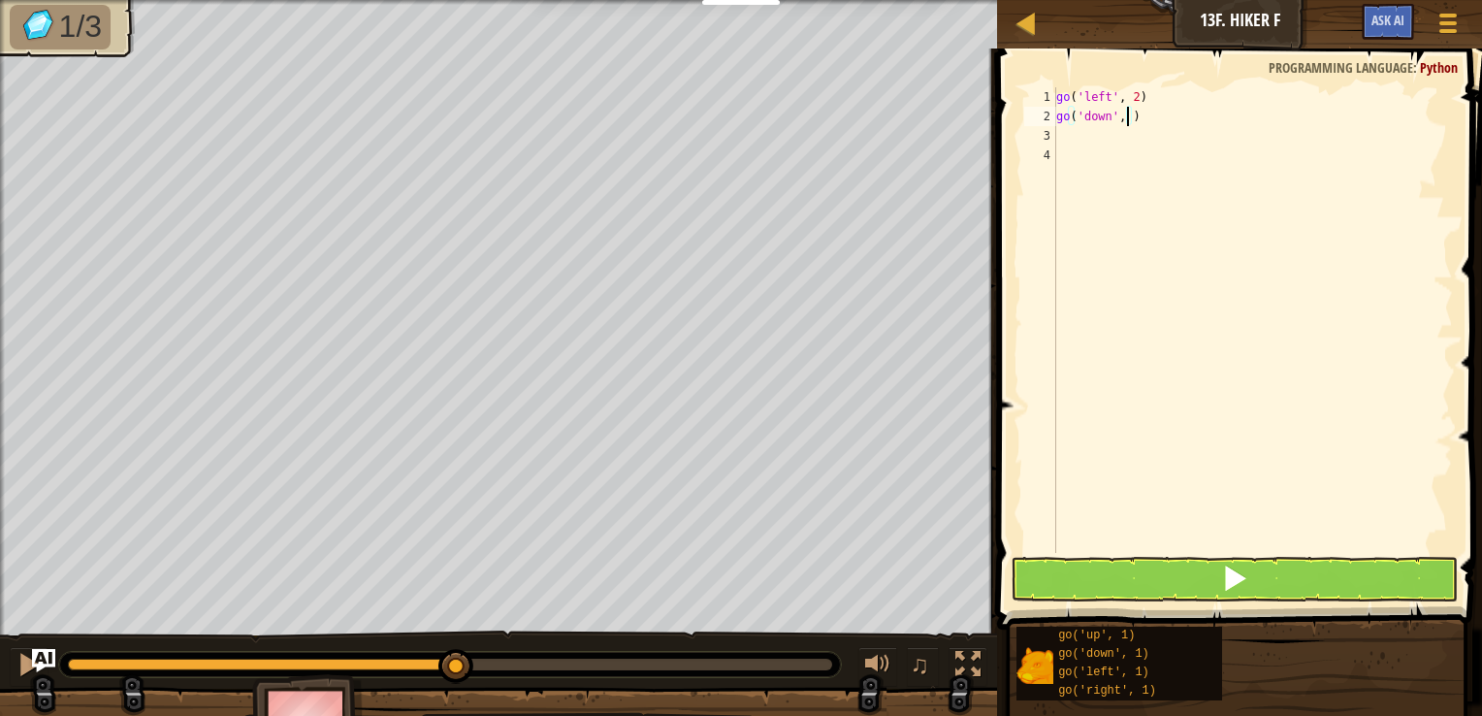
type textarea "go('down', 3)"
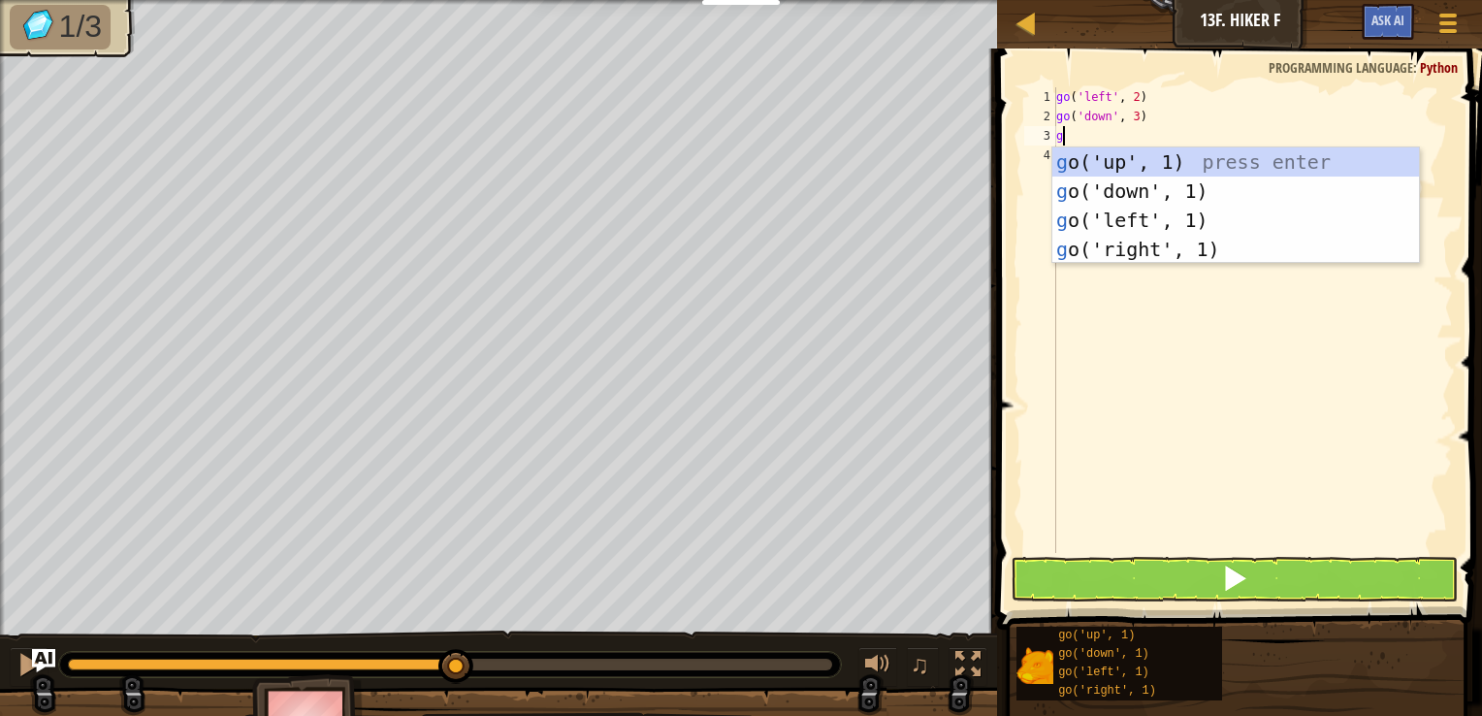
type textarea "go"
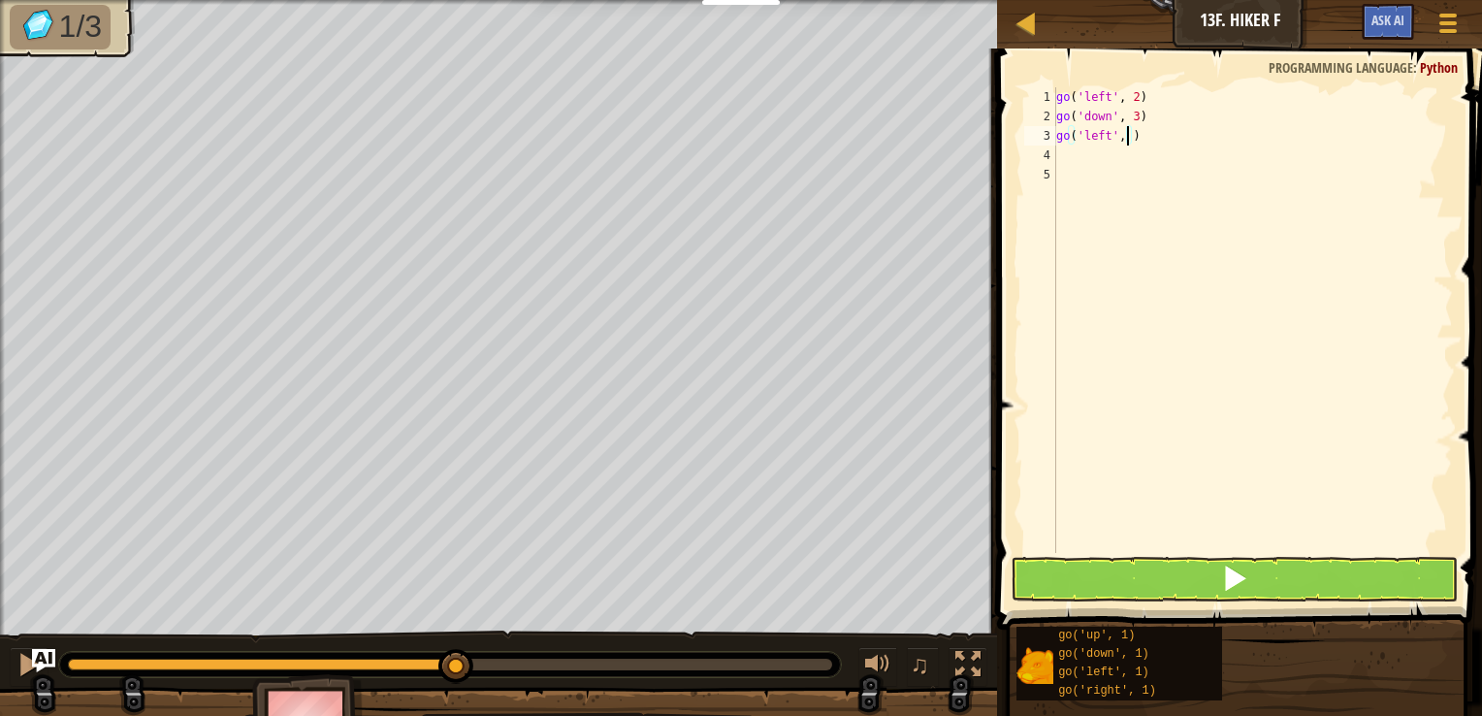
scroll to position [9, 5]
type textarea "go('left', 2)"
click at [32, 654] on img "Ask AI" at bounding box center [43, 660] width 23 height 23
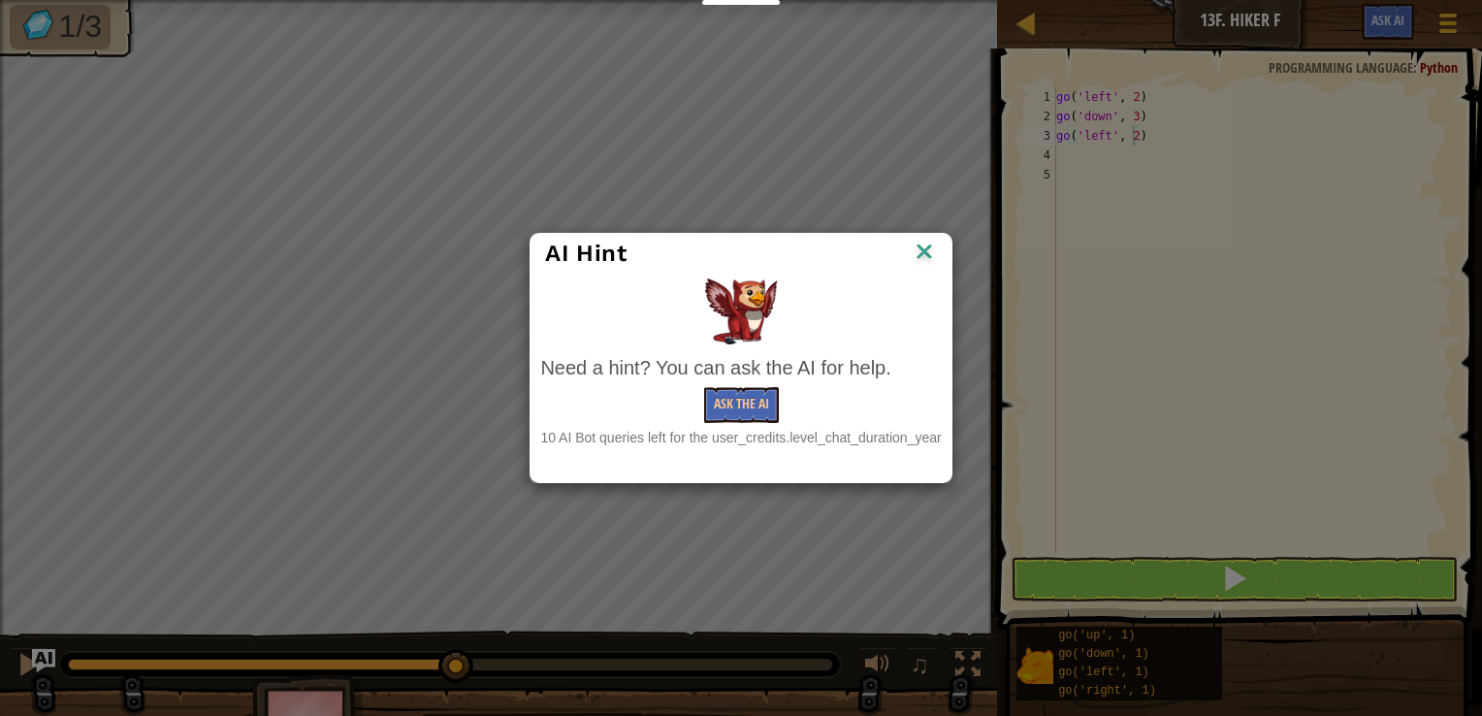
click at [923, 252] on img at bounding box center [924, 253] width 25 height 29
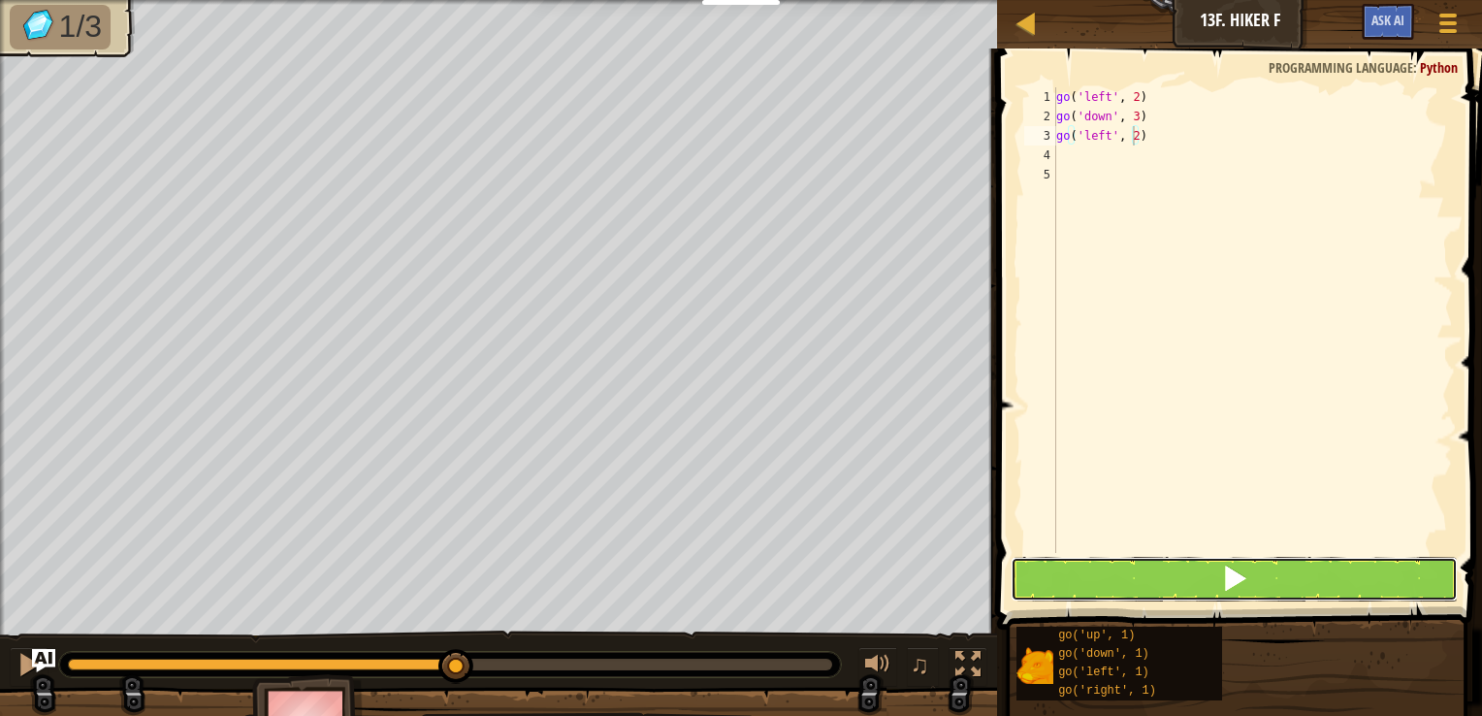
click at [1242, 575] on span at bounding box center [1234, 577] width 27 height 27
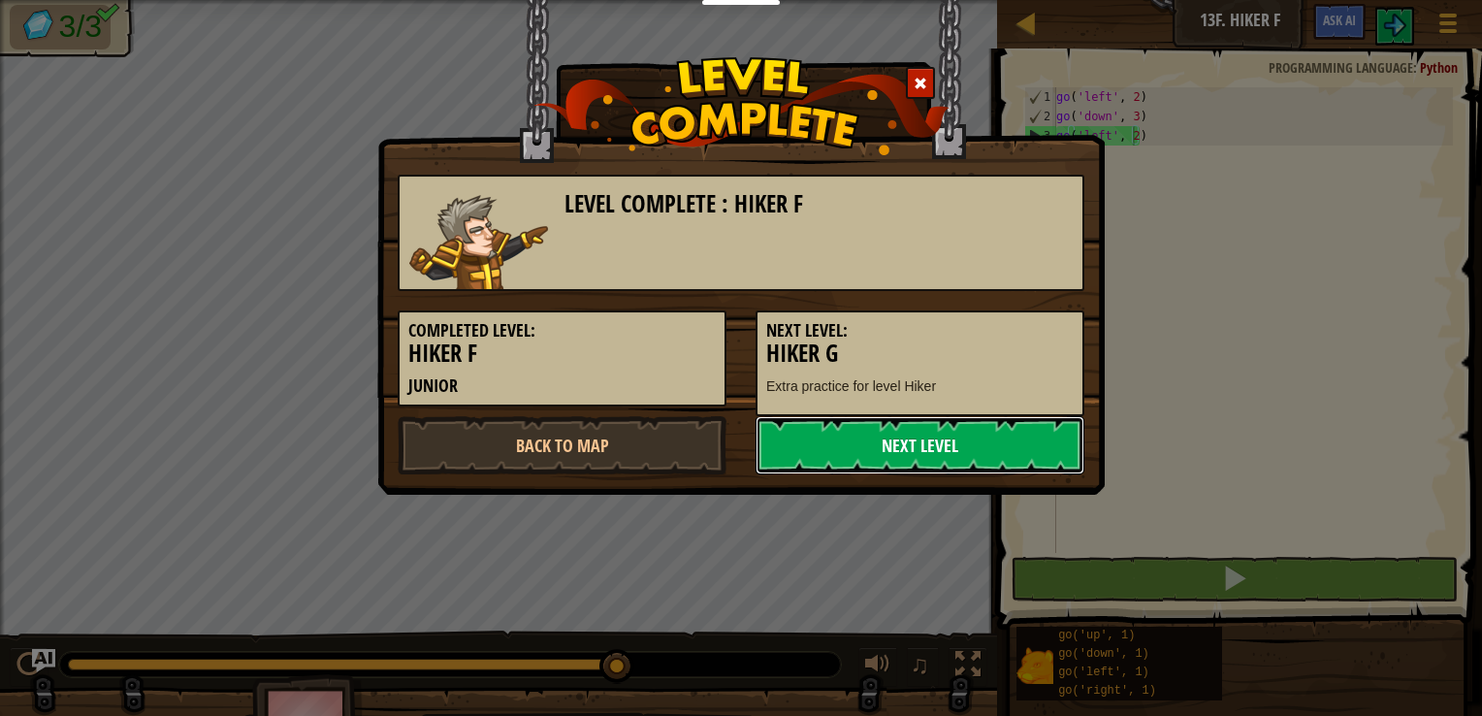
click at [930, 439] on link "Next Level" at bounding box center [919, 445] width 329 height 58
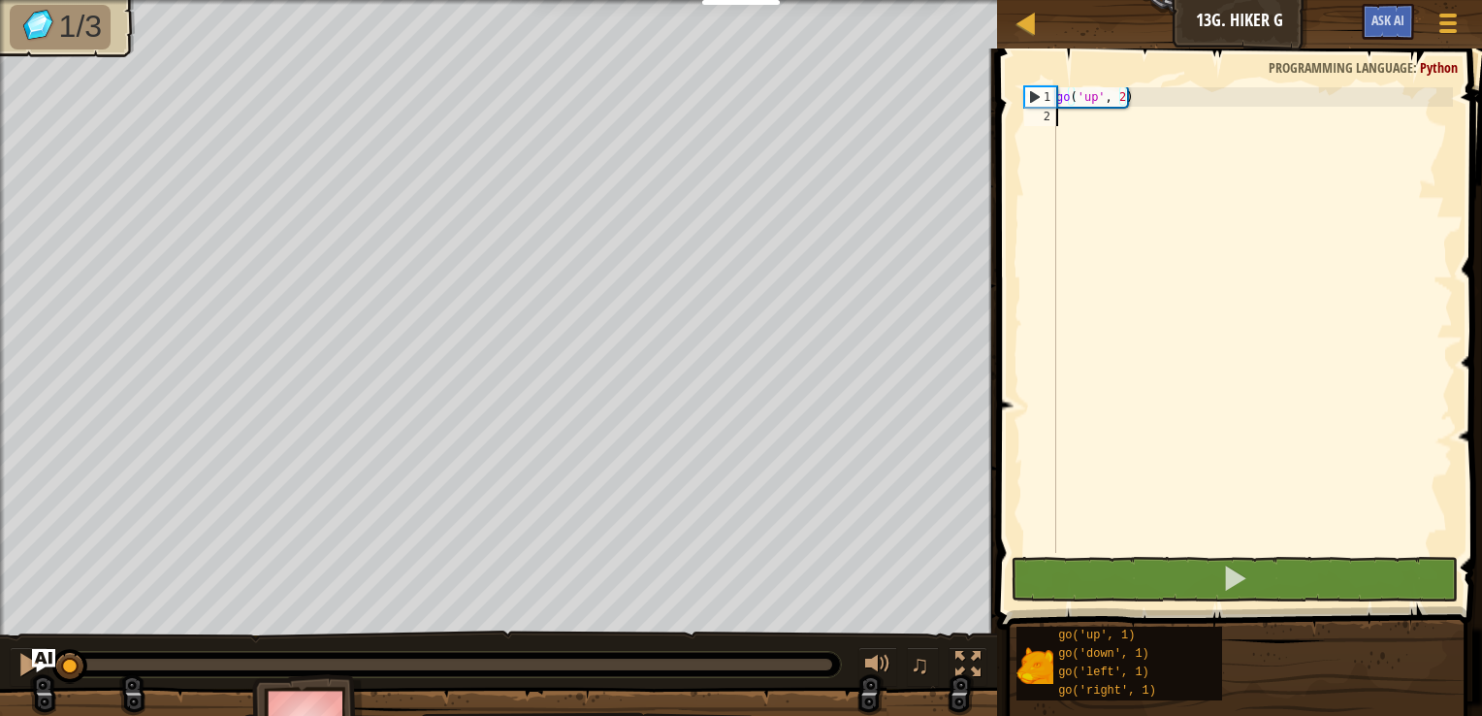
click at [1175, 122] on div "go ( 'up' , 2 )" at bounding box center [1252, 339] width 401 height 504
type textarea "go"
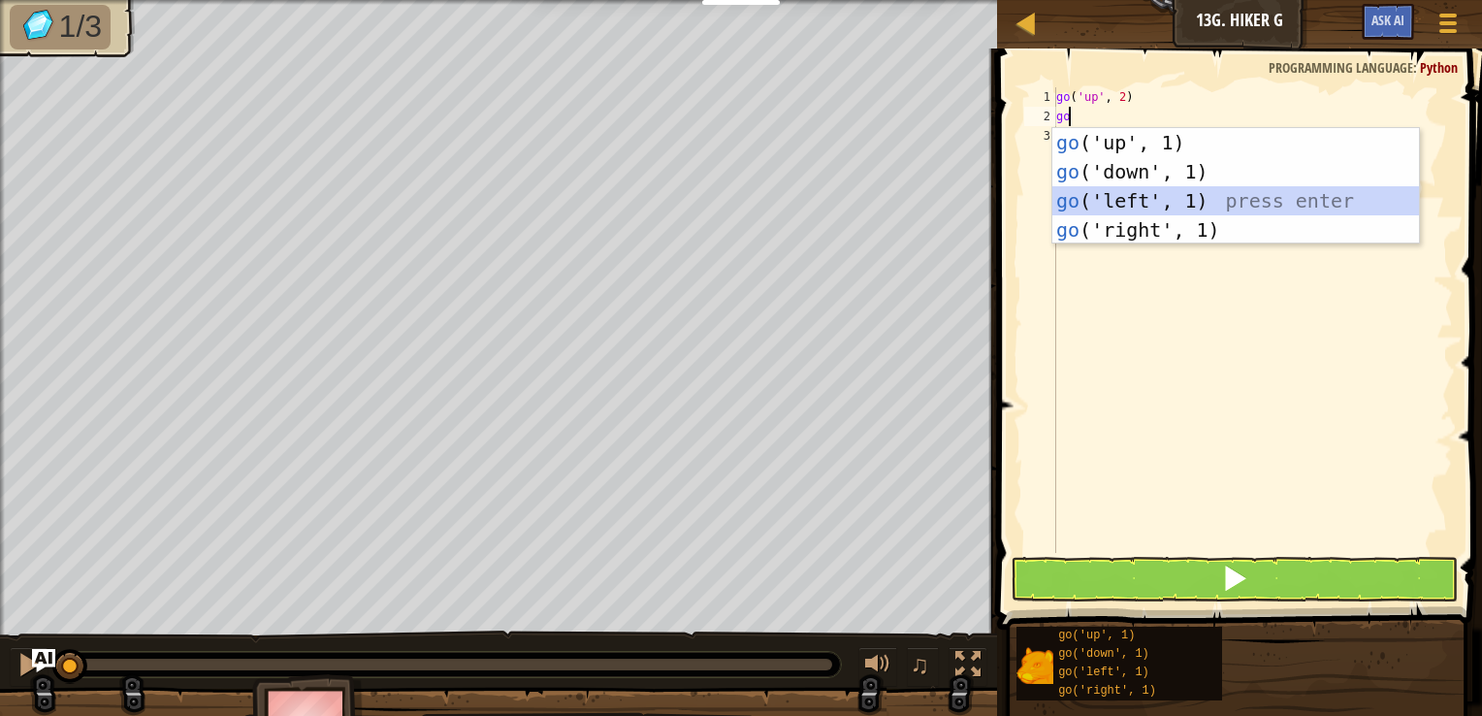
type textarea "\"
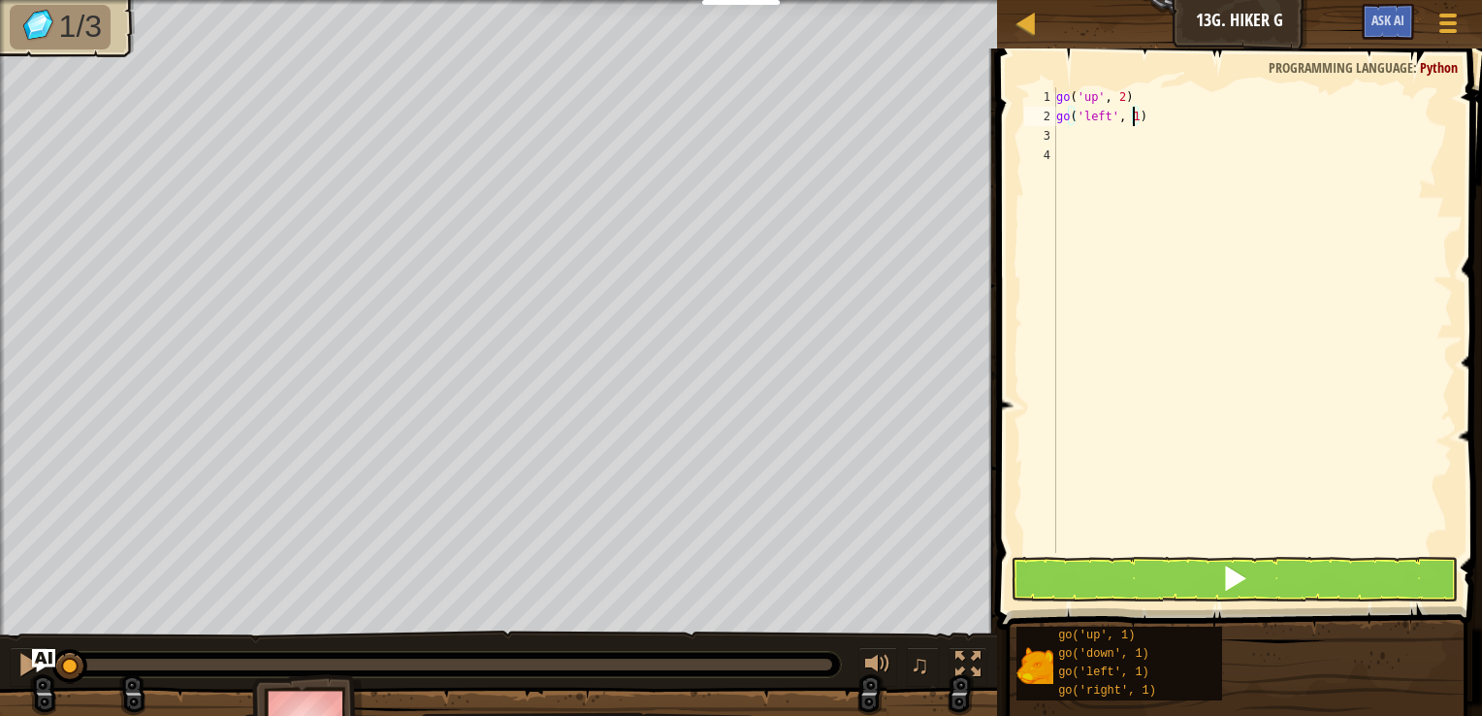
type textarea "go('left', 3)"
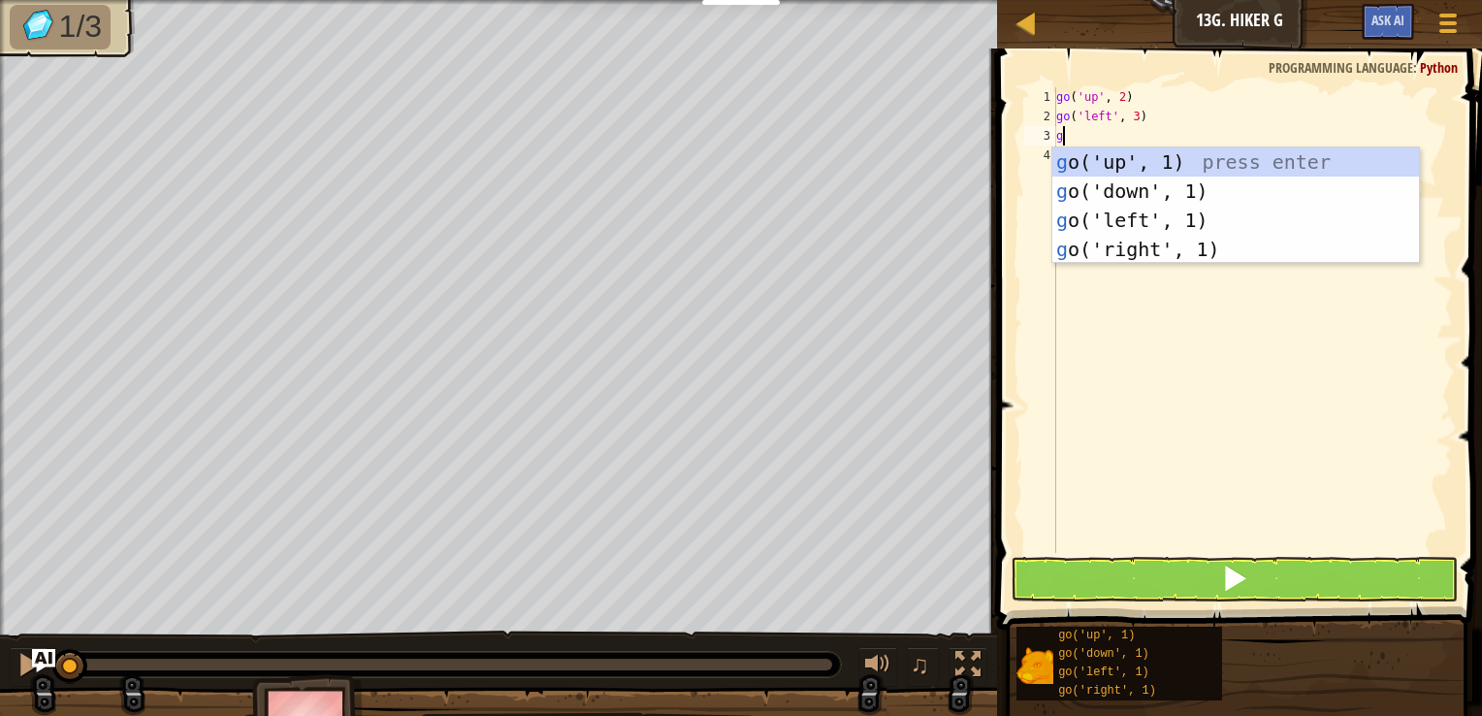
type textarea "go"
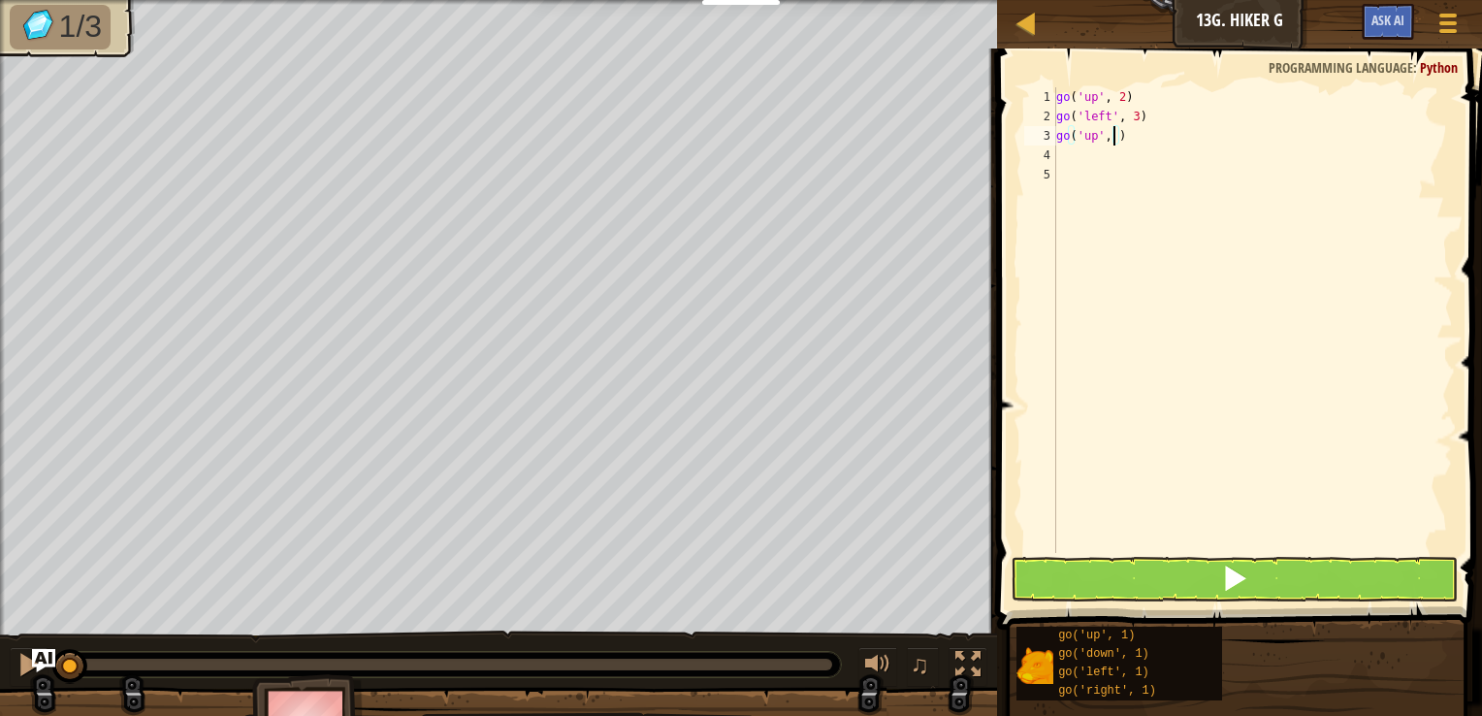
scroll to position [9, 4]
type textarea "go('up', 2)"
click at [1245, 580] on span at bounding box center [1234, 577] width 27 height 27
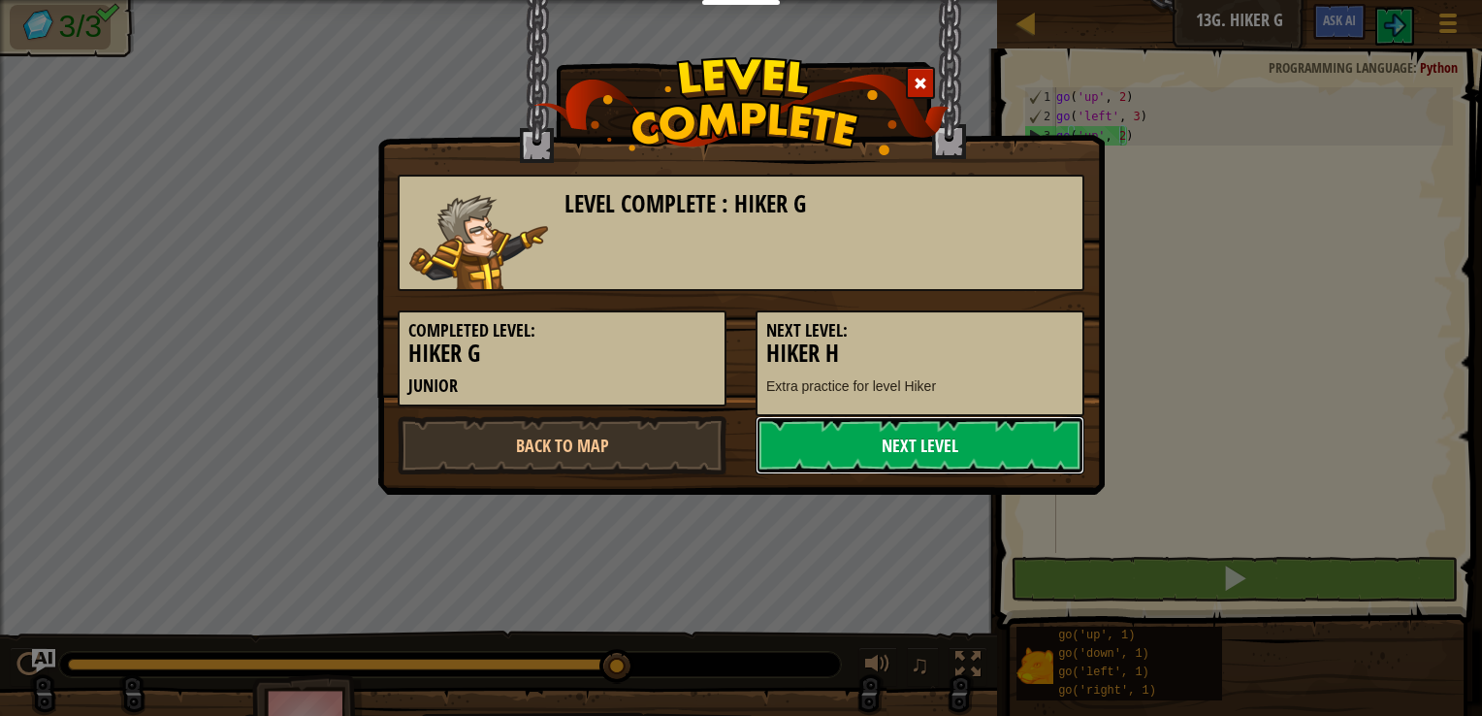
click at [915, 447] on link "Next Level" at bounding box center [919, 445] width 329 height 58
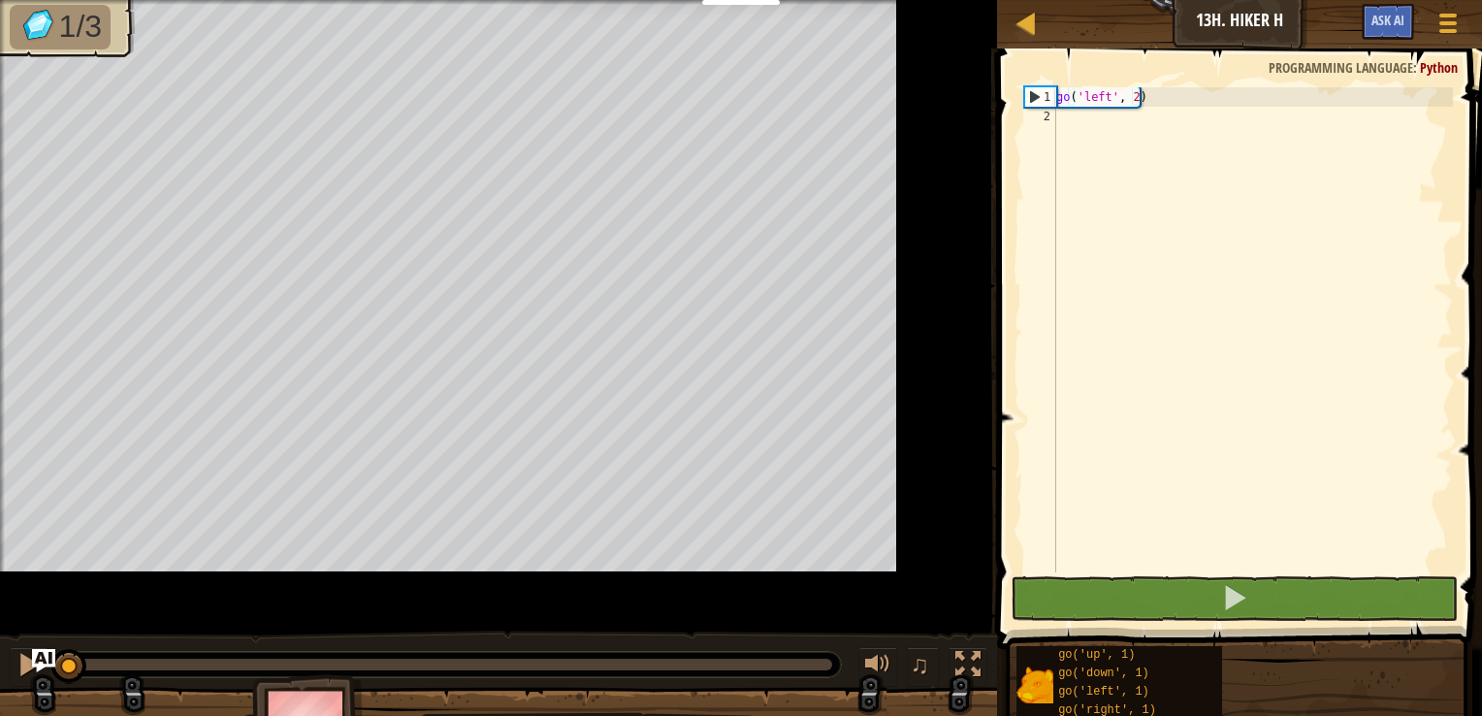
type textarea "go('left', 2)"
